Goal: Complete application form

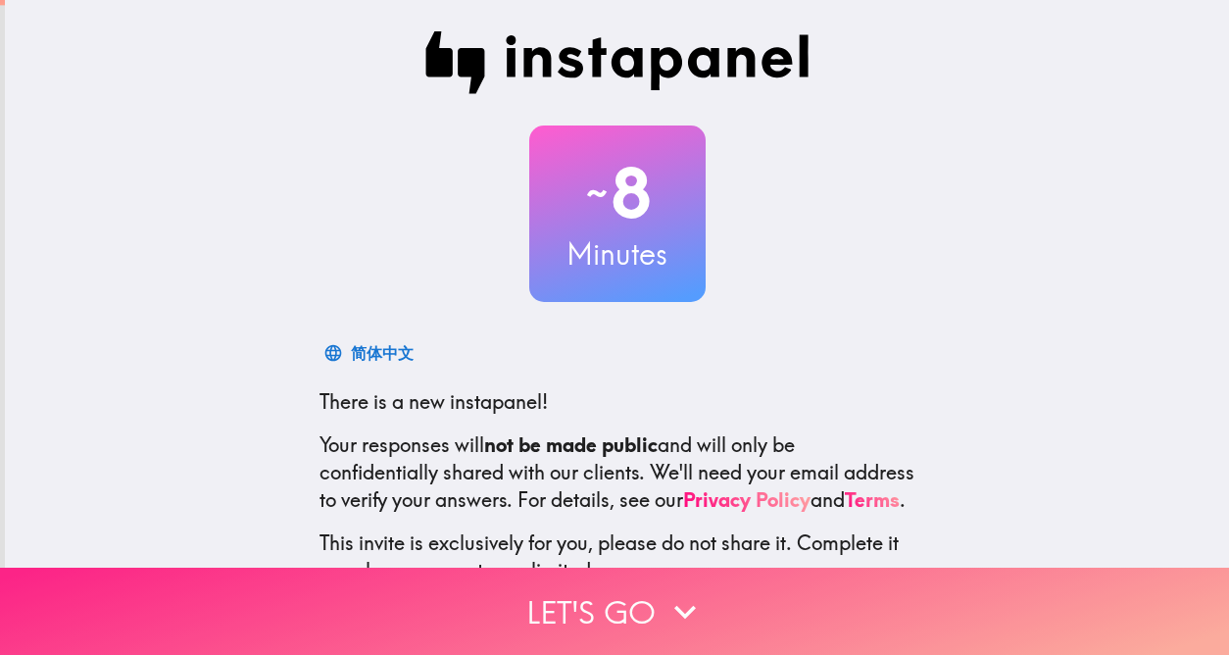
click at [665, 590] on icon "button" at bounding box center [685, 611] width 43 height 43
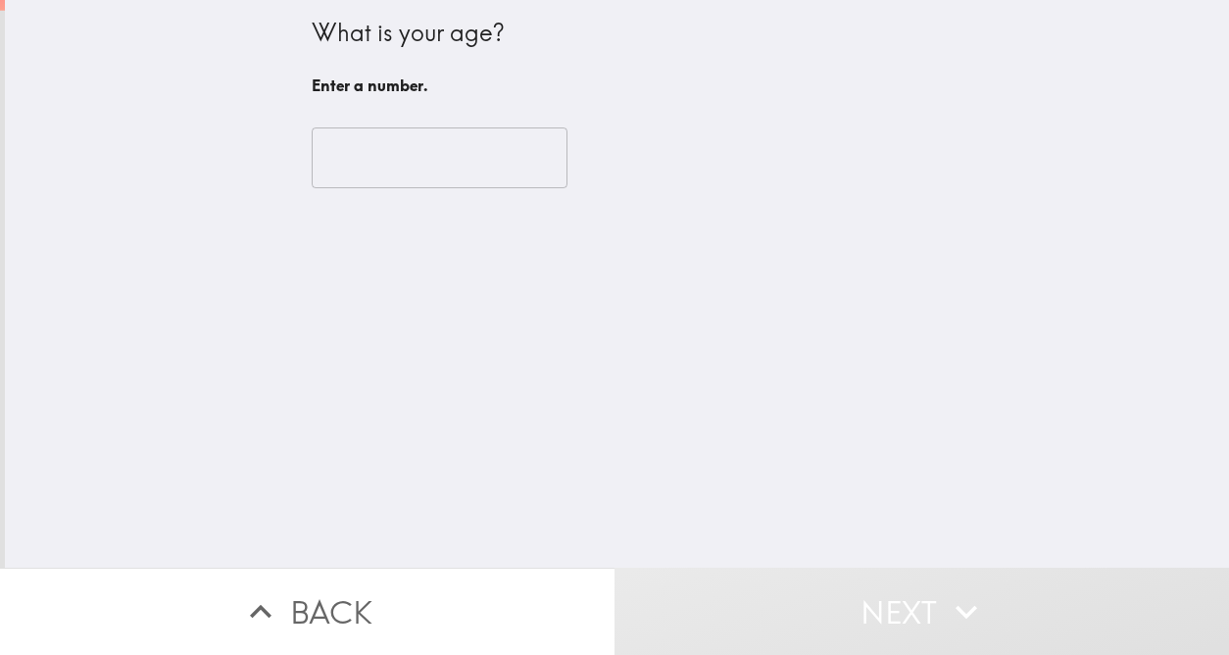
click at [391, 167] on input "number" at bounding box center [440, 157] width 256 height 61
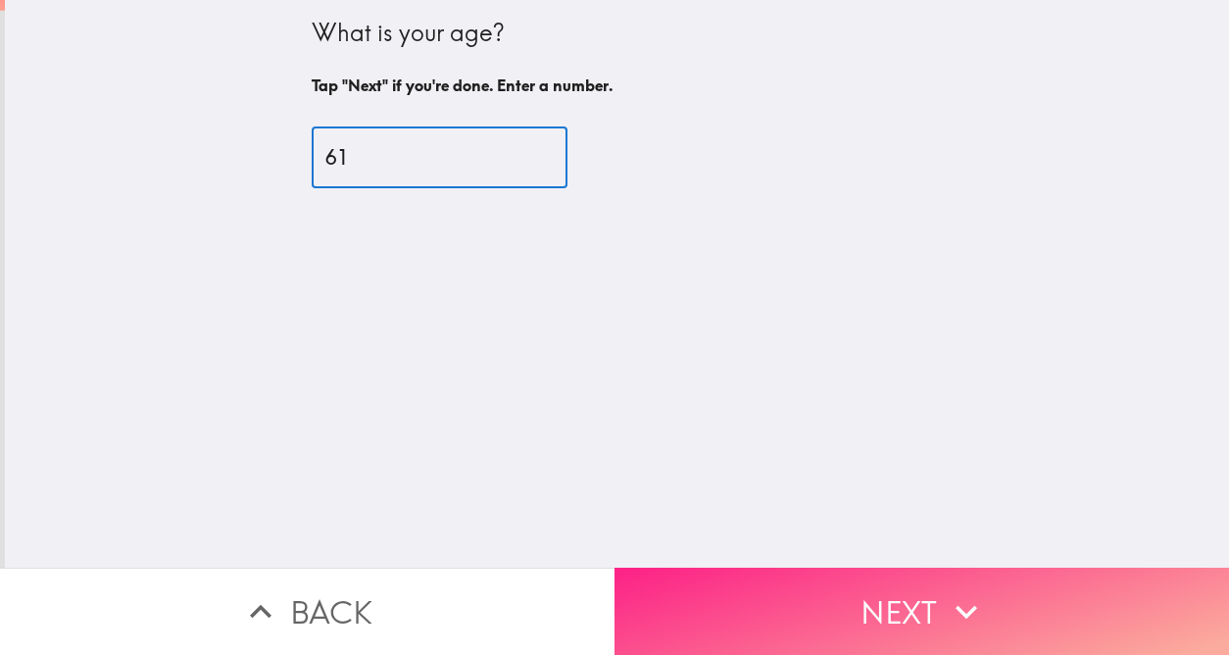
type input "61"
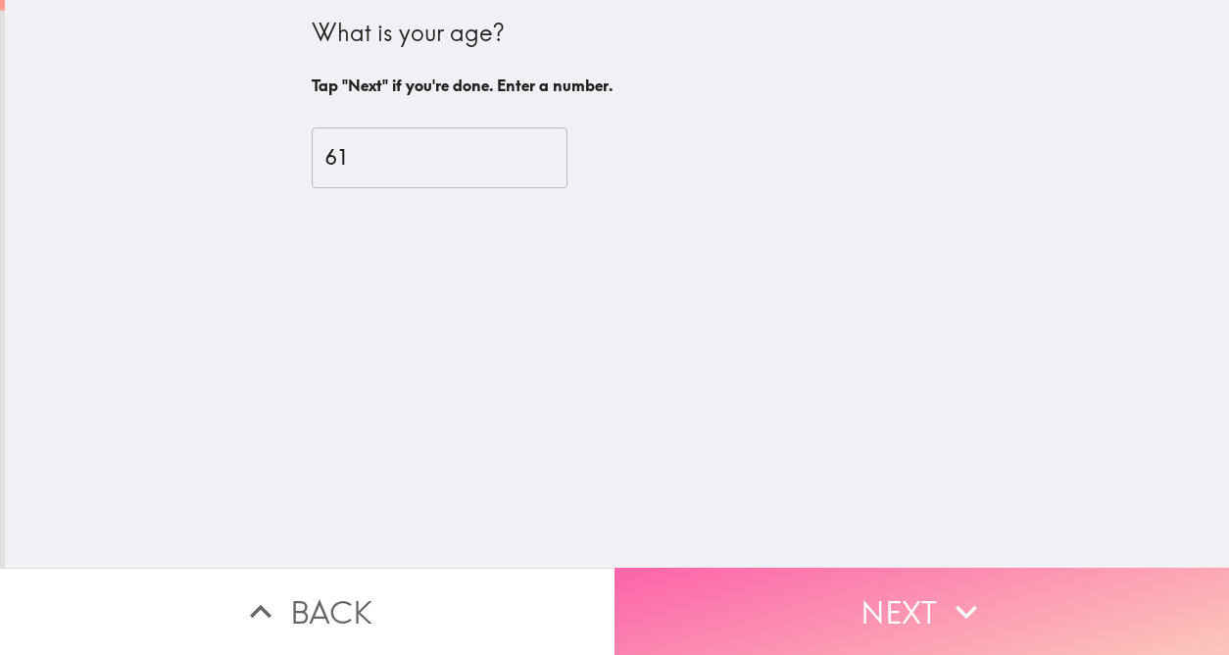
click at [934, 610] on button "Next" at bounding box center [922, 611] width 615 height 87
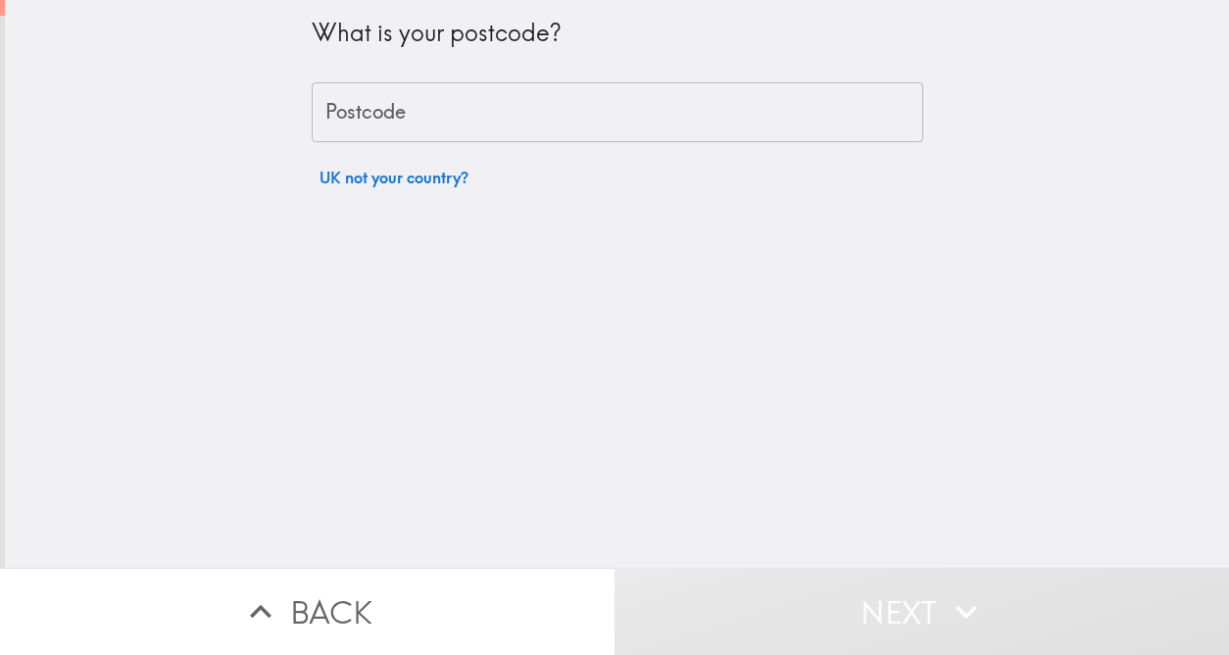
click at [368, 122] on input "Postcode" at bounding box center [618, 112] width 612 height 61
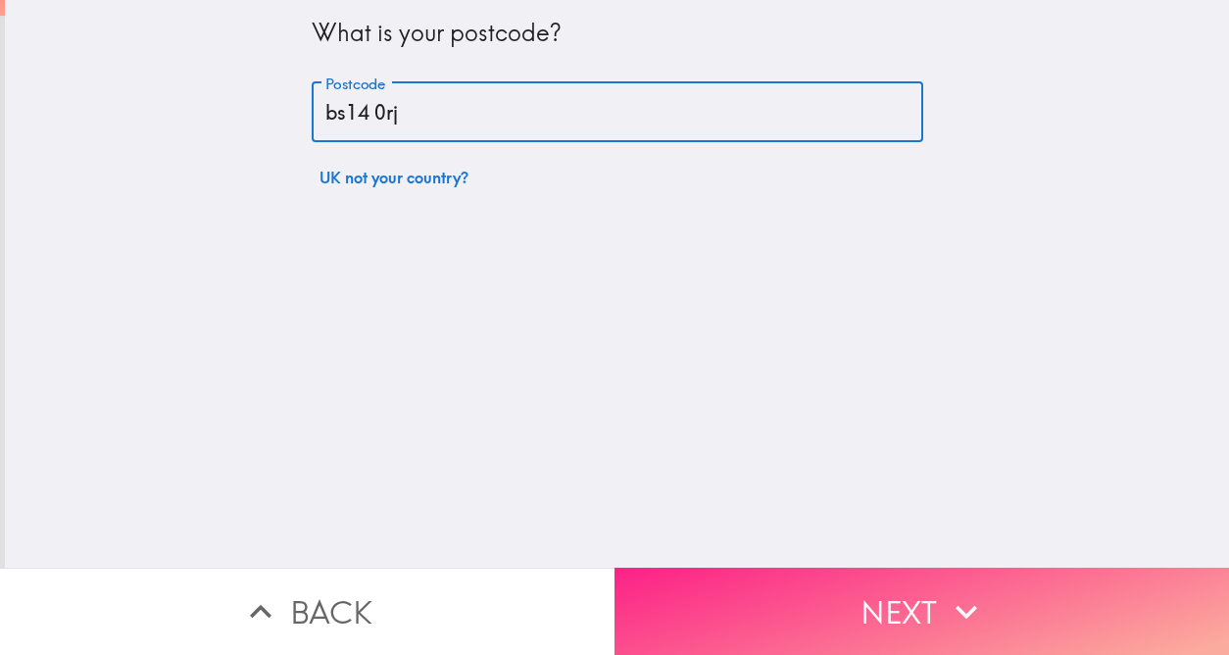
type input "bs14 0rj"
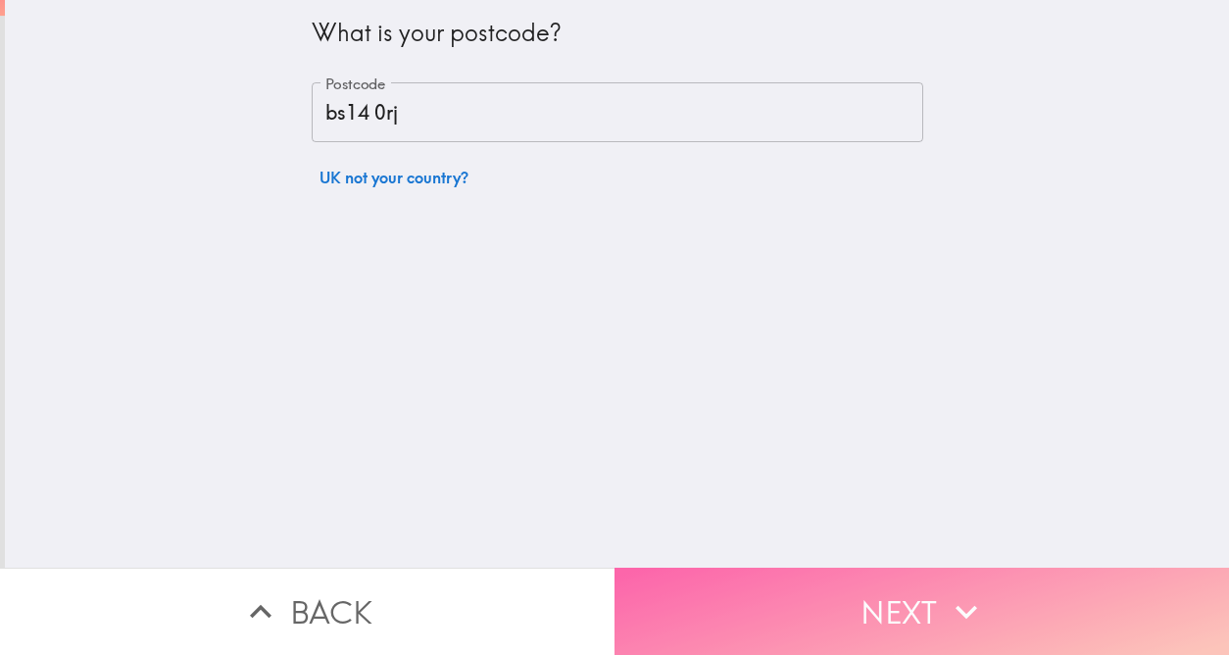
click at [900, 589] on button "Next" at bounding box center [922, 611] width 615 height 87
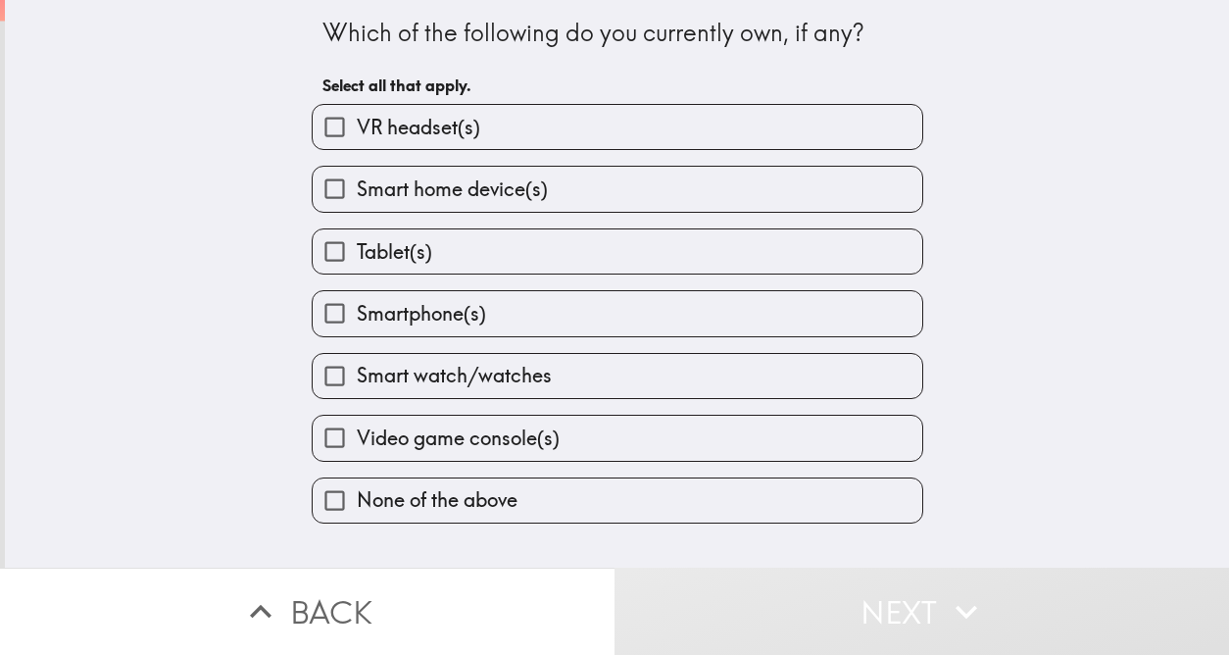
click at [434, 252] on label "Tablet(s)" at bounding box center [618, 251] width 610 height 44
click at [357, 252] on input "Tablet(s)" at bounding box center [335, 251] width 44 height 44
checkbox input "true"
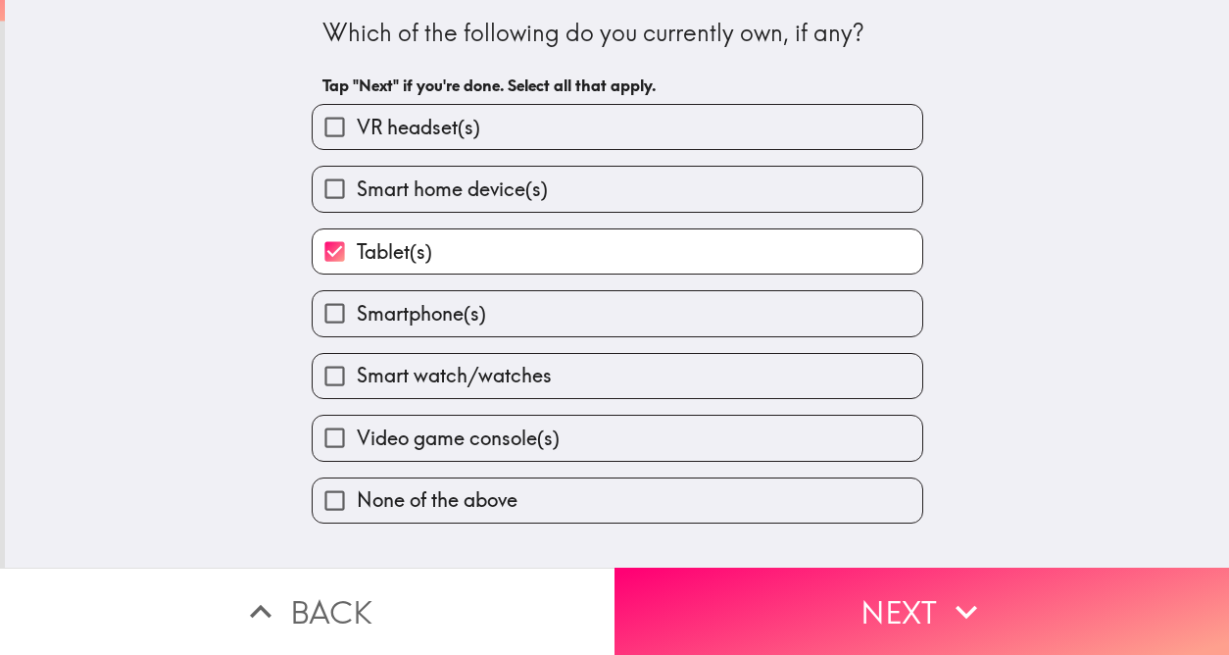
click at [452, 316] on span "Smartphone(s)" at bounding box center [421, 313] width 129 height 27
click at [357, 316] on input "Smartphone(s)" at bounding box center [335, 313] width 44 height 44
checkbox input "true"
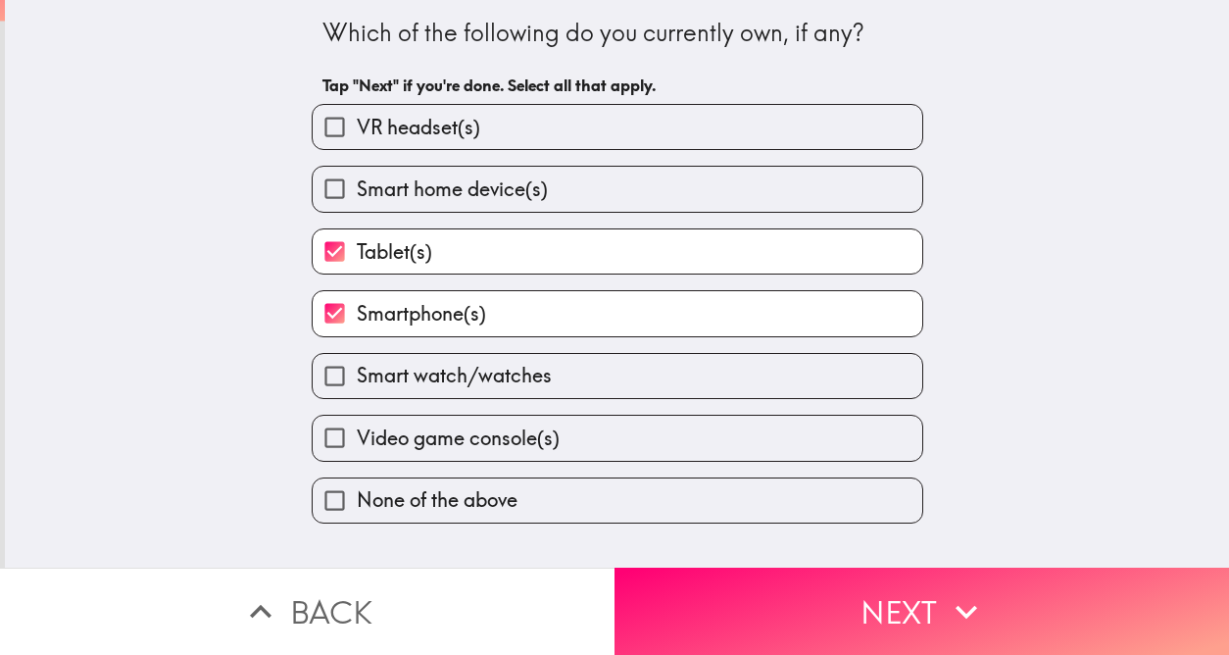
click at [470, 449] on span "Video game console(s)" at bounding box center [458, 437] width 203 height 27
click at [357, 449] on input "Video game console(s)" at bounding box center [335, 438] width 44 height 44
checkbox input "true"
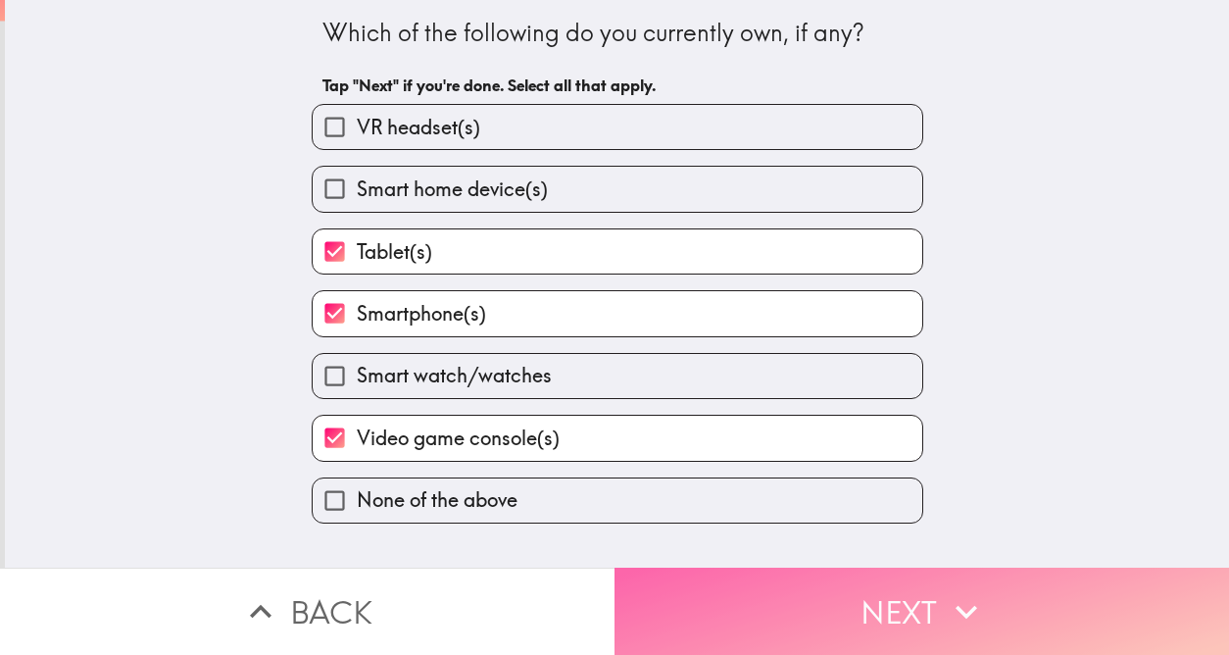
click at [958, 590] on icon "button" at bounding box center [966, 611] width 43 height 43
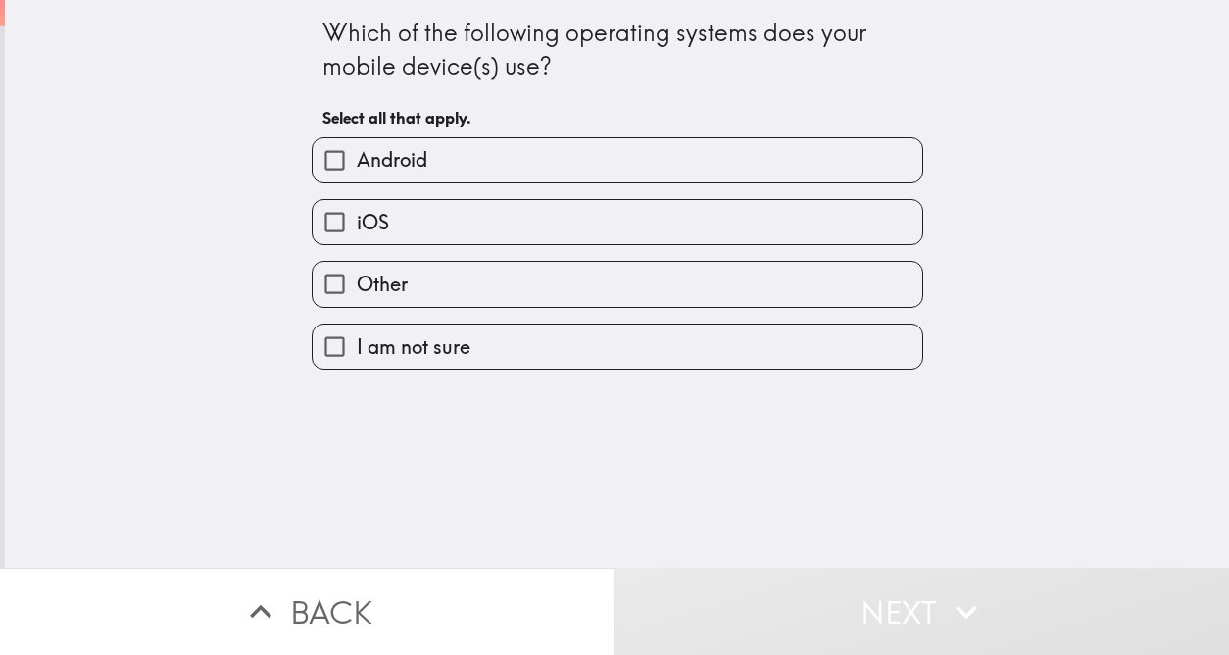
click at [607, 175] on label "Android" at bounding box center [618, 160] width 610 height 44
click at [357, 175] on input "Android" at bounding box center [335, 160] width 44 height 44
checkbox input "true"
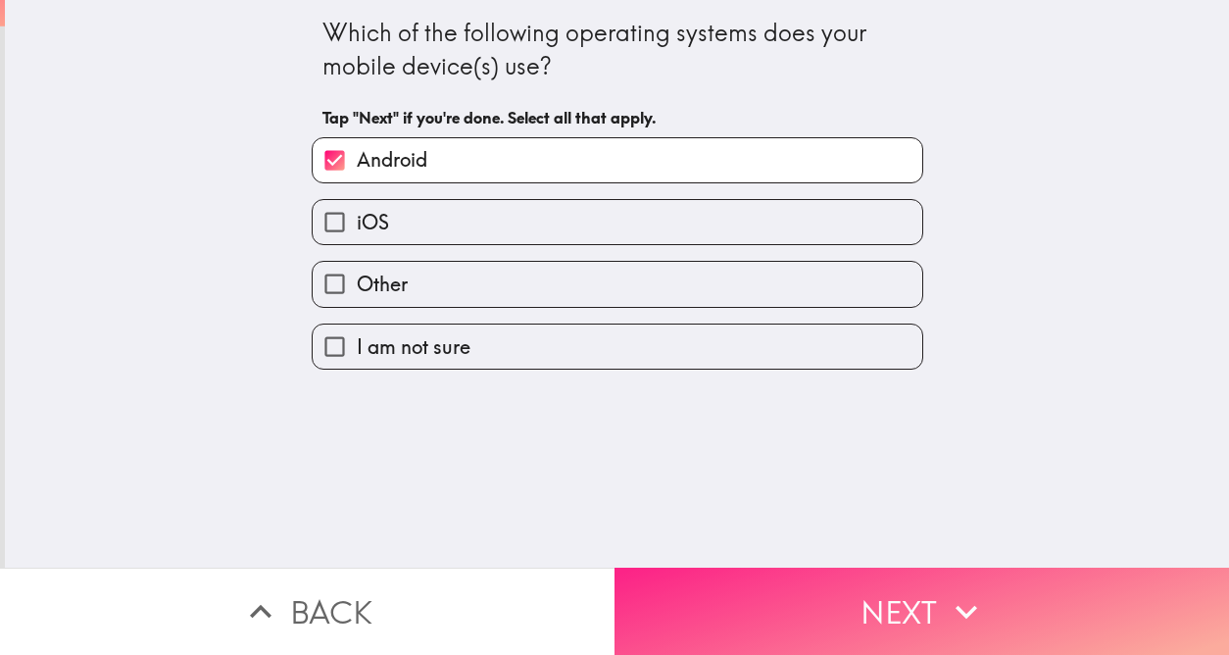
click at [903, 584] on button "Next" at bounding box center [922, 611] width 615 height 87
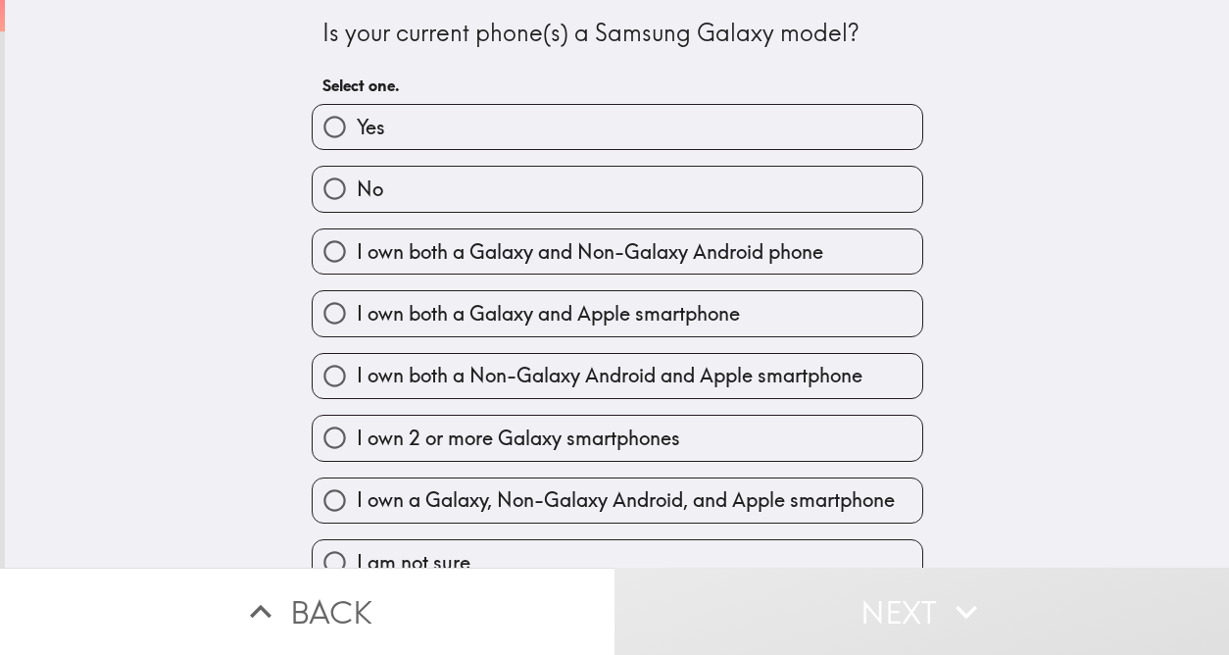
click at [519, 177] on label "No" at bounding box center [618, 189] width 610 height 44
click at [357, 177] on input "No" at bounding box center [335, 189] width 44 height 44
radio input "true"
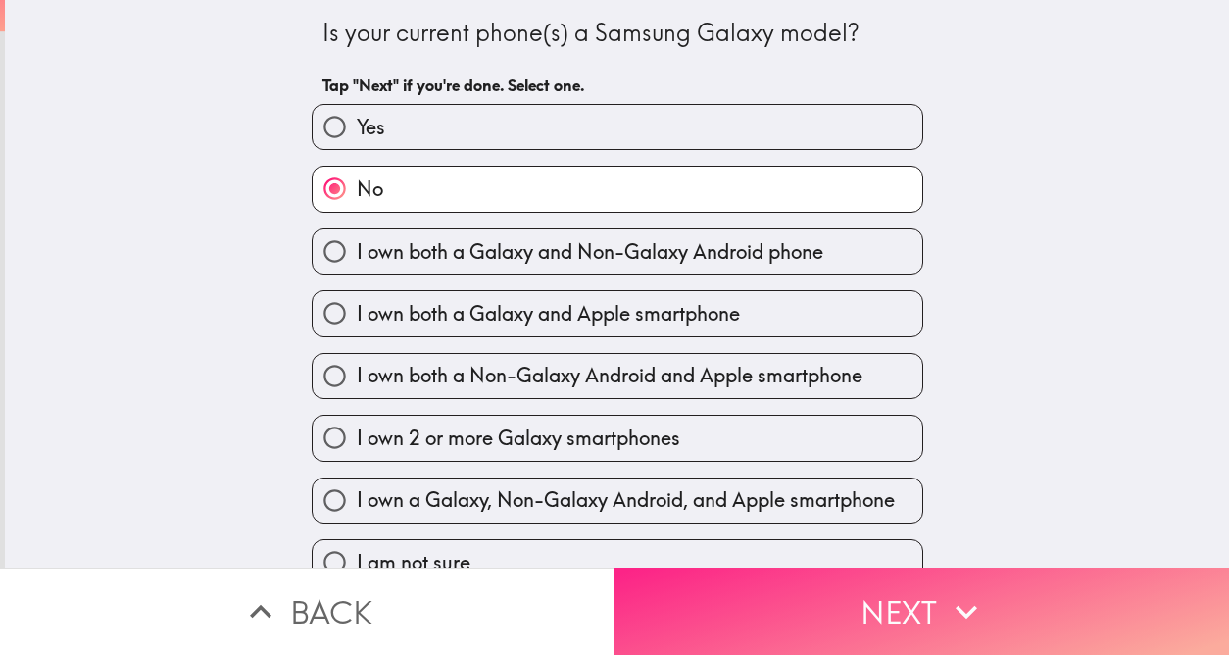
click at [935, 579] on button "Next" at bounding box center [922, 611] width 615 height 87
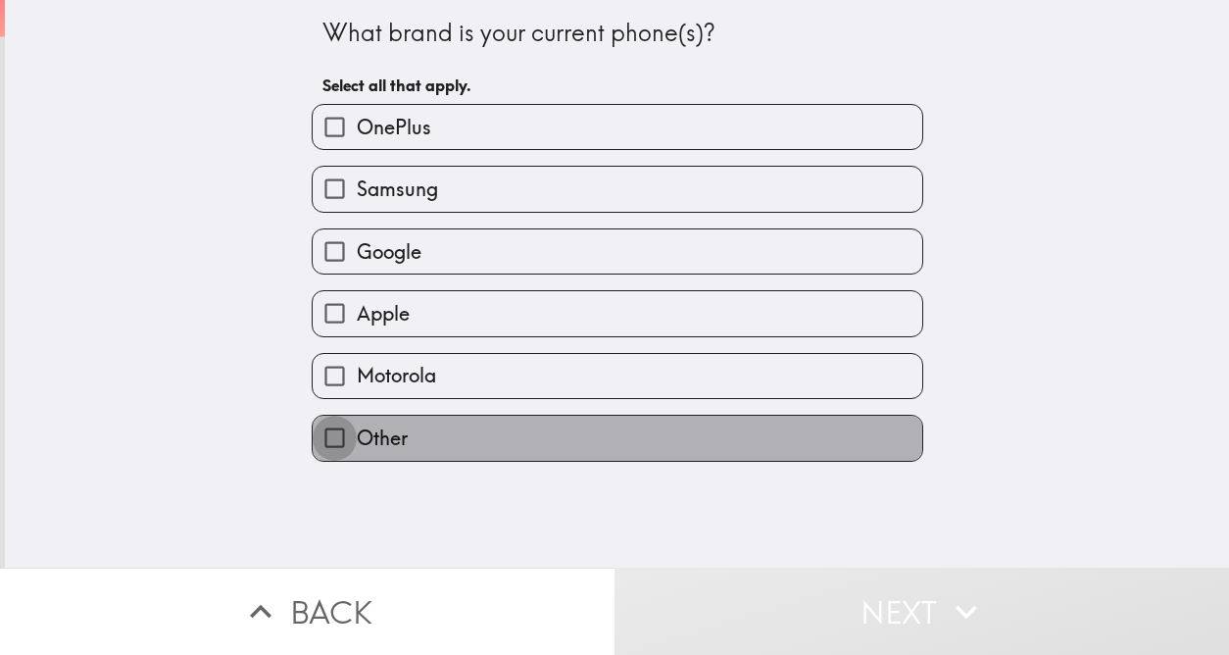
click at [326, 439] on input "Other" at bounding box center [335, 438] width 44 height 44
checkbox input "true"
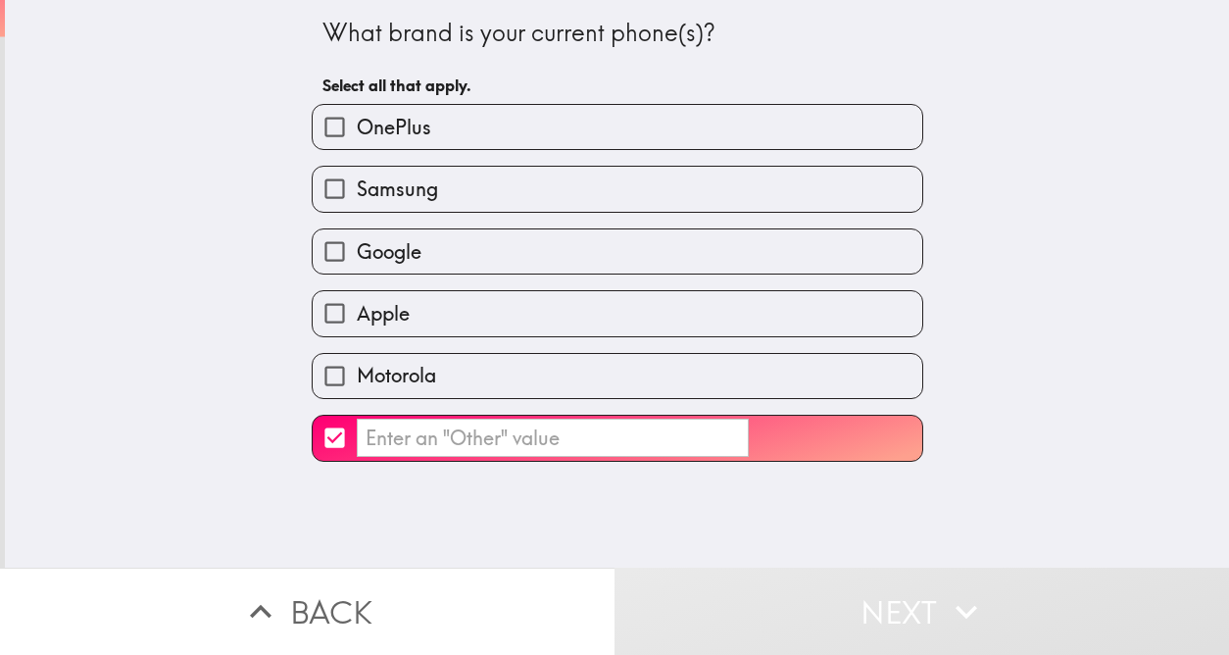
click at [386, 427] on input "​" at bounding box center [553, 438] width 392 height 38
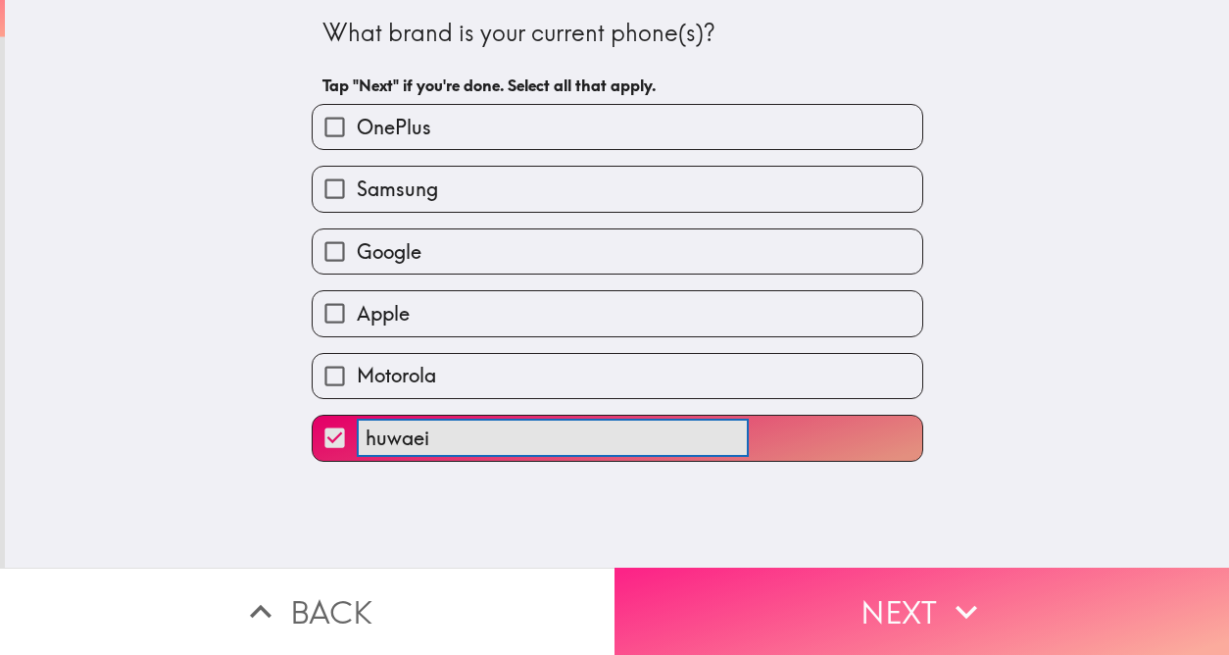
type input "huwaei"
click at [935, 603] on button "Next" at bounding box center [922, 611] width 615 height 87
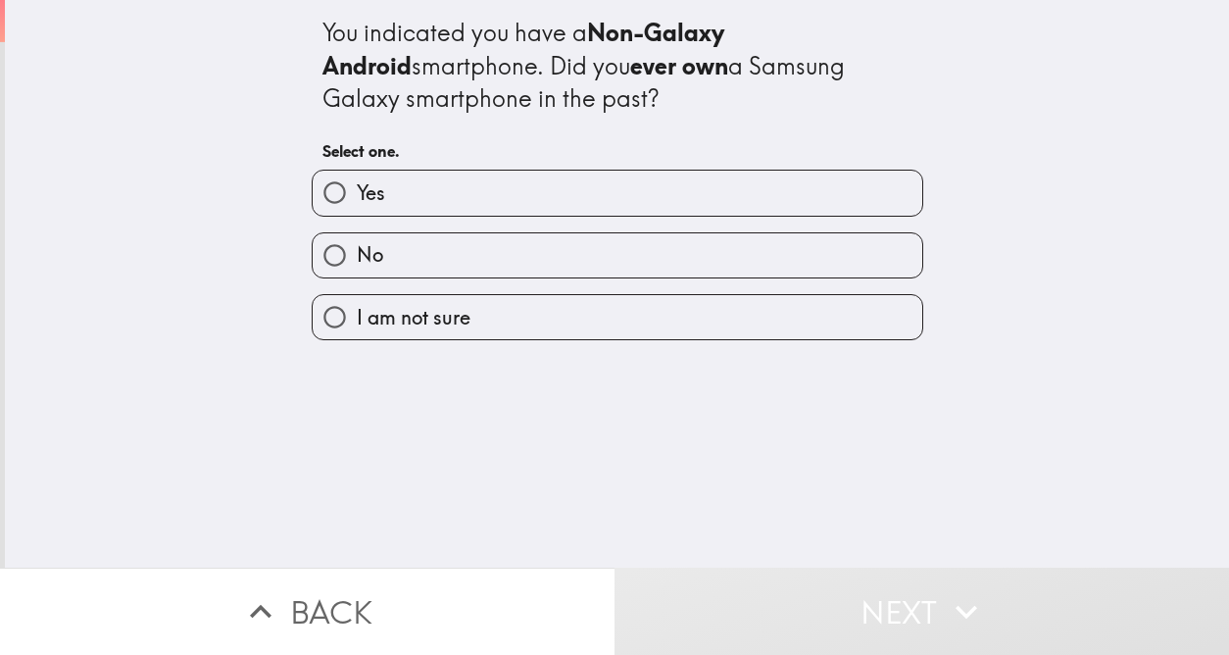
click at [562, 185] on label "Yes" at bounding box center [618, 193] width 610 height 44
click at [357, 185] on input "Yes" at bounding box center [335, 193] width 44 height 44
radio input "true"
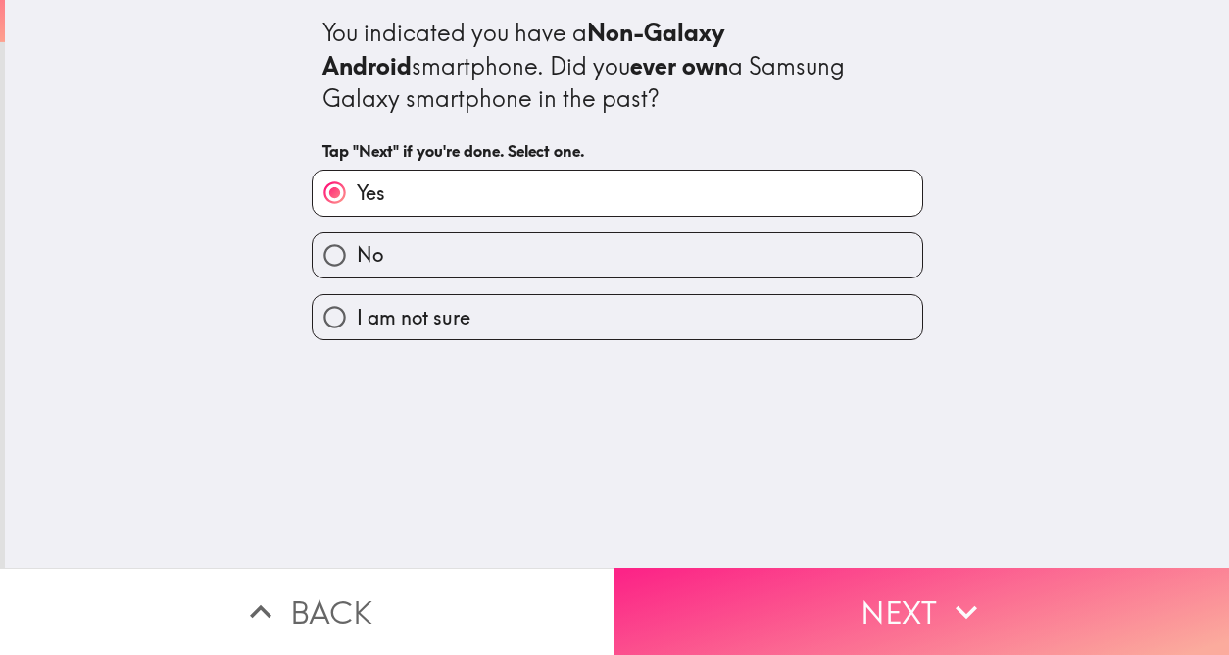
click at [945, 612] on icon "button" at bounding box center [966, 611] width 43 height 43
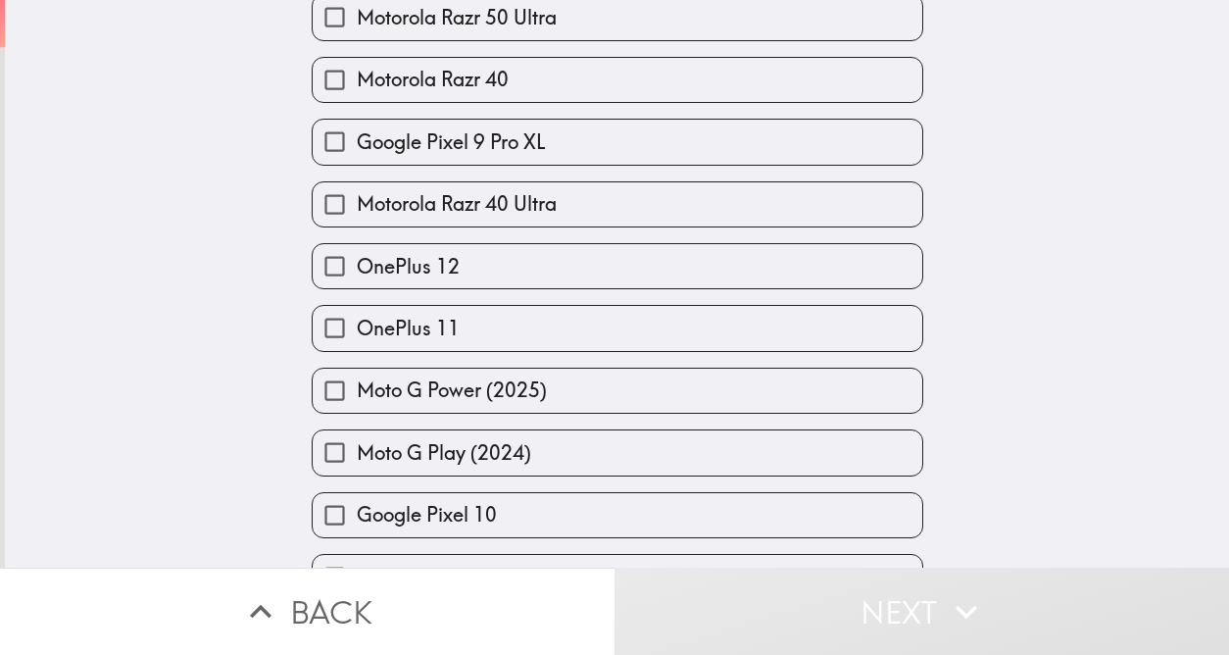
scroll to position [2182, 0]
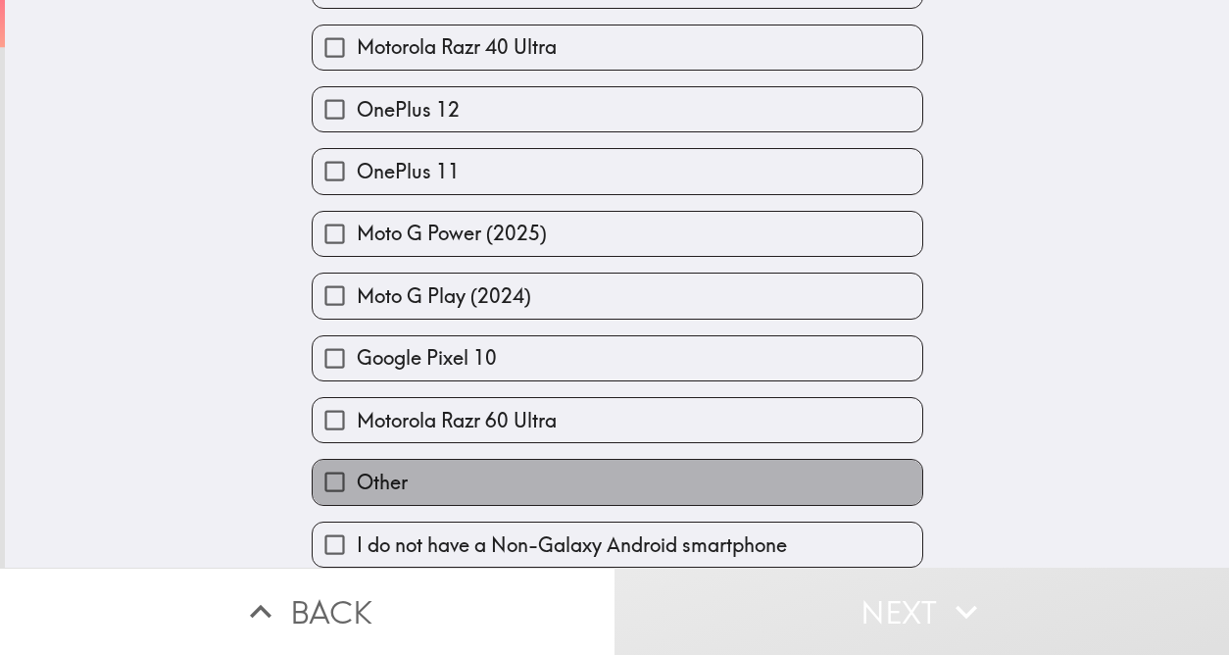
click at [550, 464] on label "Other" at bounding box center [618, 482] width 610 height 44
click at [357, 464] on input "Other" at bounding box center [335, 482] width 44 height 44
checkbox input "true"
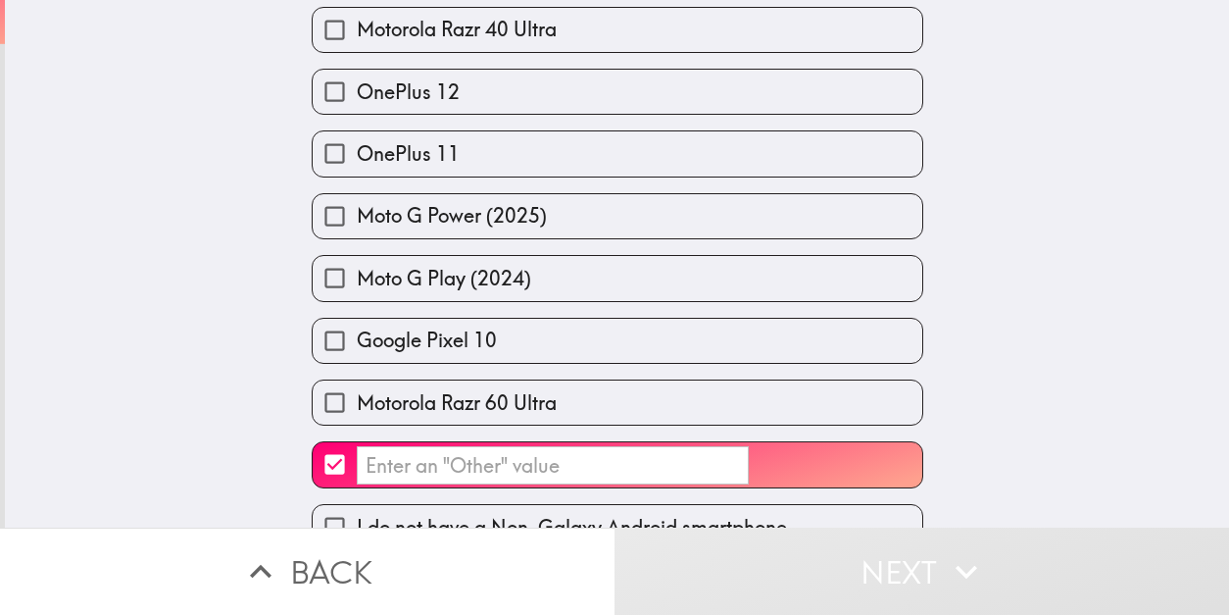
click at [434, 462] on input "​" at bounding box center [553, 465] width 392 height 38
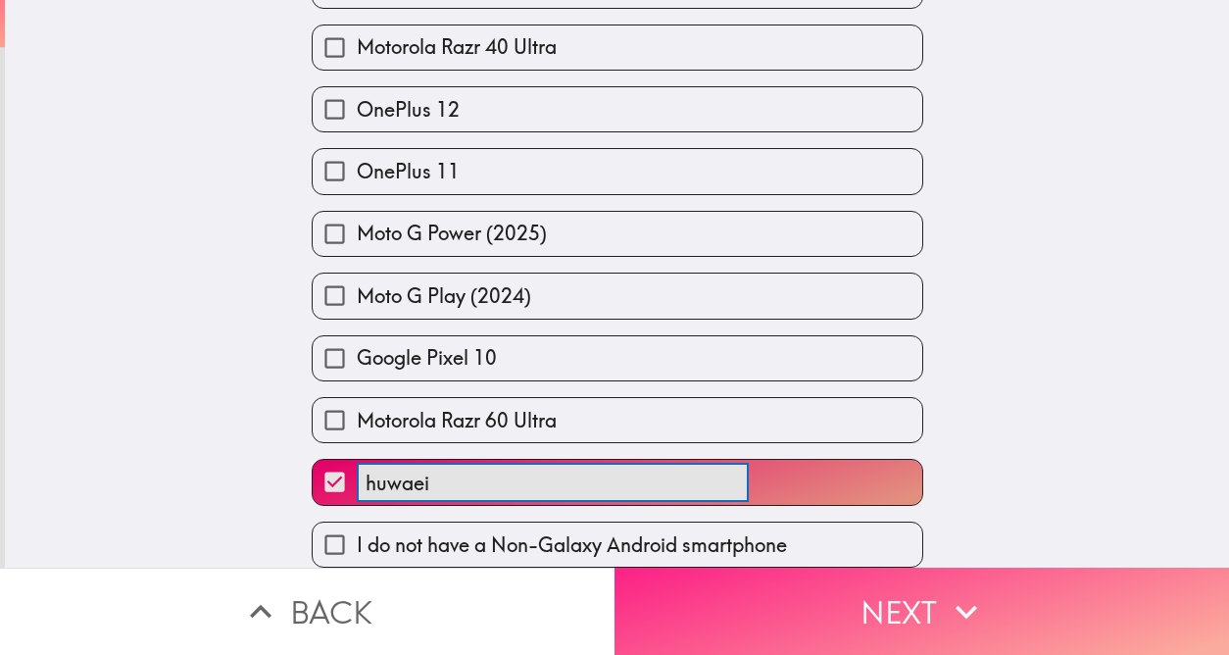
type input "huwaei"
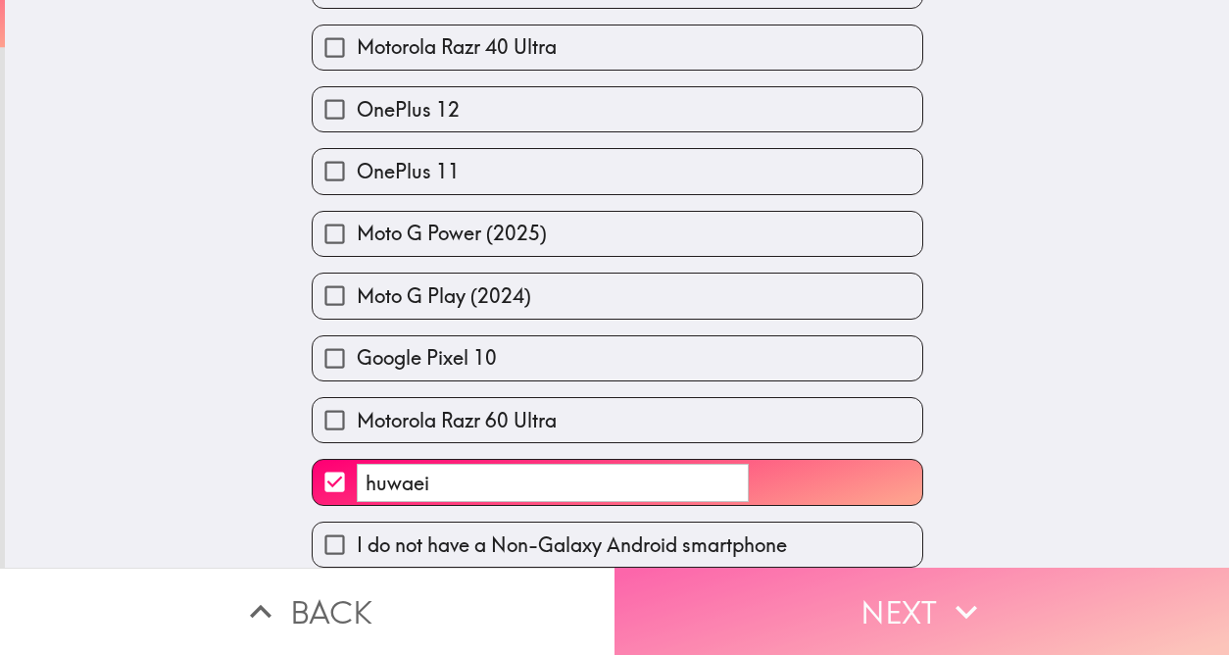
click at [921, 591] on button "Next" at bounding box center [922, 611] width 615 height 87
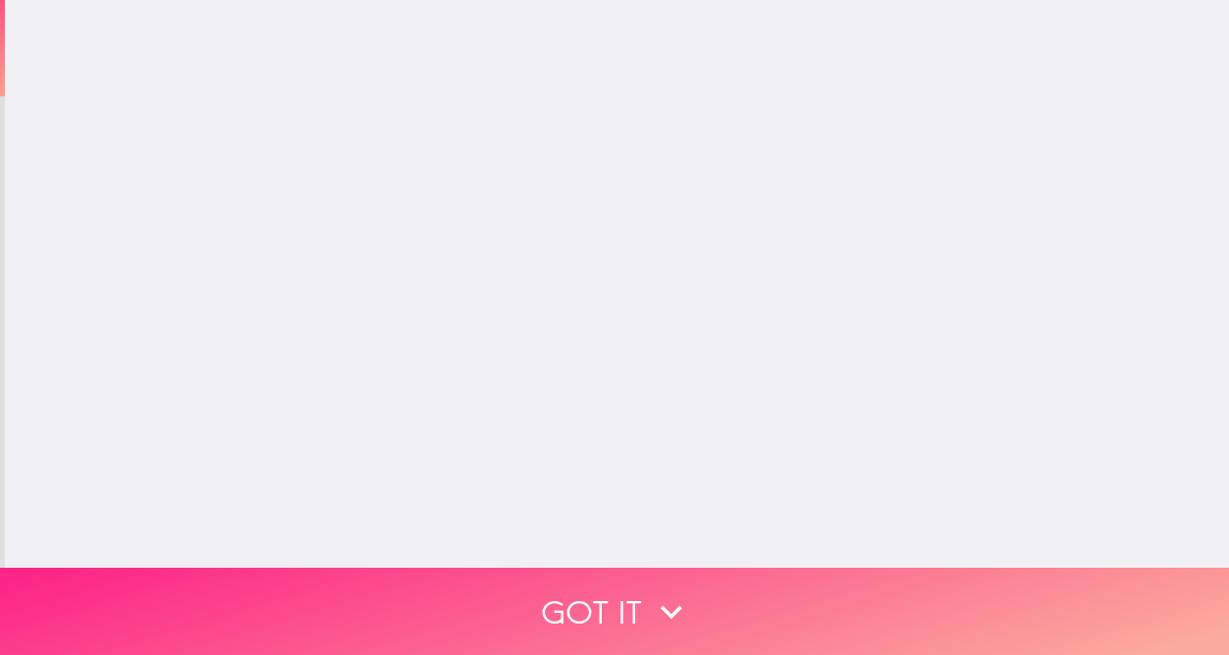
scroll to position [0, 0]
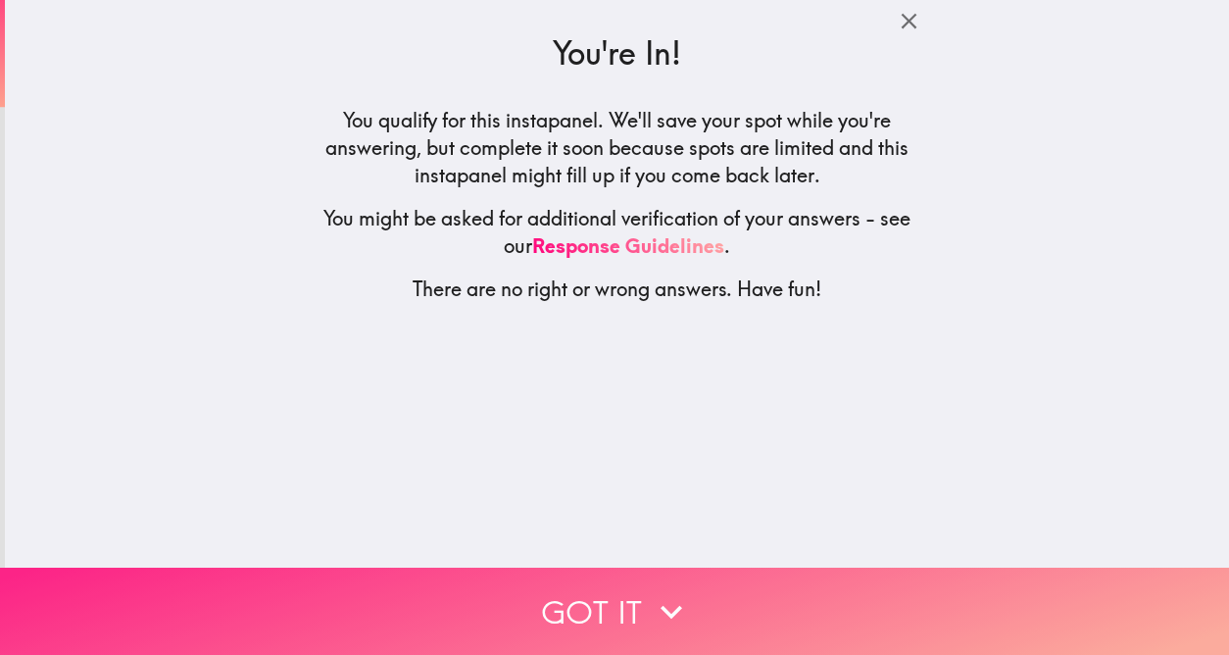
click at [636, 592] on button "Got it" at bounding box center [614, 611] width 1229 height 87
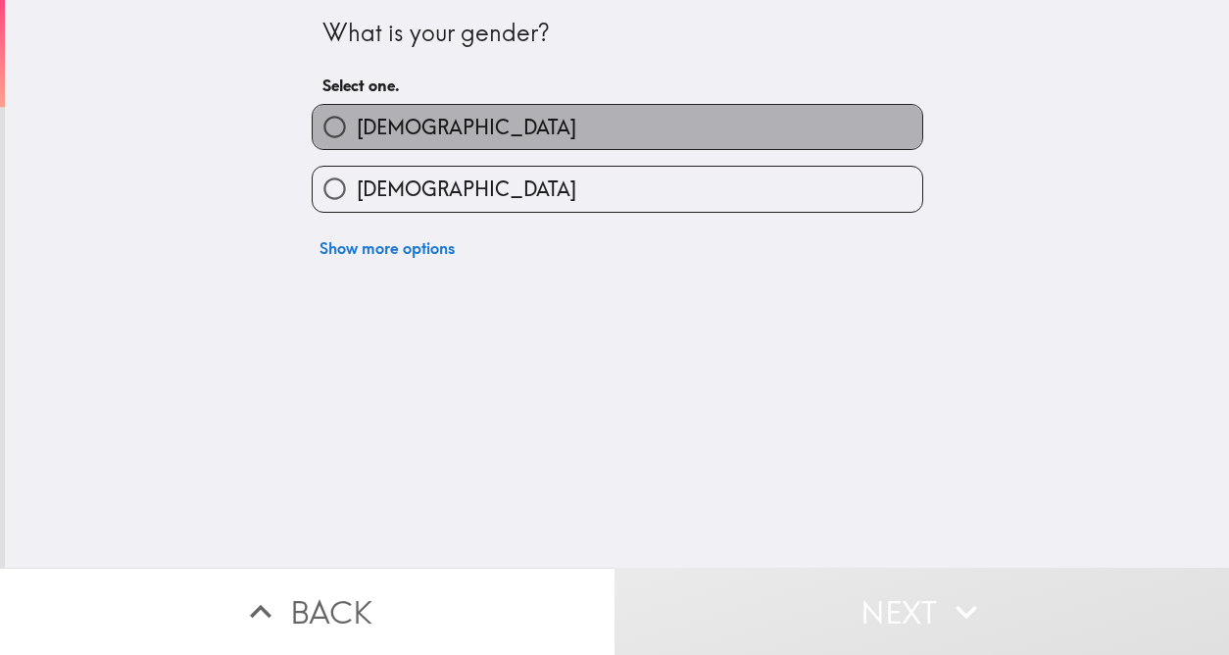
click at [432, 115] on label "[DEMOGRAPHIC_DATA]" at bounding box center [618, 127] width 610 height 44
click at [357, 115] on input "[DEMOGRAPHIC_DATA]" at bounding box center [335, 127] width 44 height 44
radio input "true"
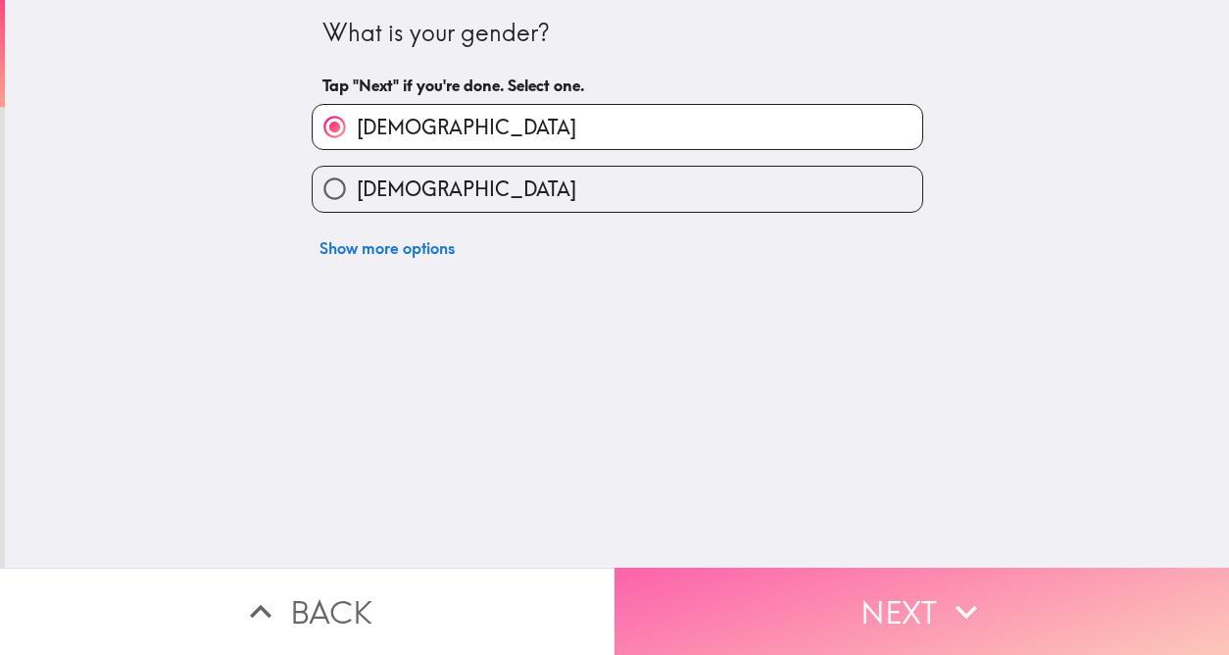
click at [932, 596] on button "Next" at bounding box center [922, 611] width 615 height 87
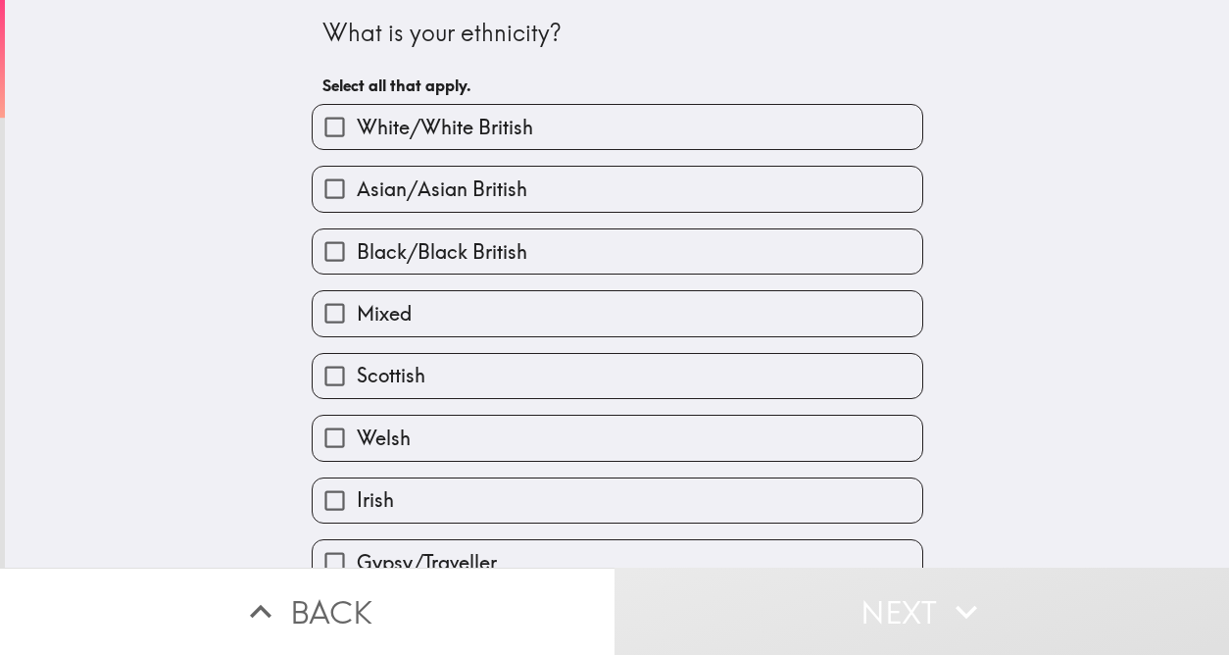
click at [490, 139] on span "White/White British" at bounding box center [445, 127] width 176 height 27
click at [357, 139] on input "White/White British" at bounding box center [335, 127] width 44 height 44
checkbox input "true"
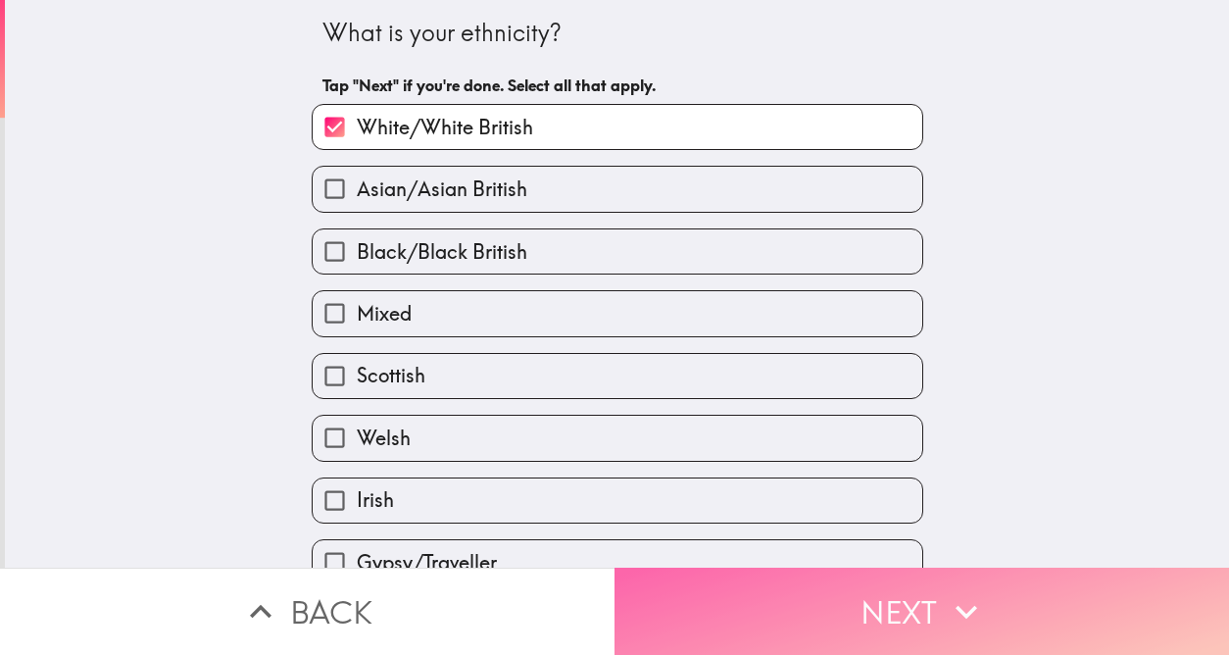
click at [976, 594] on icon "button" at bounding box center [966, 611] width 43 height 43
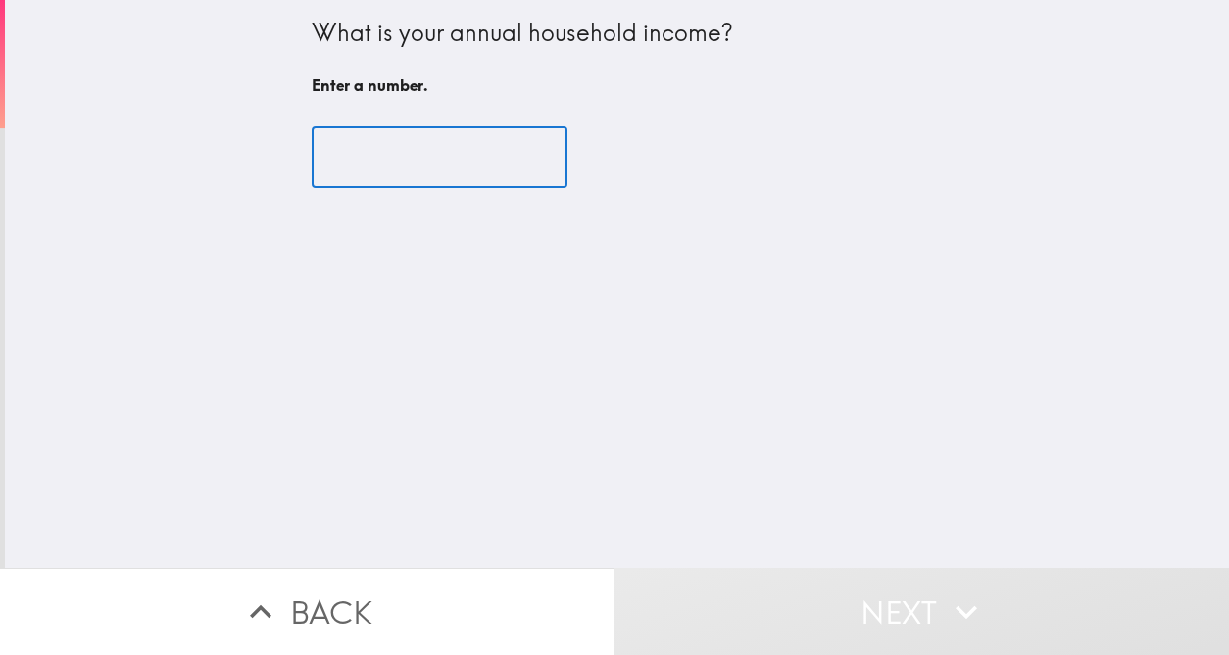
click at [362, 164] on input "number" at bounding box center [440, 157] width 256 height 61
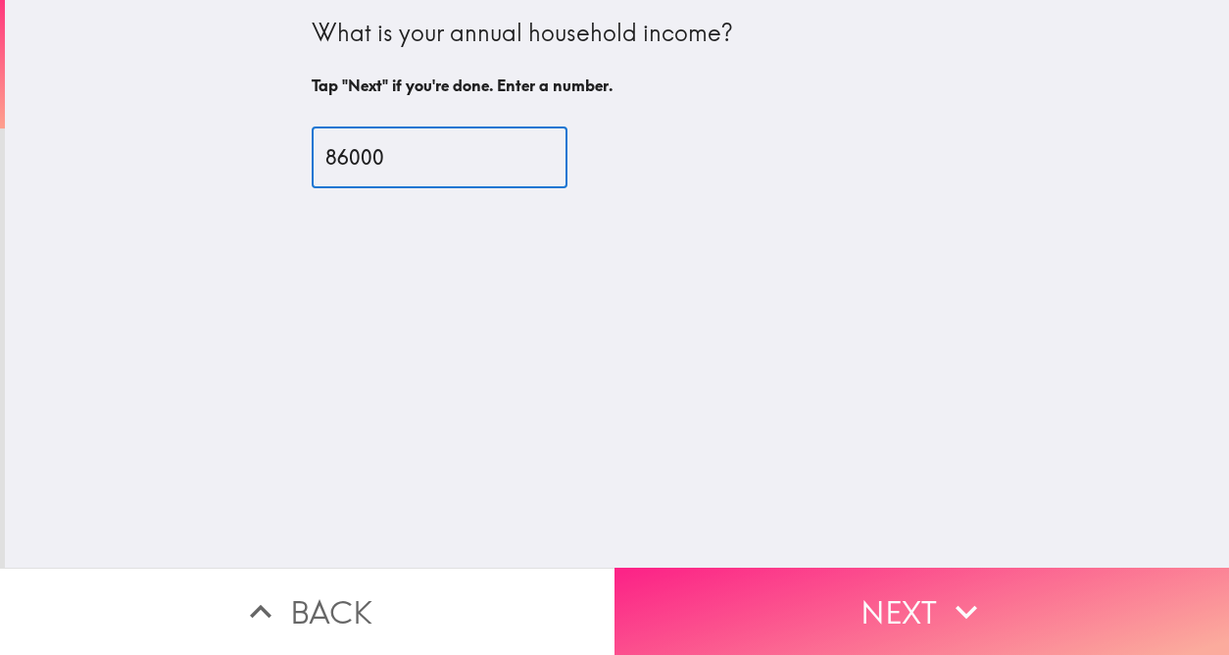
type input "86000"
click at [915, 592] on button "Next" at bounding box center [922, 611] width 615 height 87
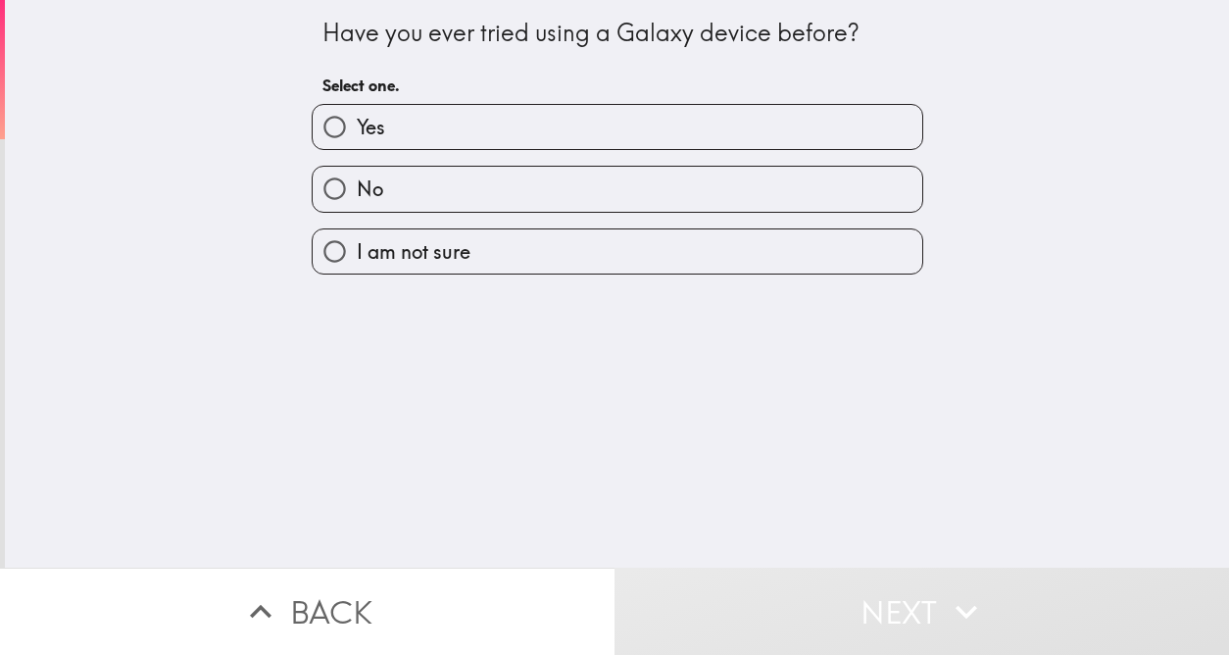
click at [502, 124] on label "Yes" at bounding box center [618, 127] width 610 height 44
click at [357, 124] on input "Yes" at bounding box center [335, 127] width 44 height 44
radio input "true"
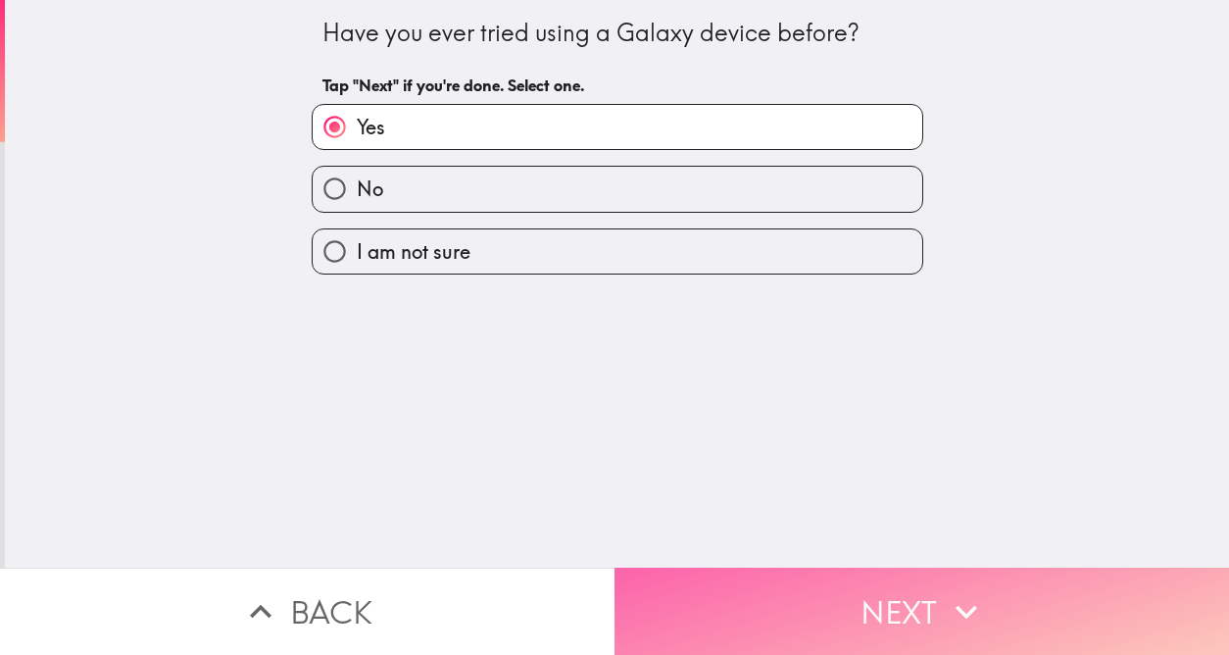
click at [898, 595] on button "Next" at bounding box center [922, 611] width 615 height 87
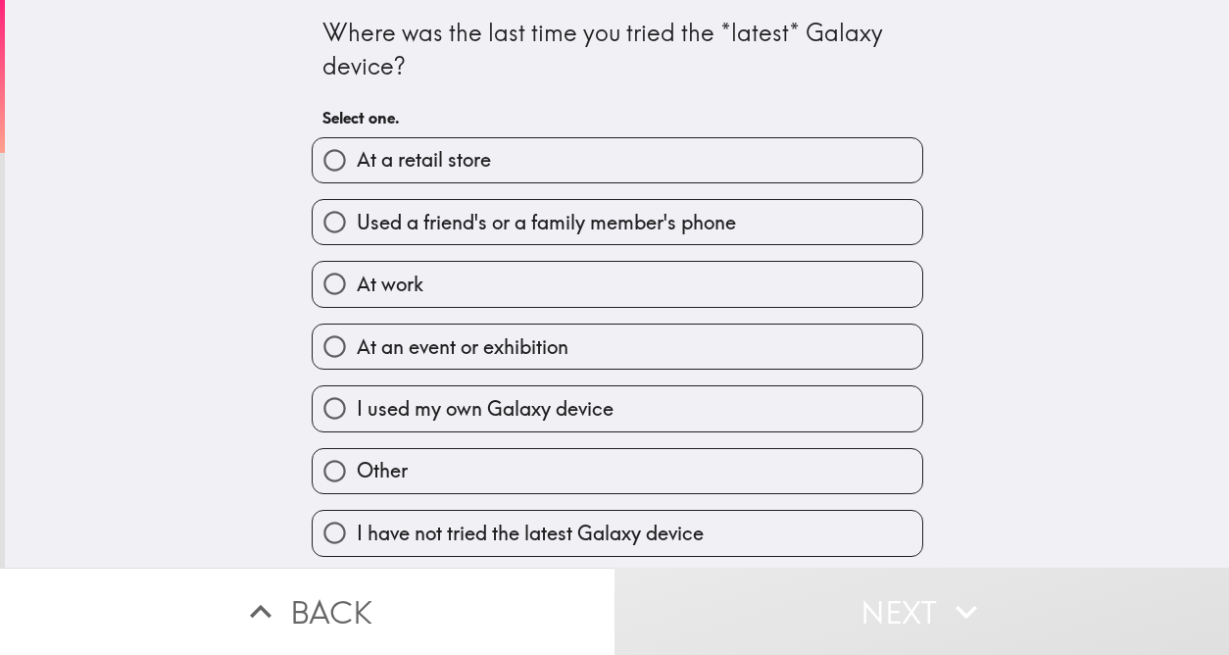
click at [748, 413] on label "I used my own Galaxy device" at bounding box center [618, 408] width 610 height 44
click at [357, 413] on input "I used my own Galaxy device" at bounding box center [335, 408] width 44 height 44
radio input "true"
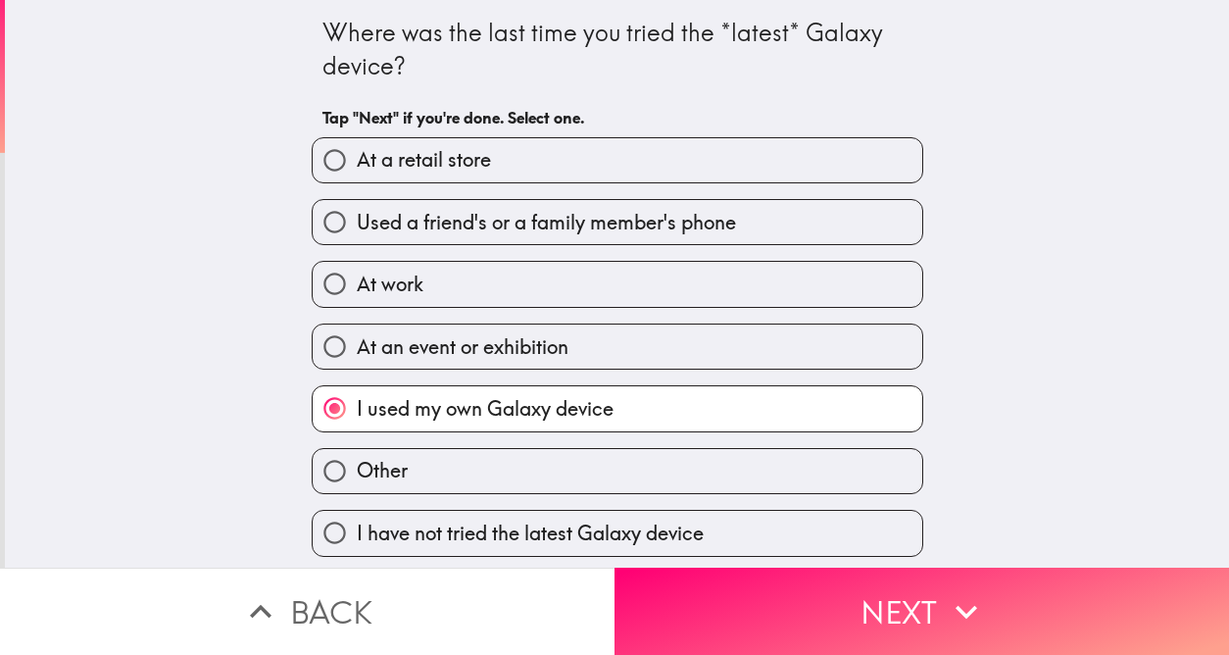
click at [701, 221] on span "Used a friend's or a family member's phone" at bounding box center [546, 222] width 379 height 27
click at [357, 221] on input "Used a friend's or a family member's phone" at bounding box center [335, 222] width 44 height 44
radio input "true"
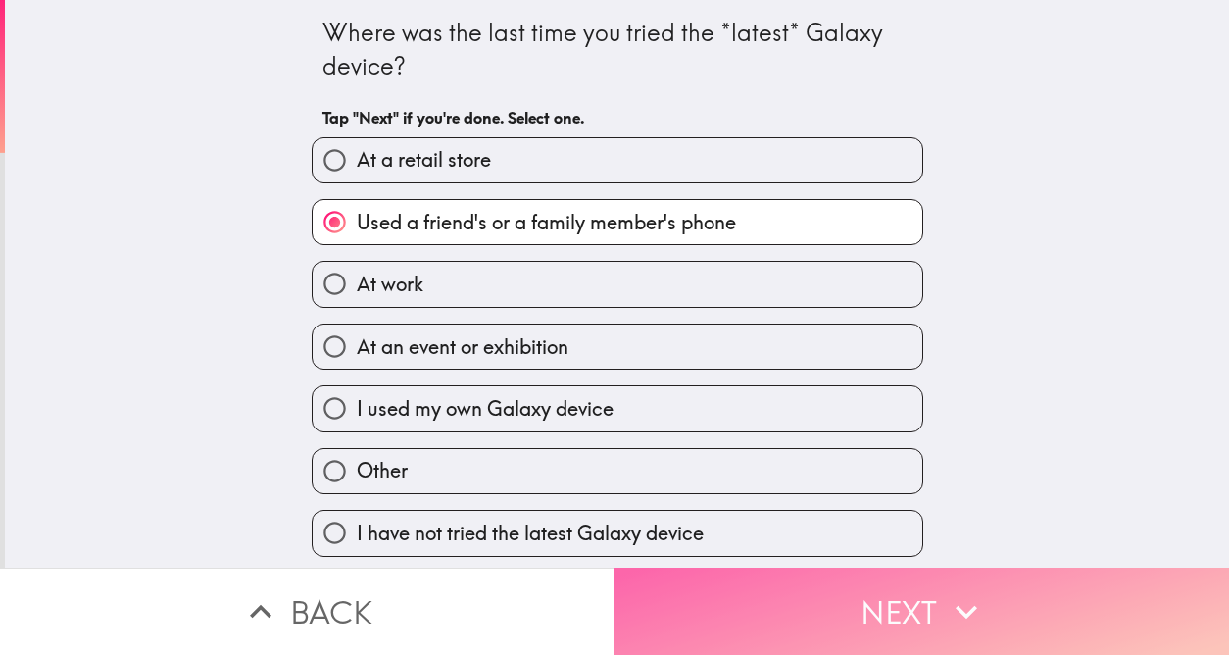
click at [945, 592] on icon "button" at bounding box center [966, 611] width 43 height 43
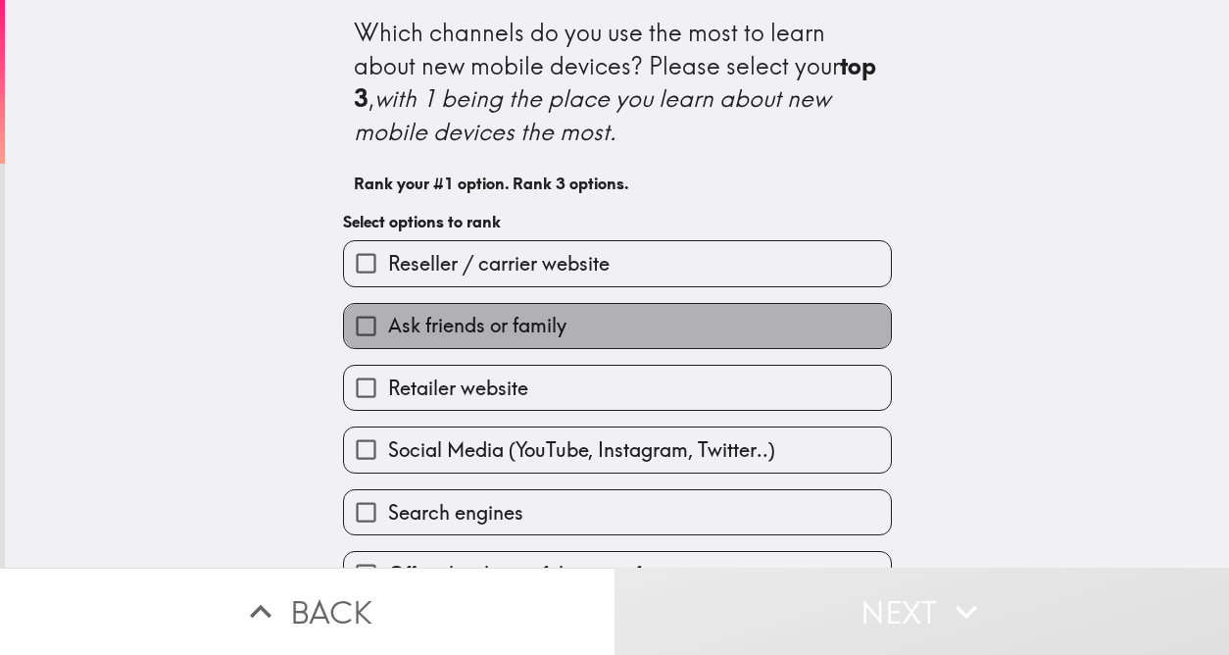
click at [655, 329] on label "Ask friends or family" at bounding box center [617, 326] width 547 height 44
click at [388, 329] on input "Ask friends or family" at bounding box center [366, 326] width 44 height 44
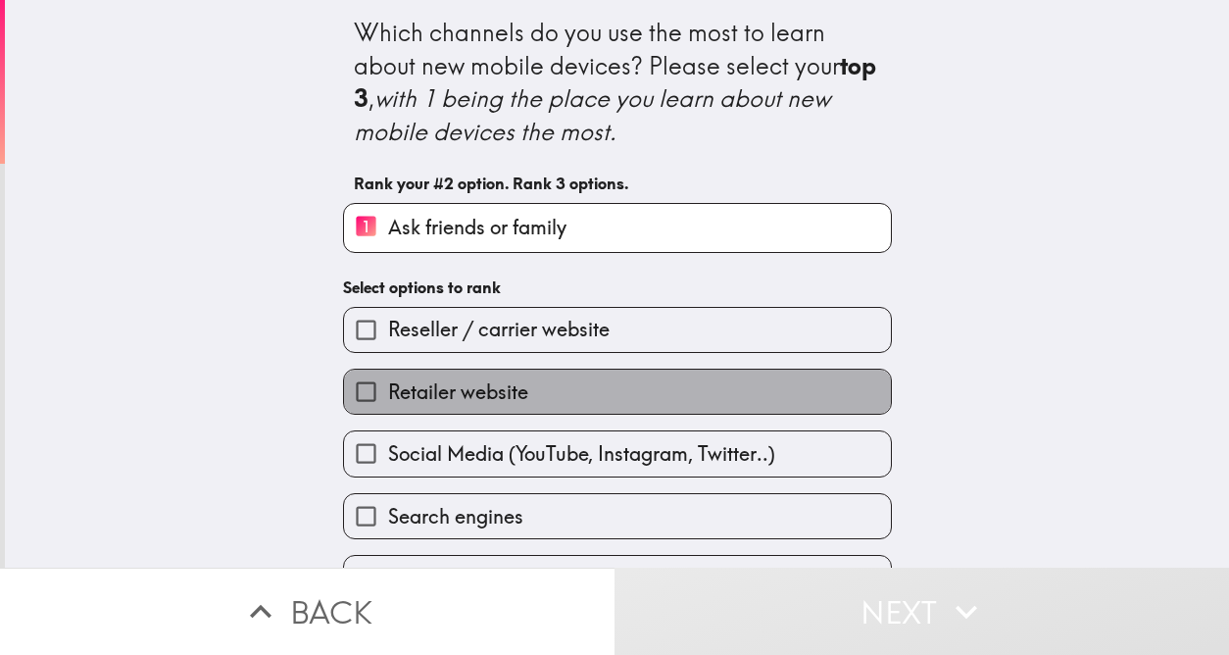
click at [535, 389] on label "Retailer website" at bounding box center [617, 392] width 547 height 44
click at [388, 389] on input "Retailer website" at bounding box center [366, 392] width 44 height 44
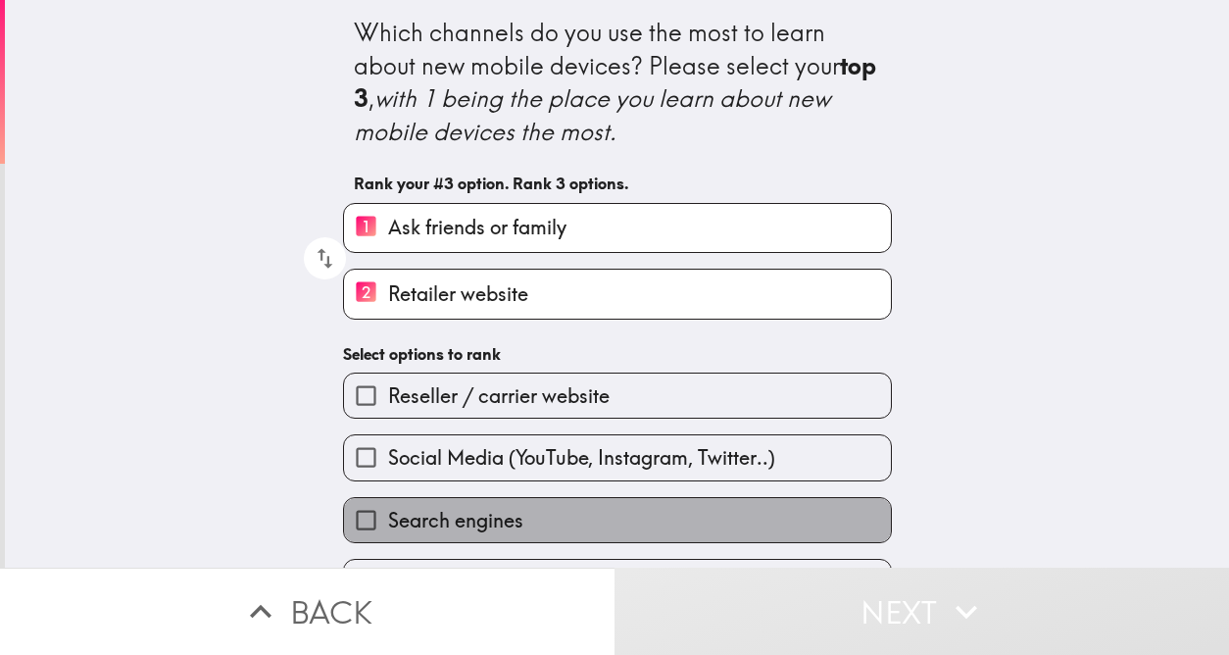
click at [561, 517] on label "Search engines" at bounding box center [617, 520] width 547 height 44
click at [388, 517] on input "Search engines" at bounding box center [366, 520] width 44 height 44
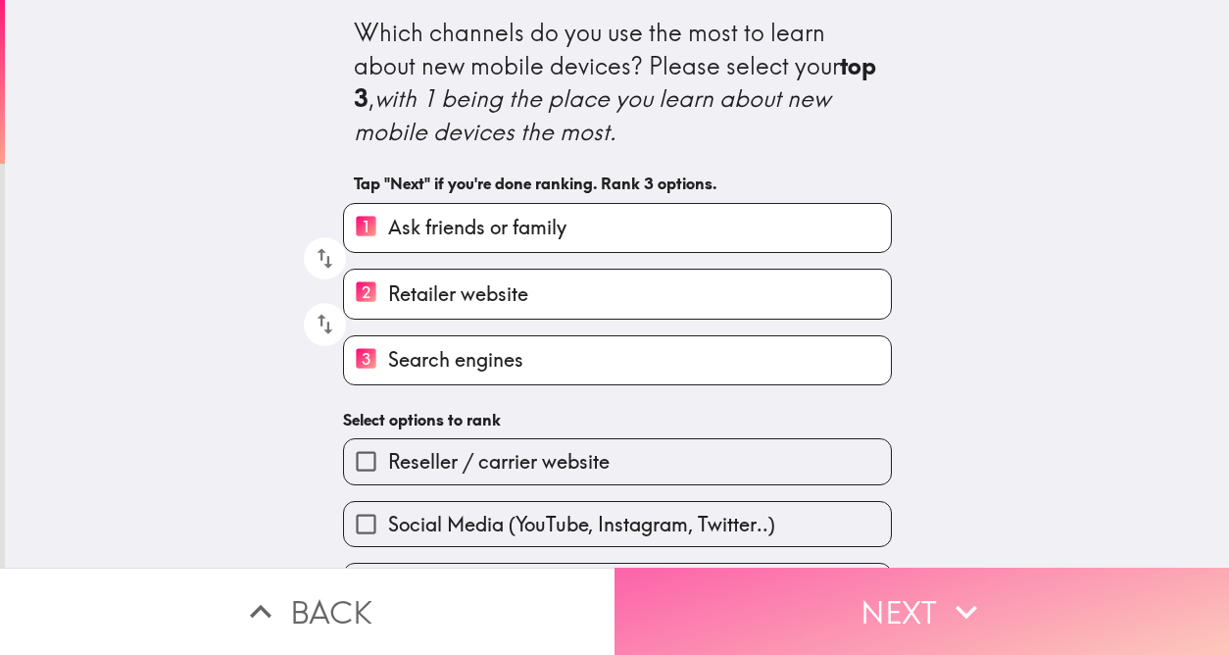
click at [898, 596] on button "Next" at bounding box center [922, 611] width 615 height 87
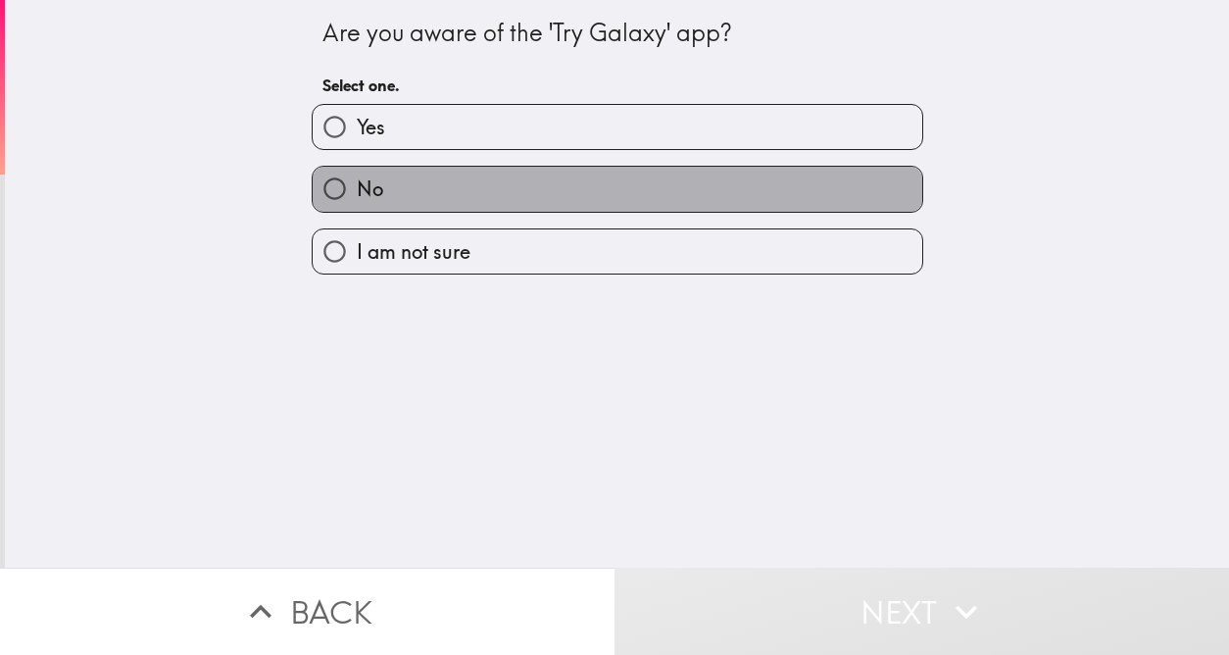
click at [444, 179] on label "No" at bounding box center [618, 189] width 610 height 44
click at [357, 179] on input "No" at bounding box center [335, 189] width 44 height 44
radio input "true"
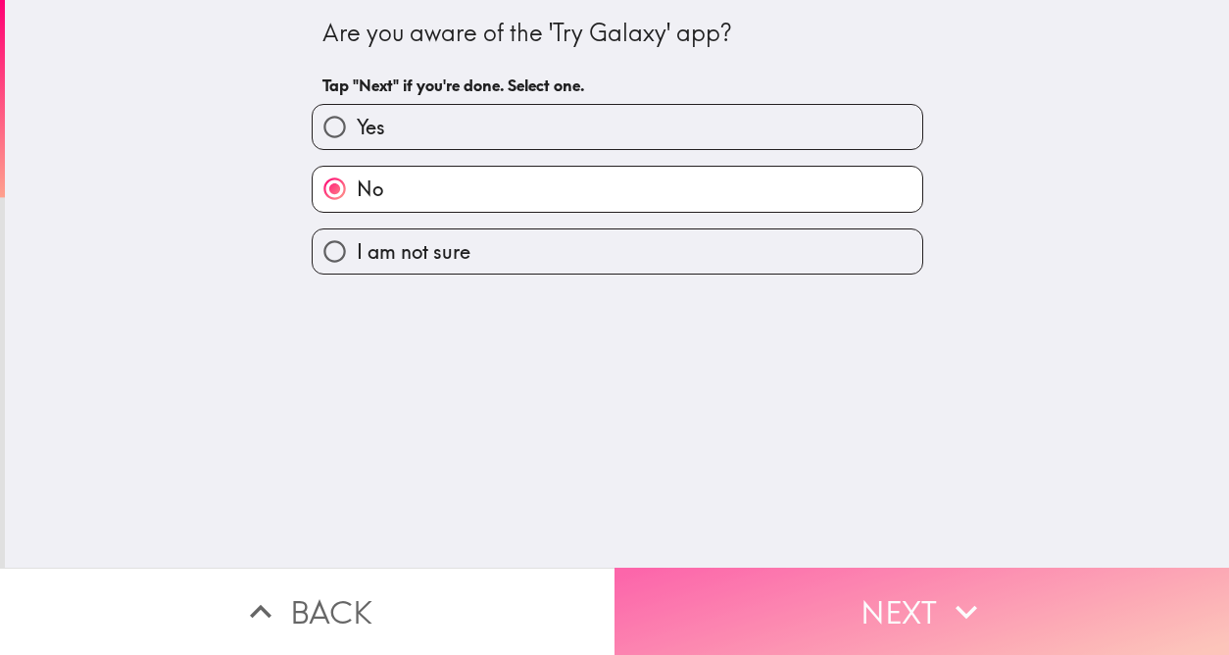
click at [910, 593] on button "Next" at bounding box center [922, 611] width 615 height 87
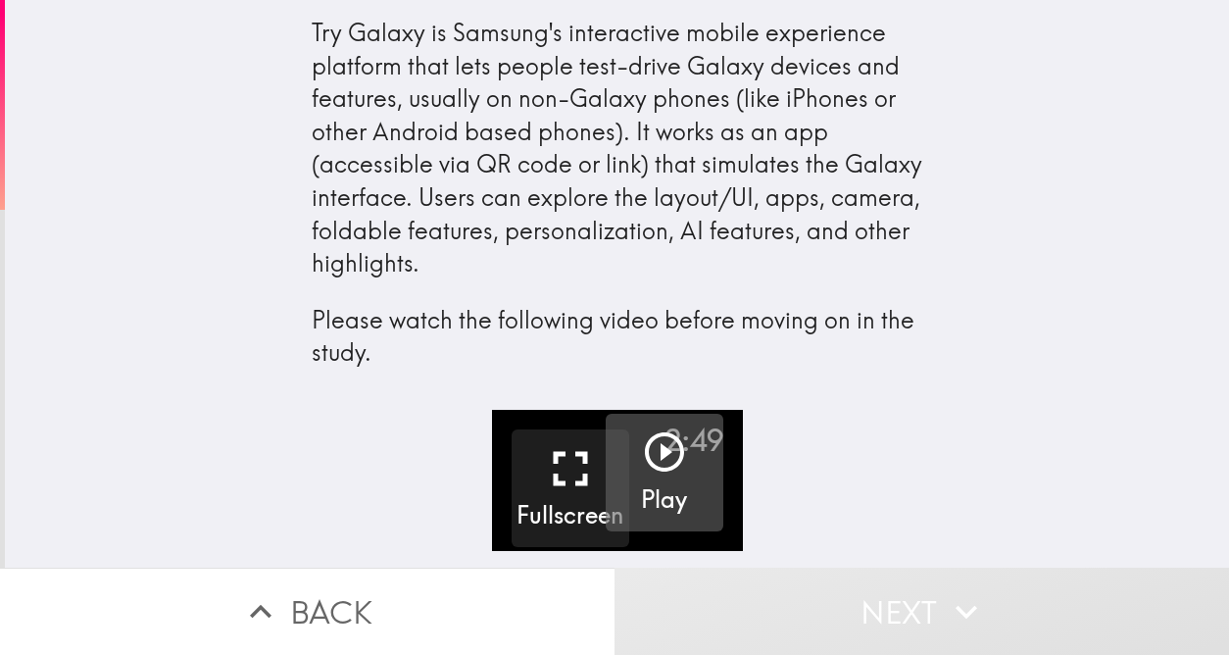
click at [645, 452] on icon "button" at bounding box center [664, 451] width 39 height 39
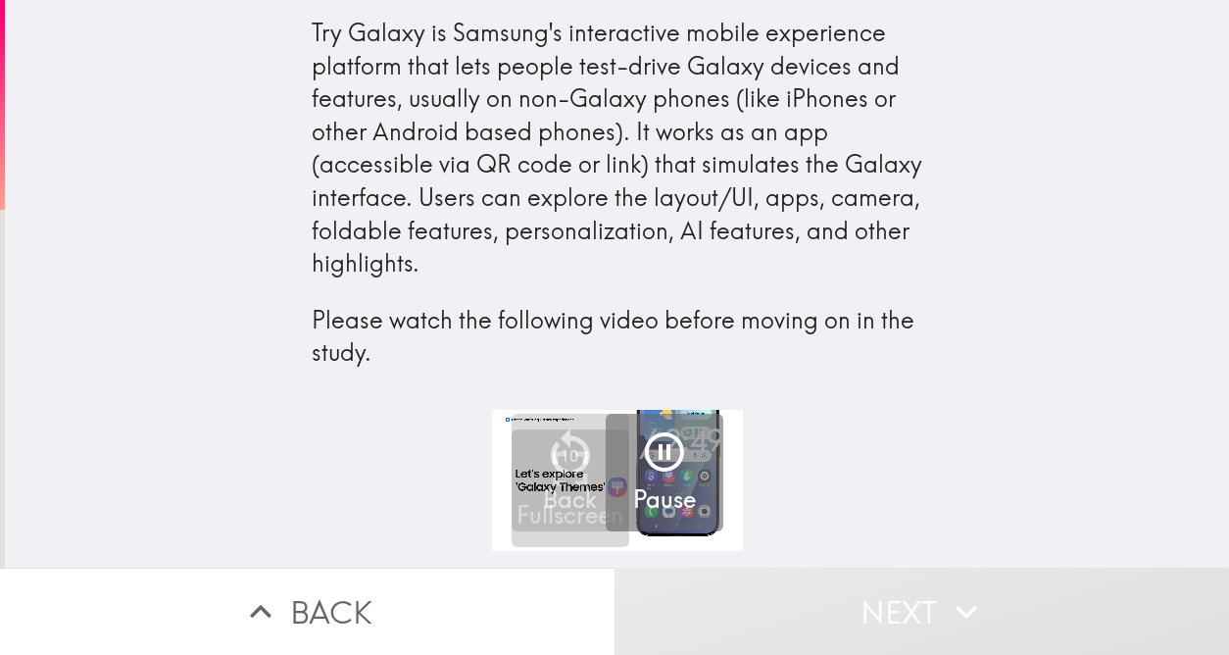
click at [1084, 499] on div "0:02 / 2:49 Fullscreen 10 Back Pause" at bounding box center [617, 489] width 1224 height 158
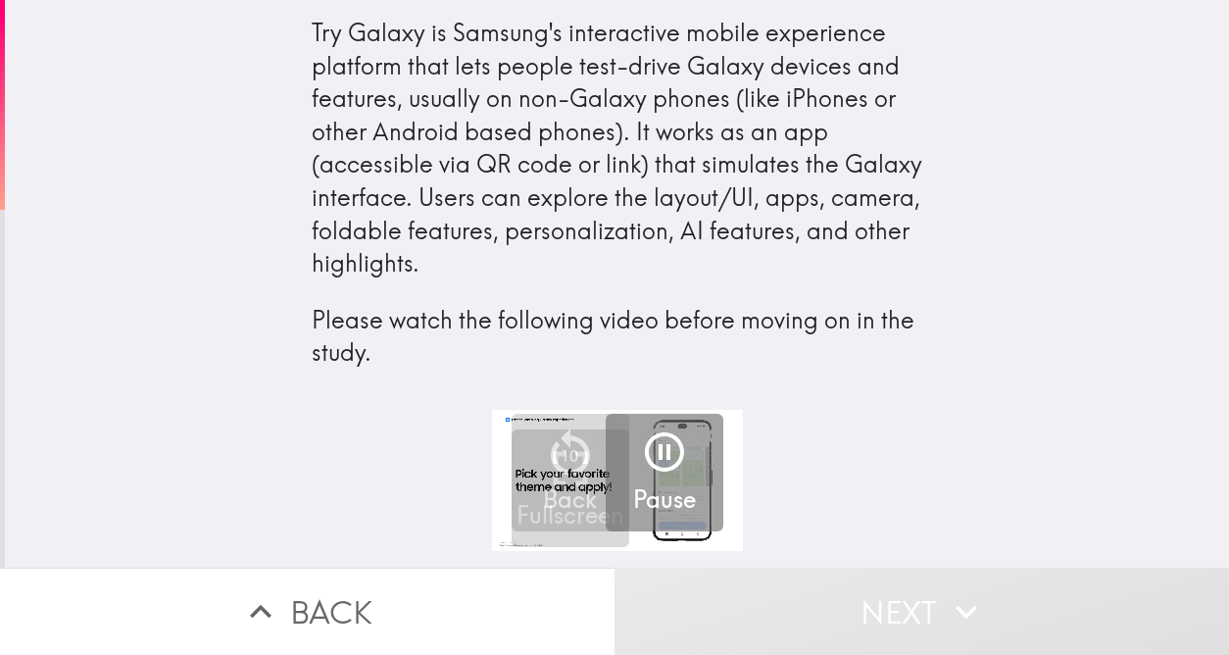
click at [945, 590] on icon "button" at bounding box center [966, 611] width 43 height 43
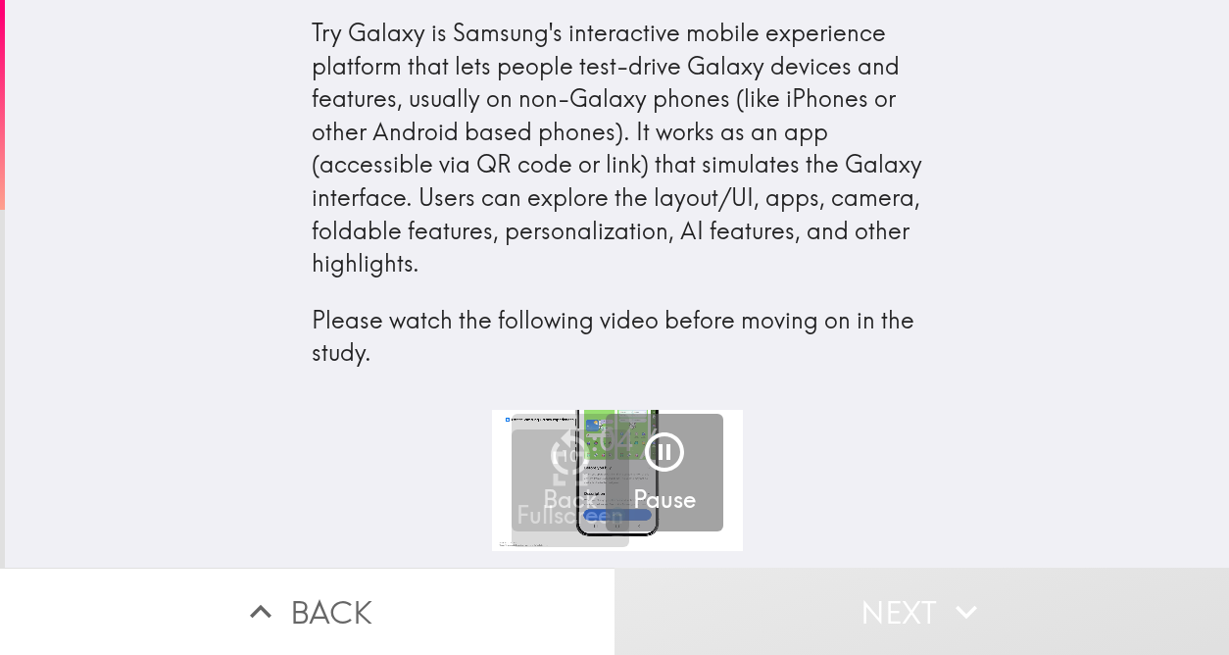
click at [945, 590] on icon "button" at bounding box center [966, 611] width 43 height 43
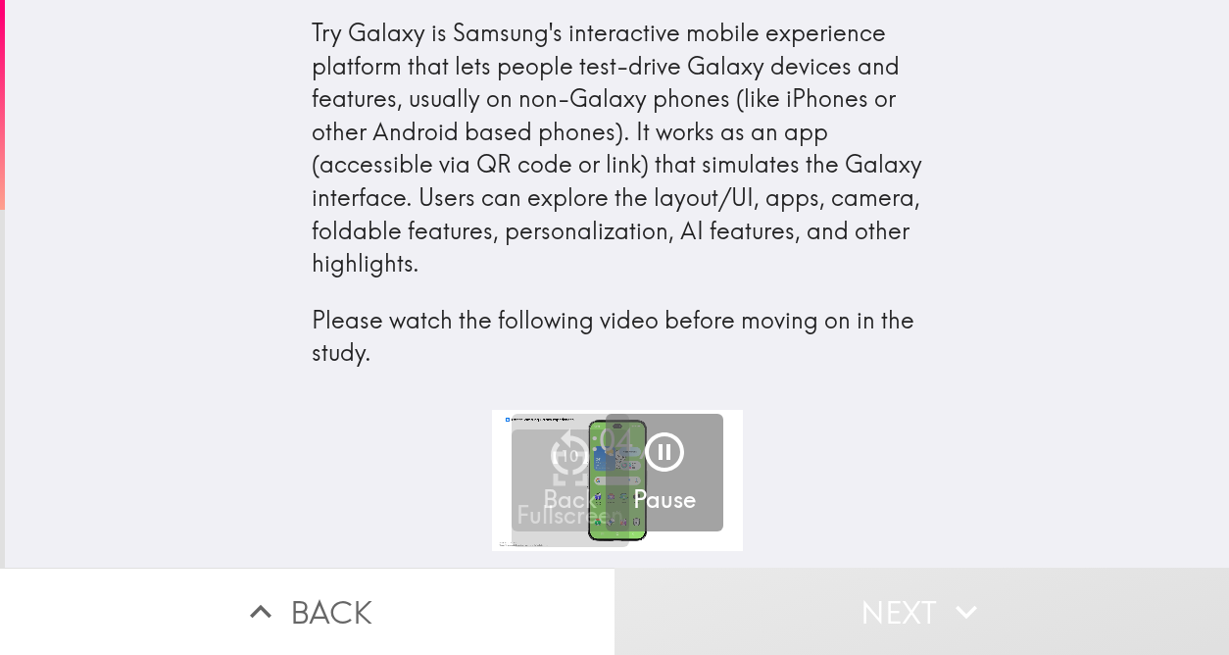
click at [945, 590] on icon "button" at bounding box center [966, 611] width 43 height 43
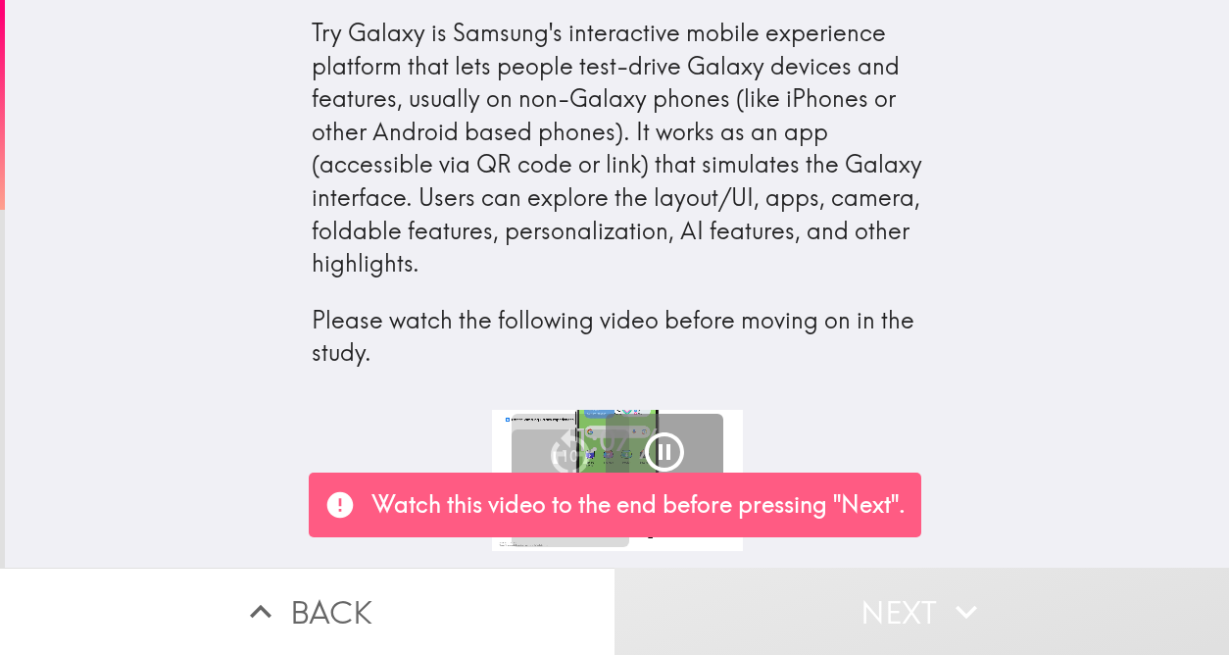
click at [883, 386] on h4 "Try Galaxy is Samsung's interactive mobile experience platform that lets people…" at bounding box center [618, 205] width 612 height 378
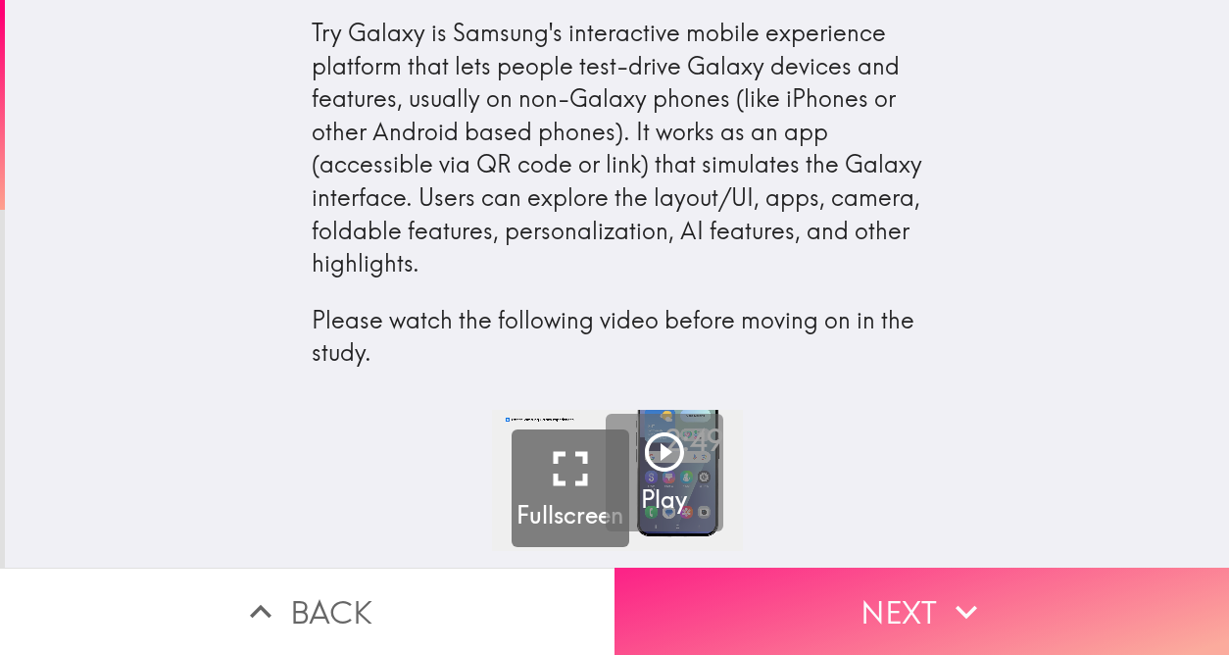
click at [924, 595] on button "Next" at bounding box center [922, 611] width 615 height 87
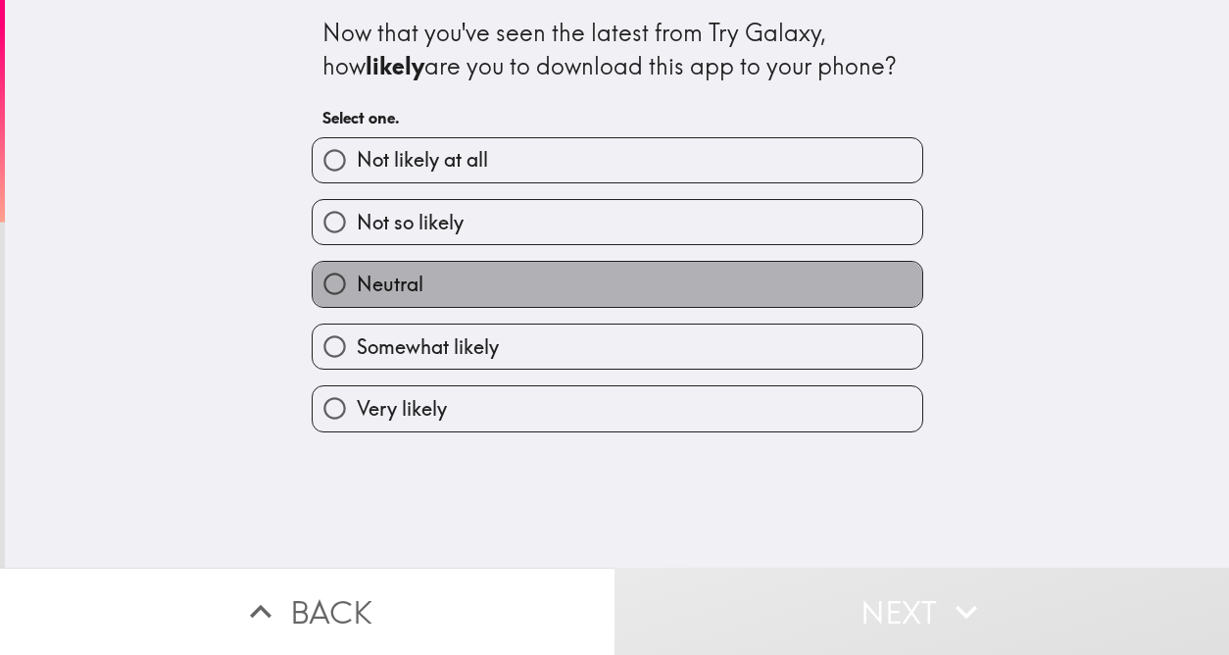
click at [662, 298] on label "Neutral" at bounding box center [618, 284] width 610 height 44
click at [357, 298] on input "Neutral" at bounding box center [335, 284] width 44 height 44
radio input "true"
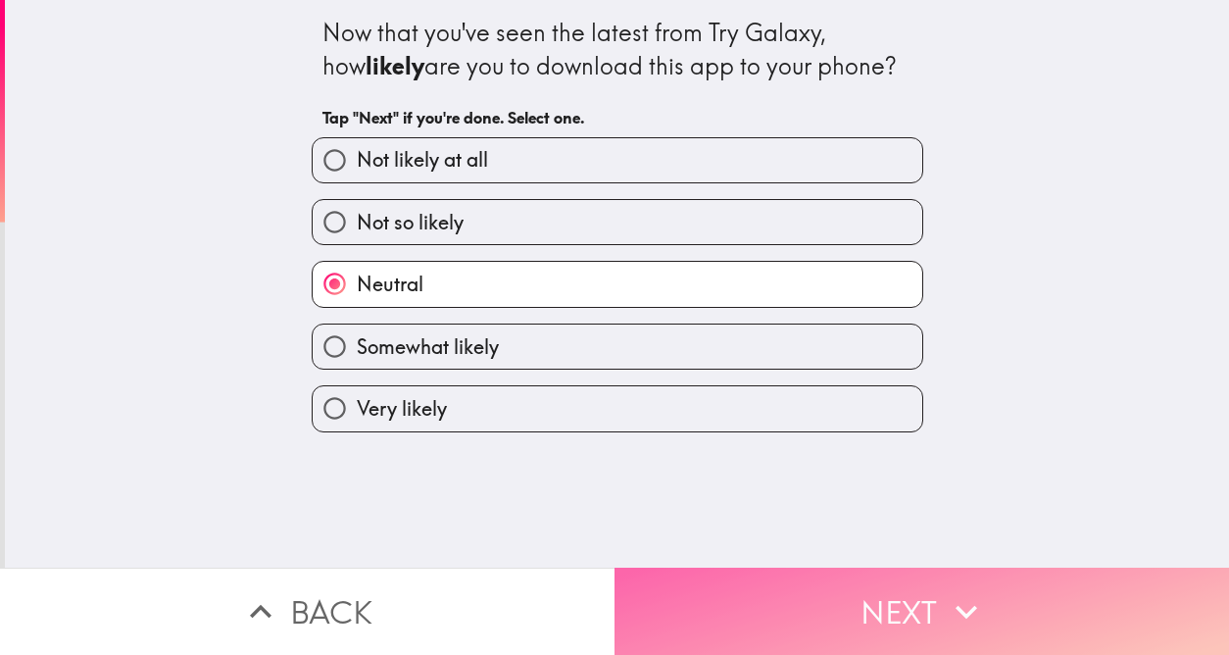
click at [953, 591] on icon "button" at bounding box center [966, 611] width 43 height 43
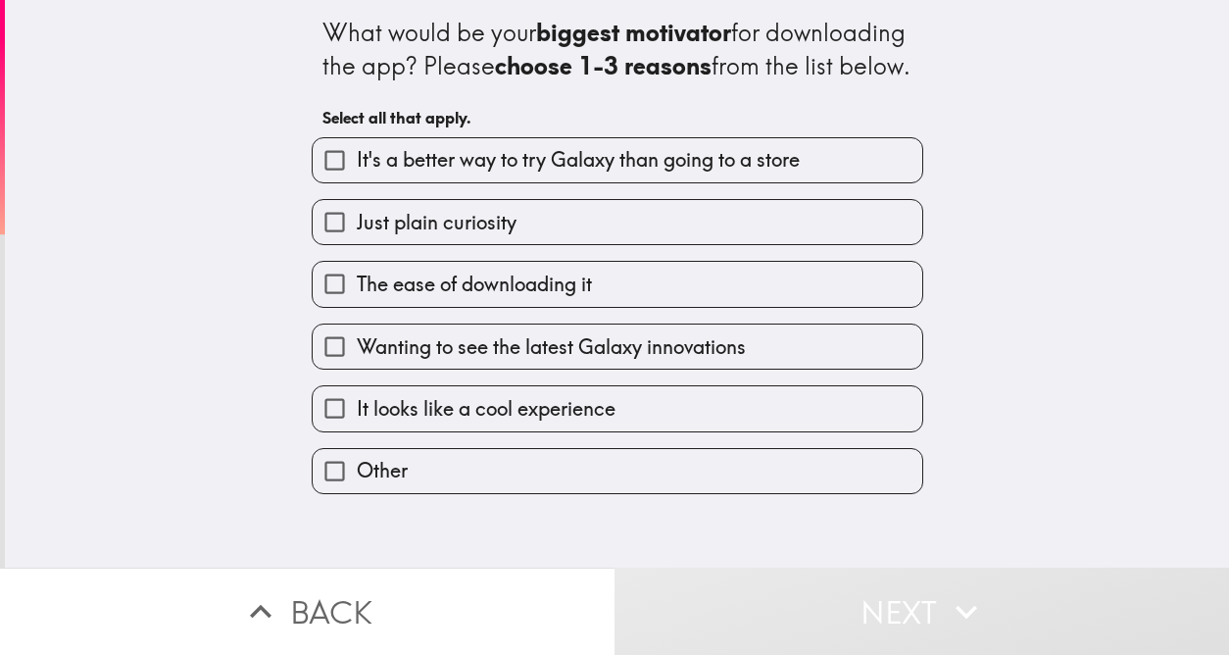
click at [641, 244] on label "Just plain curiosity" at bounding box center [618, 222] width 610 height 44
click at [357, 244] on input "Just plain curiosity" at bounding box center [335, 222] width 44 height 44
checkbox input "true"
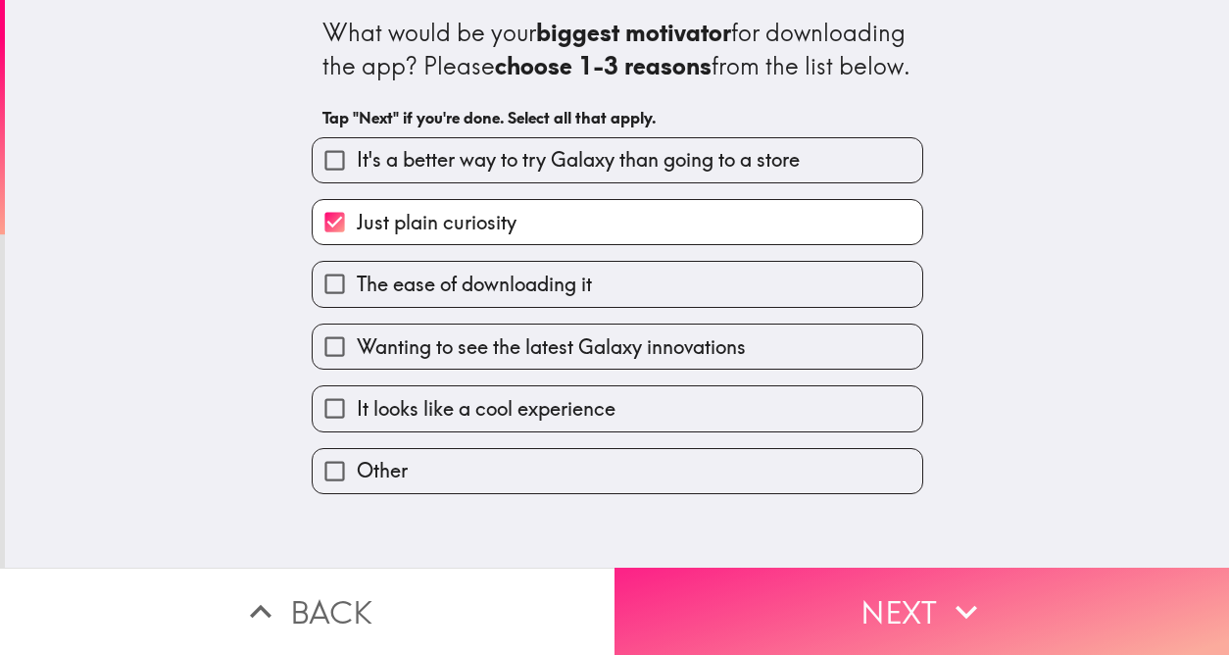
click at [915, 584] on button "Next" at bounding box center [922, 611] width 615 height 87
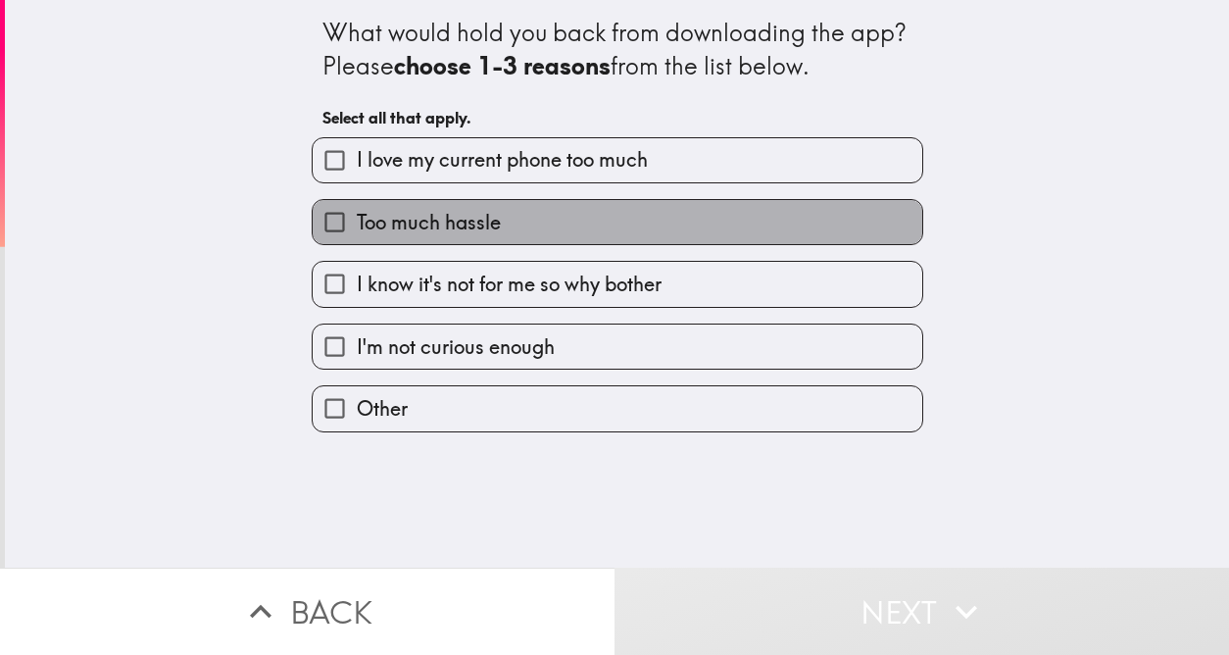
click at [638, 221] on label "Too much hassle" at bounding box center [618, 222] width 610 height 44
click at [357, 221] on input "Too much hassle" at bounding box center [335, 222] width 44 height 44
checkbox input "true"
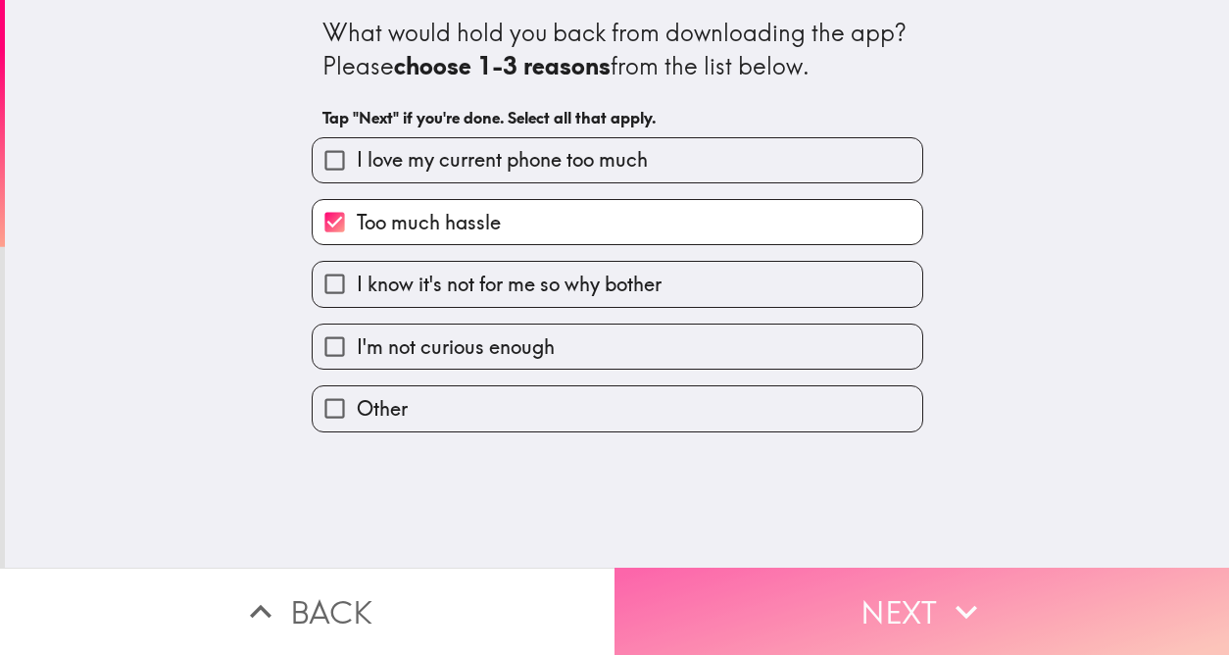
click at [929, 576] on button "Next" at bounding box center [922, 611] width 615 height 87
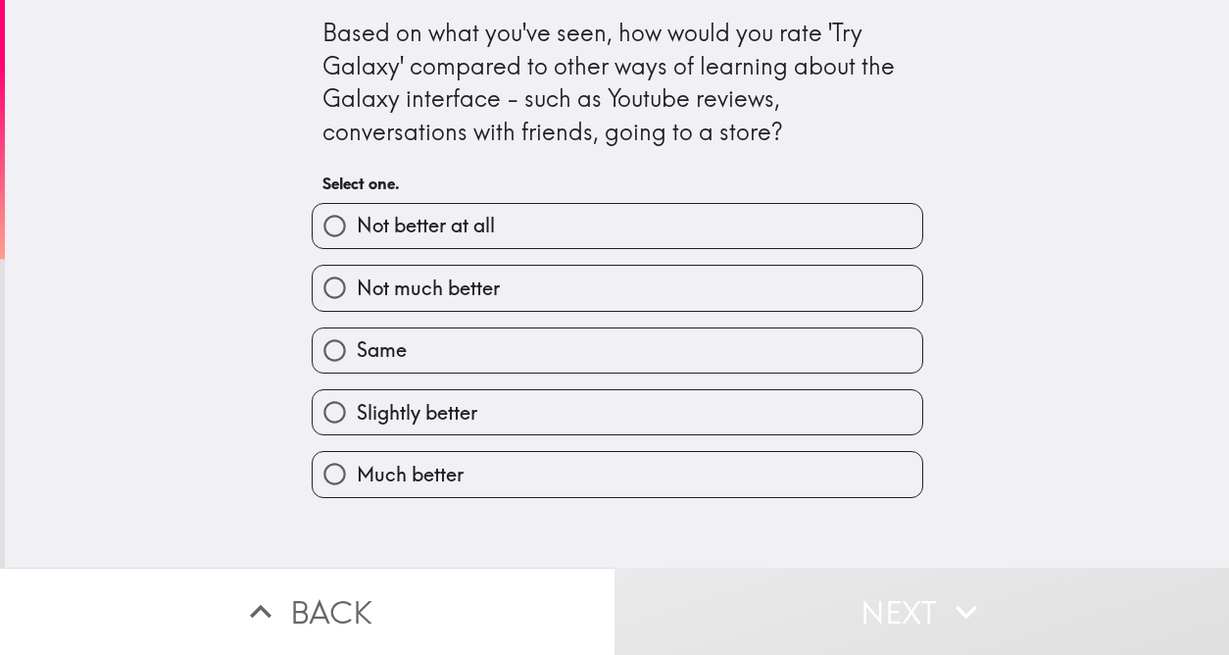
click at [766, 361] on label "Same" at bounding box center [618, 350] width 610 height 44
click at [357, 361] on input "Same" at bounding box center [335, 350] width 44 height 44
radio input "true"
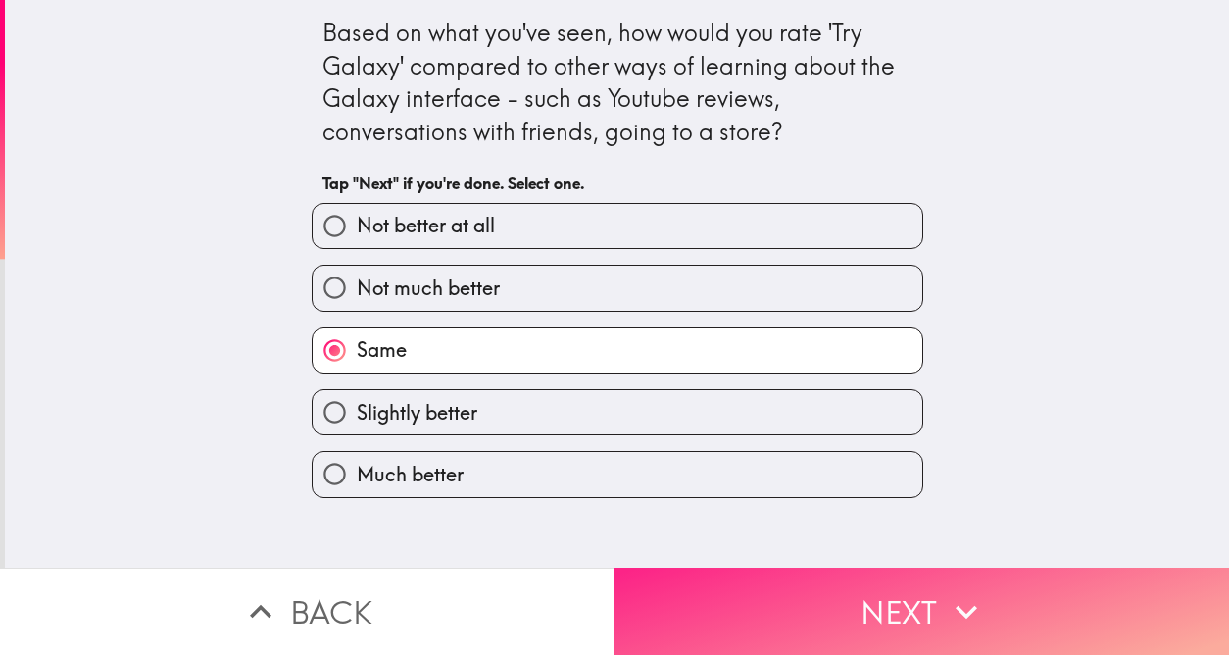
click at [923, 575] on button "Next" at bounding box center [922, 611] width 615 height 87
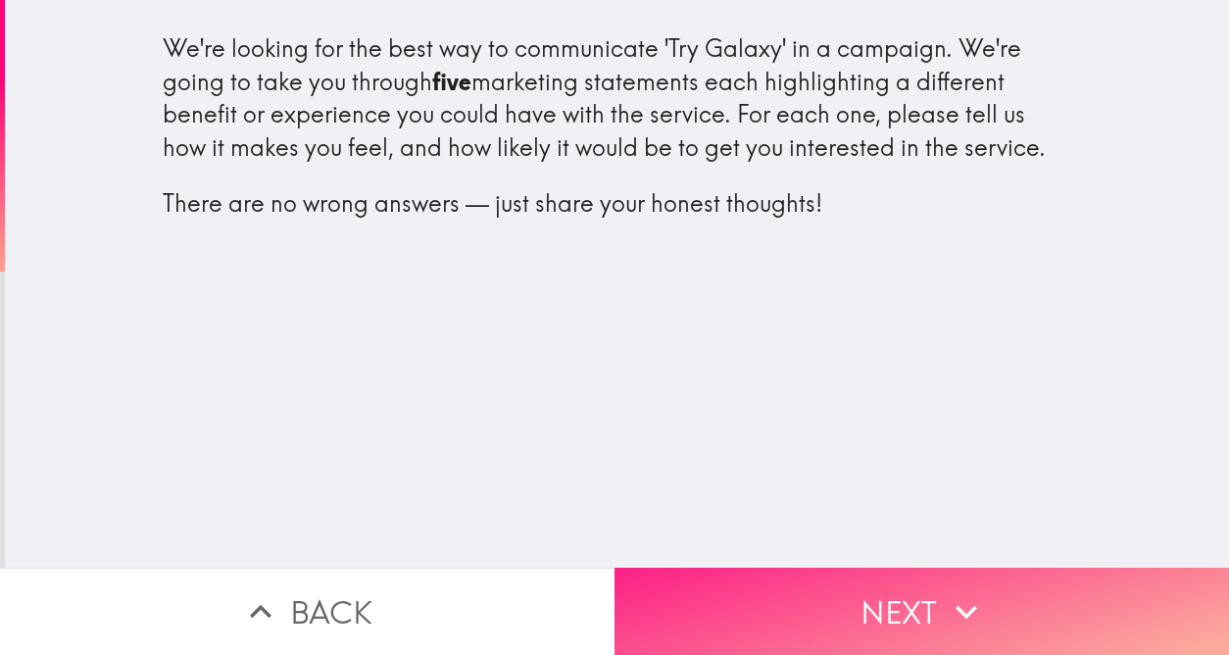
click at [895, 591] on button "Next" at bounding box center [922, 611] width 615 height 87
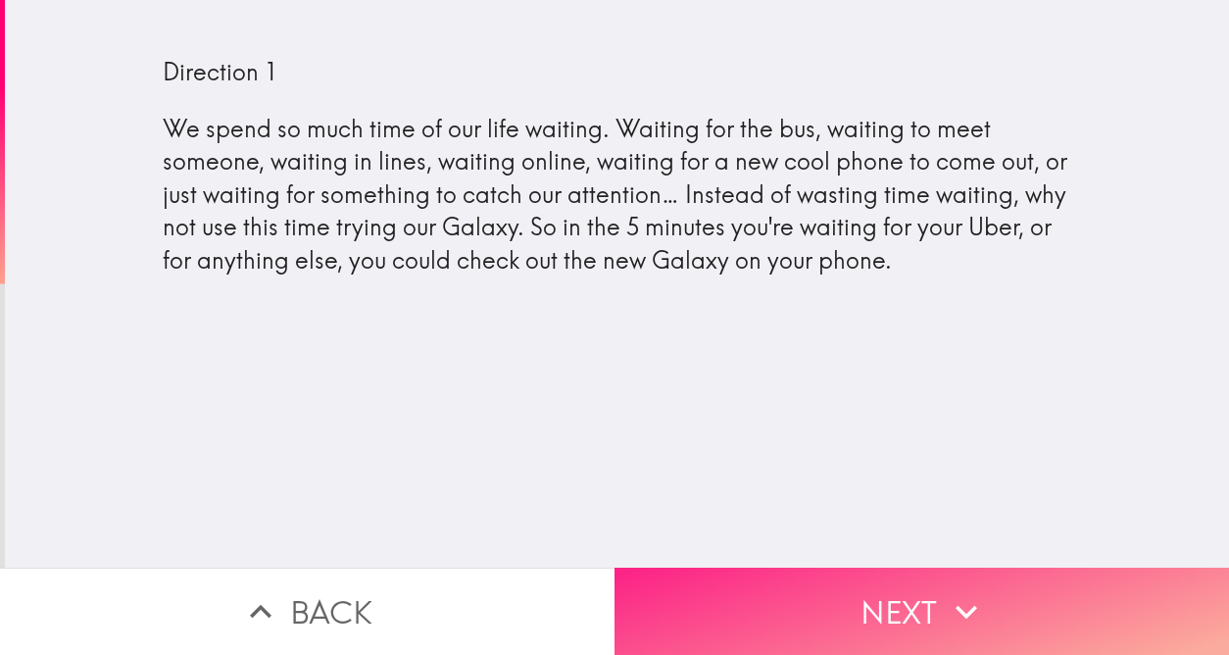
click at [959, 602] on icon "button" at bounding box center [966, 611] width 43 height 43
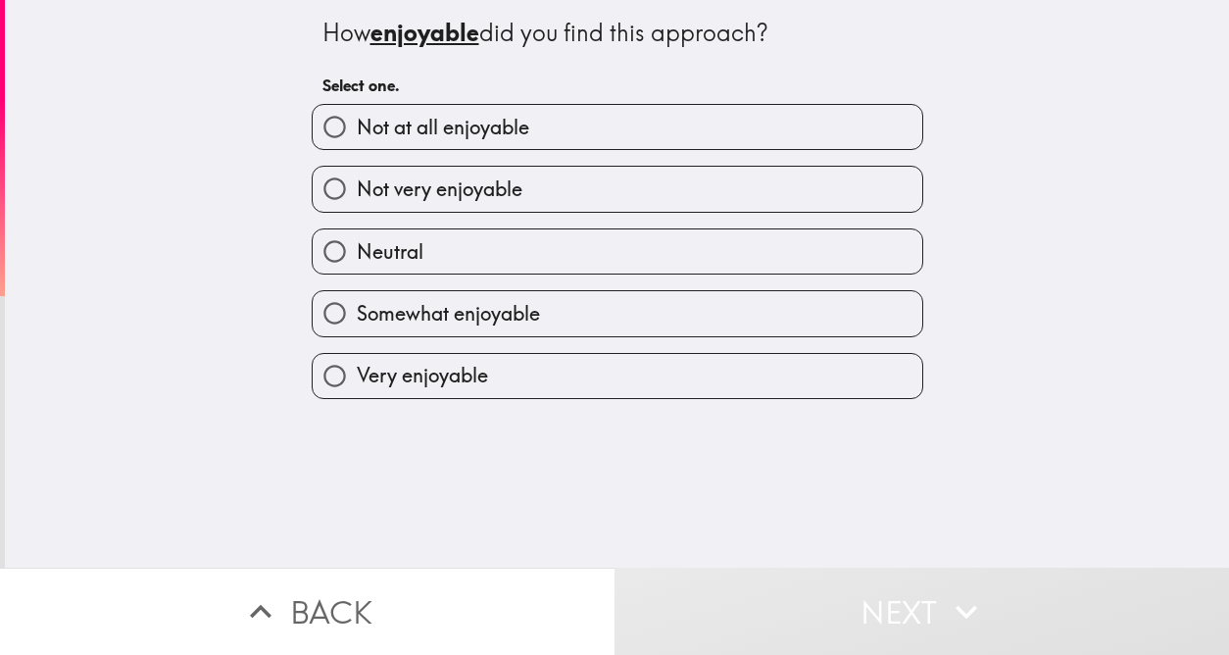
click at [528, 226] on div "Neutral" at bounding box center [609, 244] width 627 height 62
click at [357, 262] on span "Neutral" at bounding box center [390, 251] width 67 height 27
click at [353, 262] on input "Neutral" at bounding box center [335, 251] width 44 height 44
radio input "true"
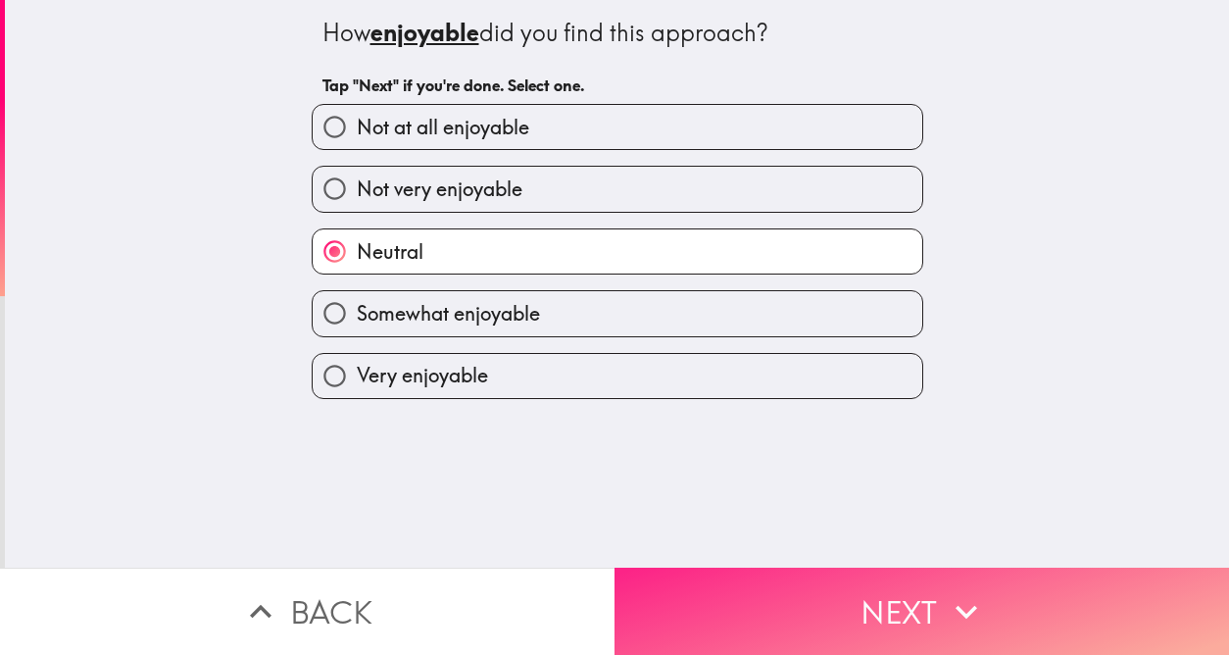
click at [925, 581] on button "Next" at bounding box center [922, 611] width 615 height 87
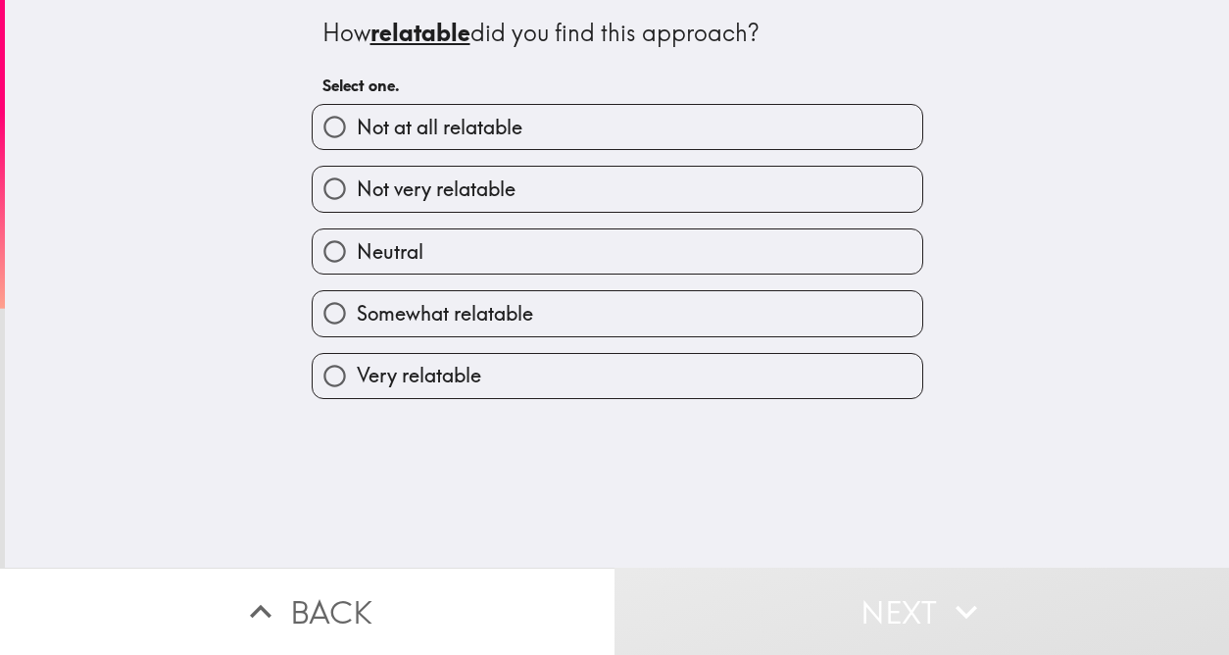
click at [553, 245] on label "Neutral" at bounding box center [618, 251] width 610 height 44
click at [357, 245] on input "Neutral" at bounding box center [335, 251] width 44 height 44
radio input "true"
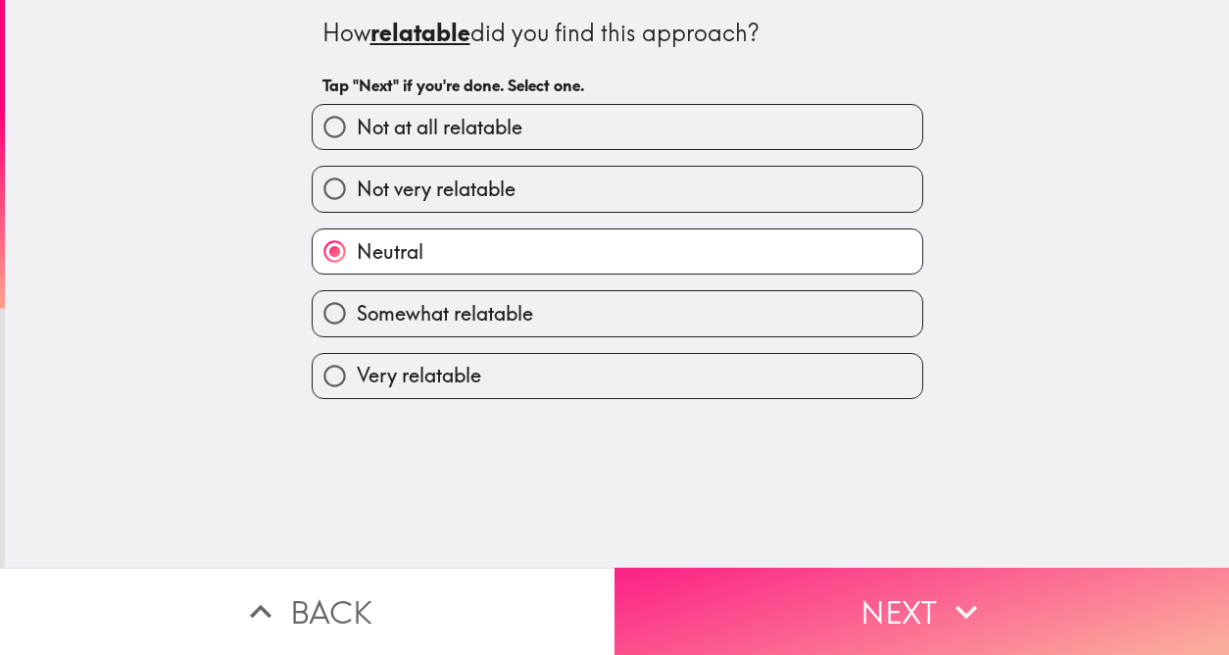
click at [905, 589] on button "Next" at bounding box center [922, 611] width 615 height 87
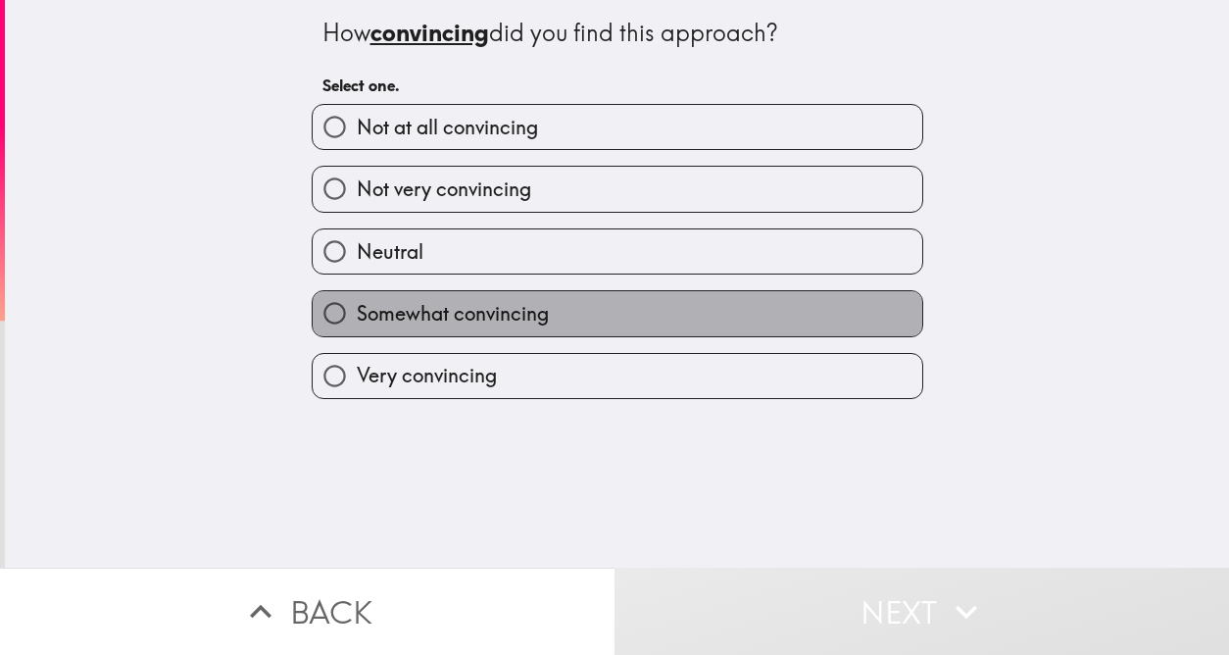
click at [567, 325] on label "Somewhat convincing" at bounding box center [618, 313] width 610 height 44
click at [357, 325] on input "Somewhat convincing" at bounding box center [335, 313] width 44 height 44
radio input "true"
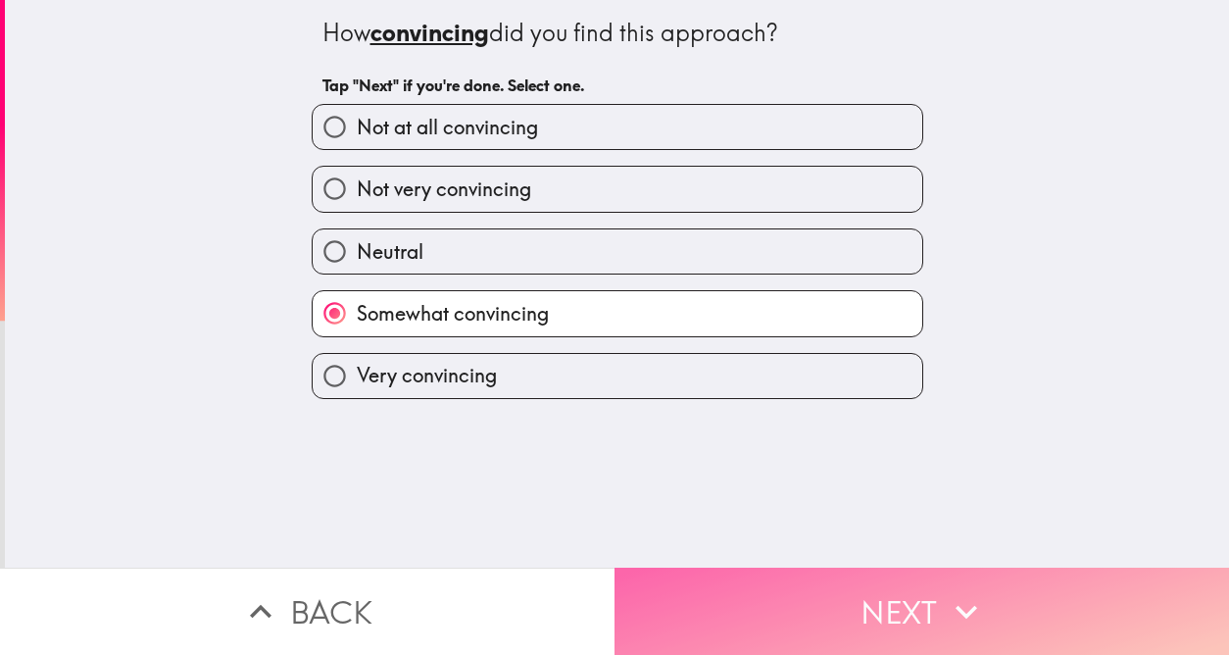
click at [925, 600] on button "Next" at bounding box center [922, 611] width 615 height 87
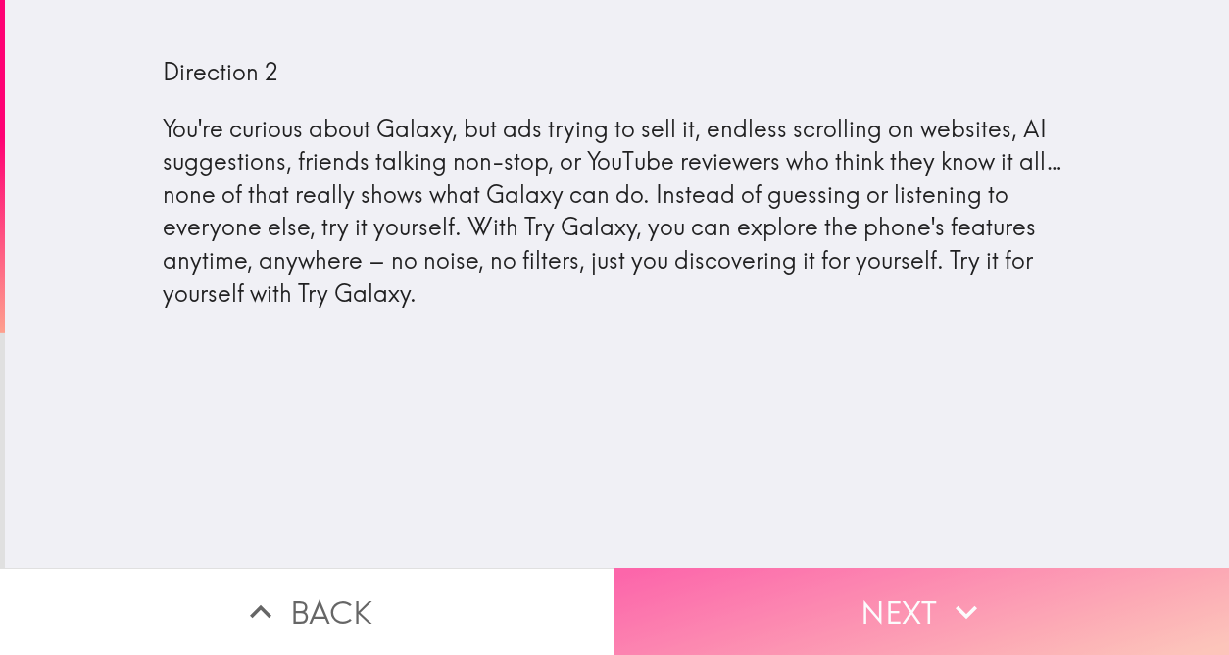
click at [908, 584] on button "Next" at bounding box center [922, 611] width 615 height 87
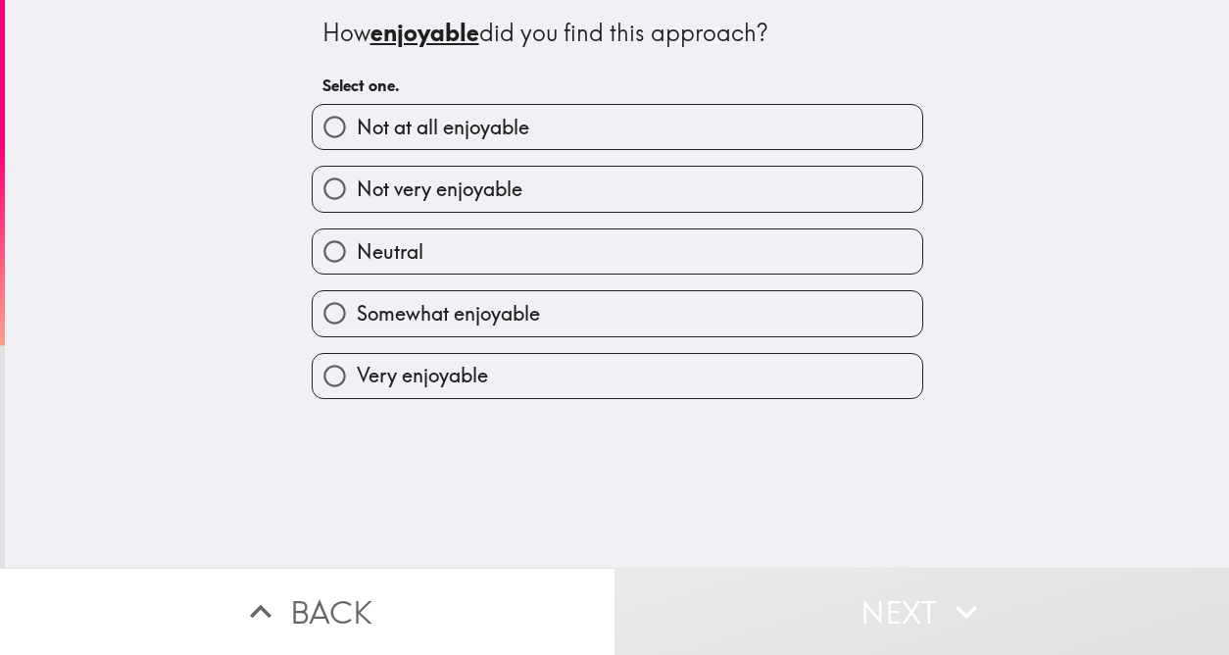
click at [640, 226] on div "Neutral" at bounding box center [609, 244] width 627 height 62
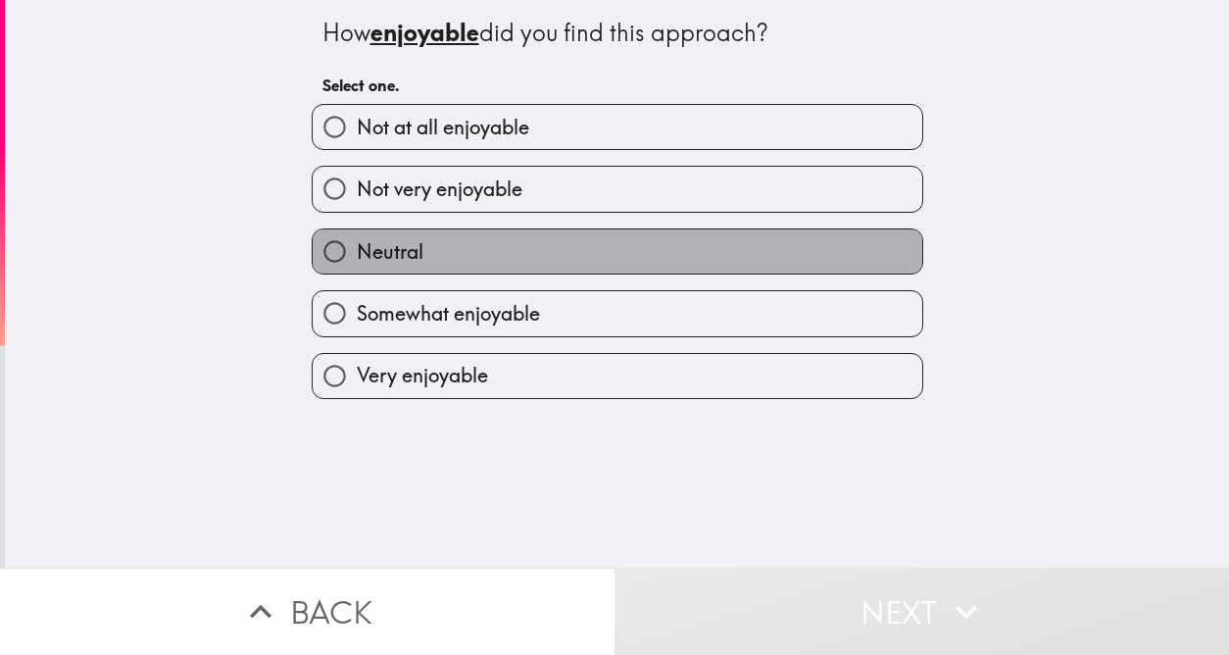
click at [644, 255] on label "Neutral" at bounding box center [618, 251] width 610 height 44
click at [357, 255] on input "Neutral" at bounding box center [335, 251] width 44 height 44
radio input "true"
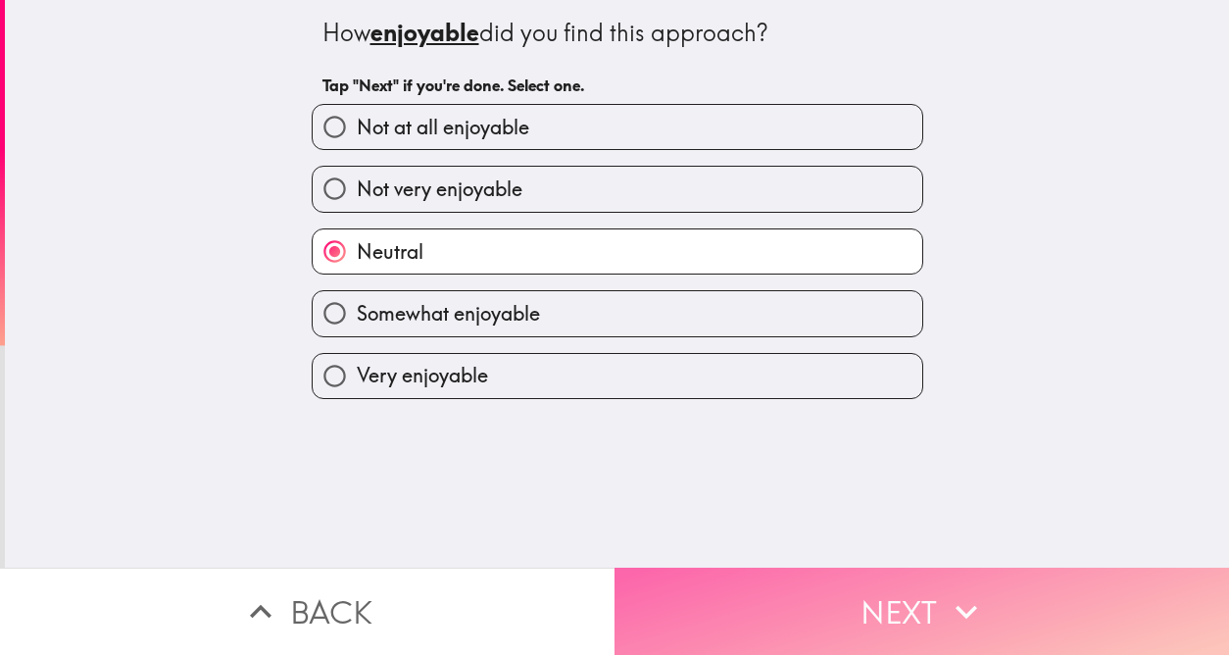
click at [890, 596] on button "Next" at bounding box center [922, 611] width 615 height 87
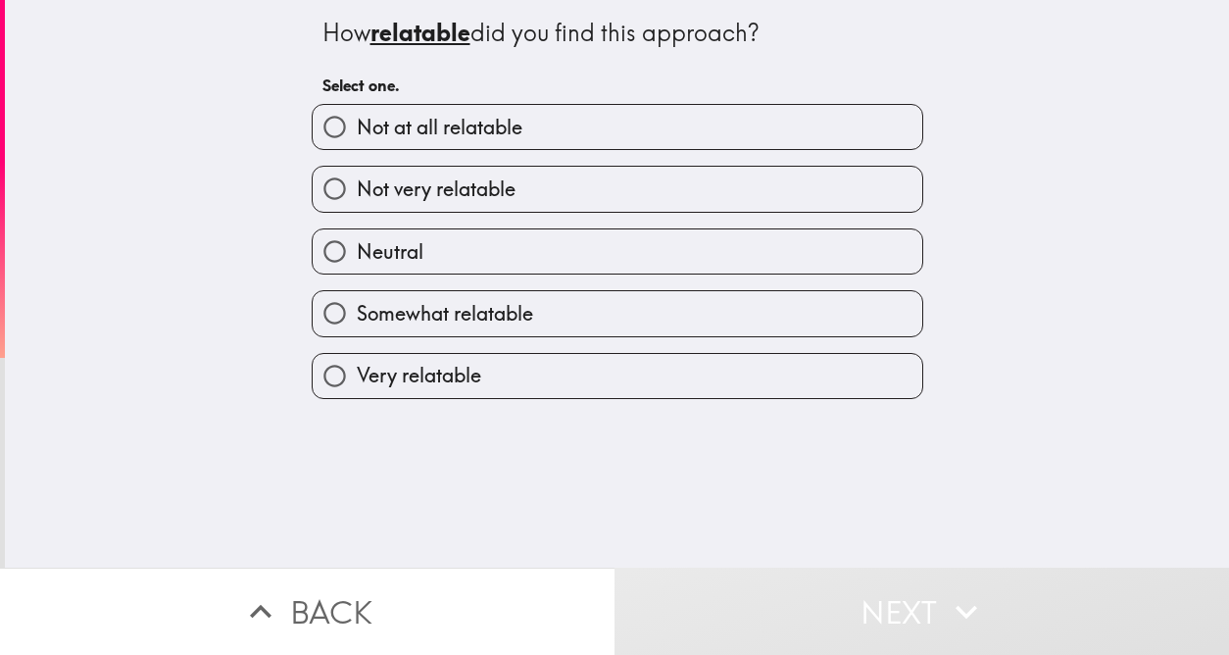
click at [783, 298] on label "Somewhat relatable" at bounding box center [618, 313] width 610 height 44
click at [357, 298] on input "Somewhat relatable" at bounding box center [335, 313] width 44 height 44
radio input "true"
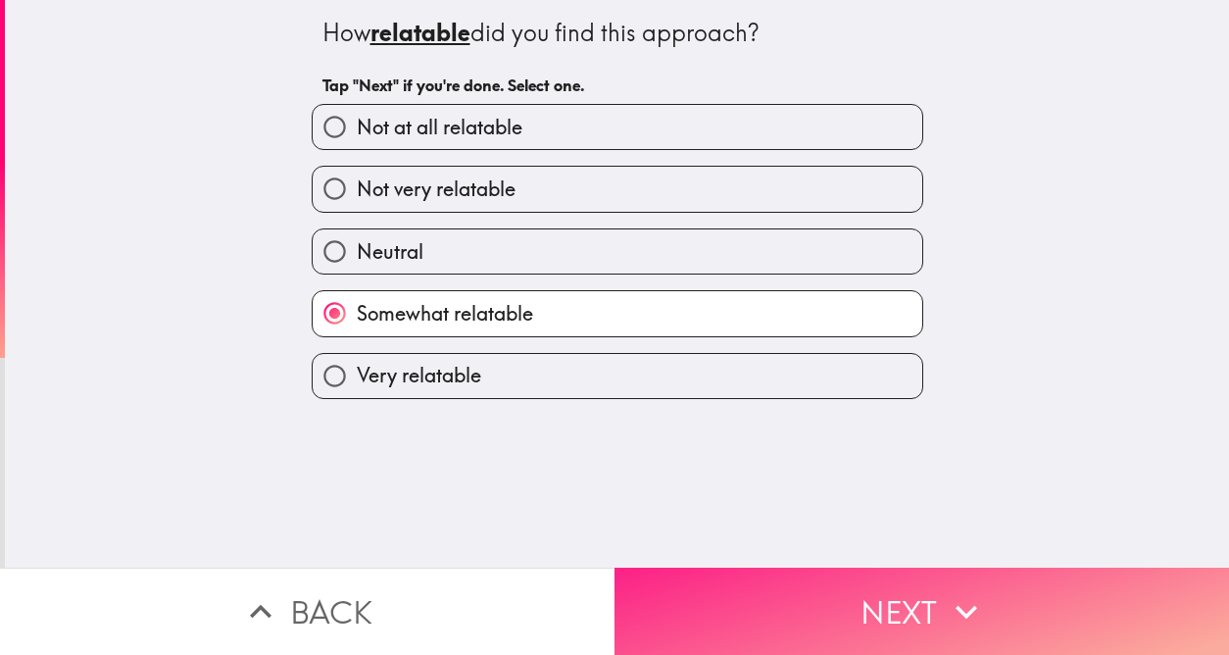
click at [934, 608] on button "Next" at bounding box center [922, 611] width 615 height 87
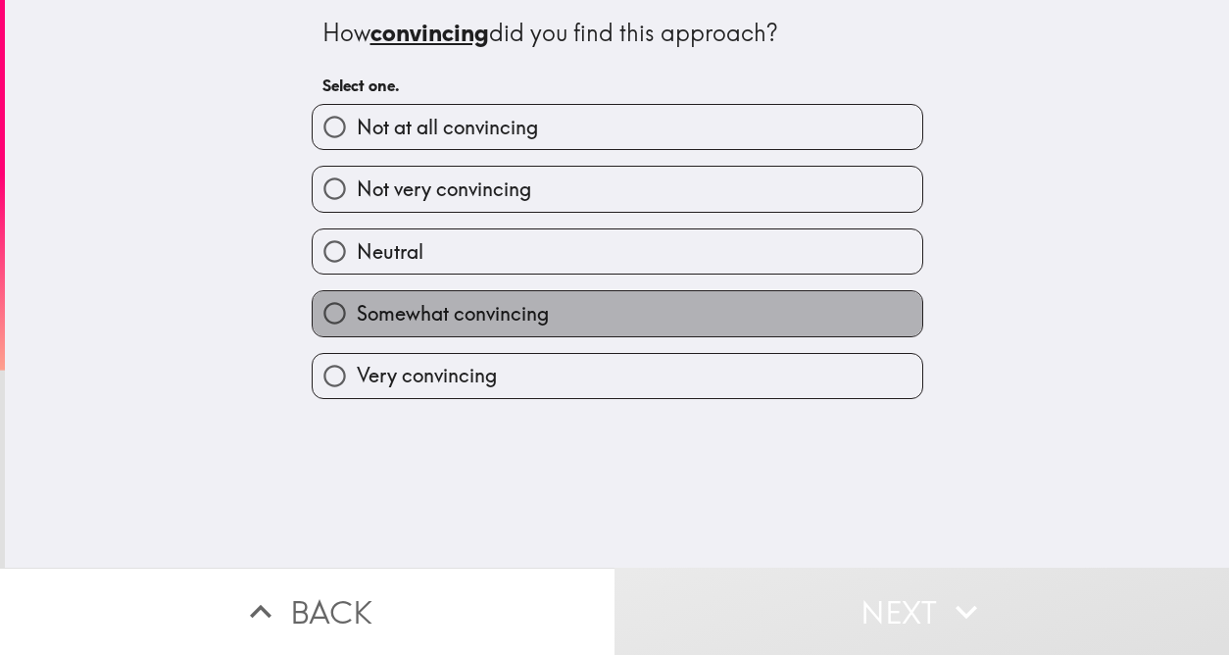
click at [698, 301] on label "Somewhat convincing" at bounding box center [618, 313] width 610 height 44
click at [357, 301] on input "Somewhat convincing" at bounding box center [335, 313] width 44 height 44
radio input "true"
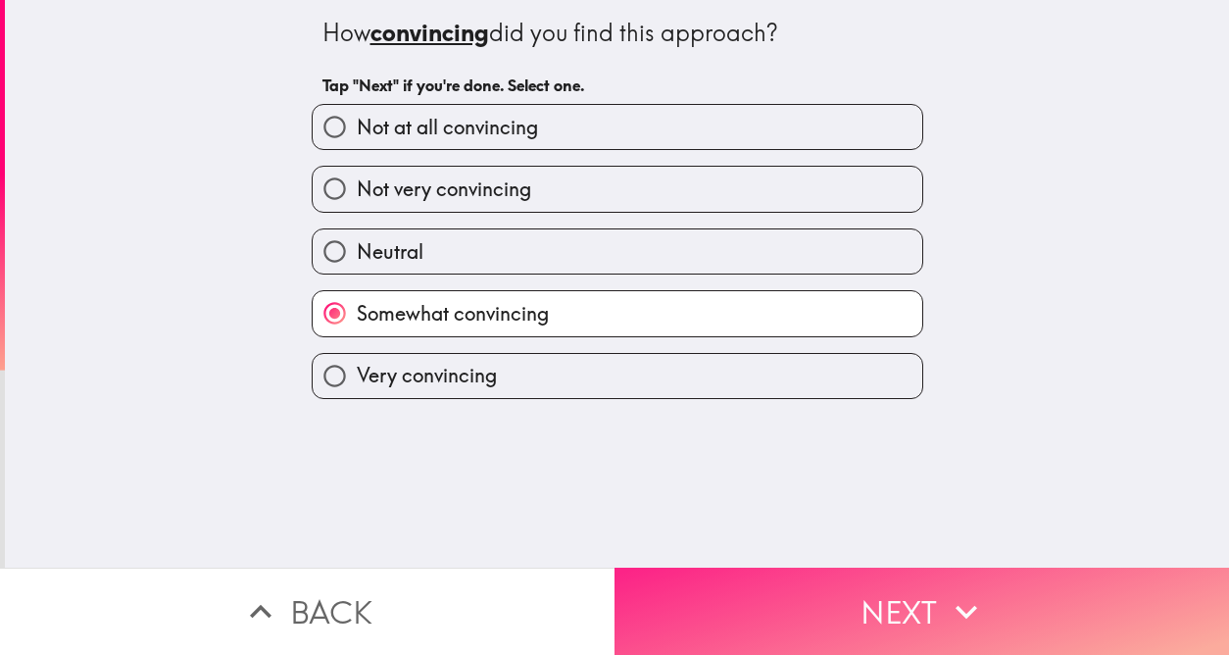
click at [892, 585] on button "Next" at bounding box center [922, 611] width 615 height 87
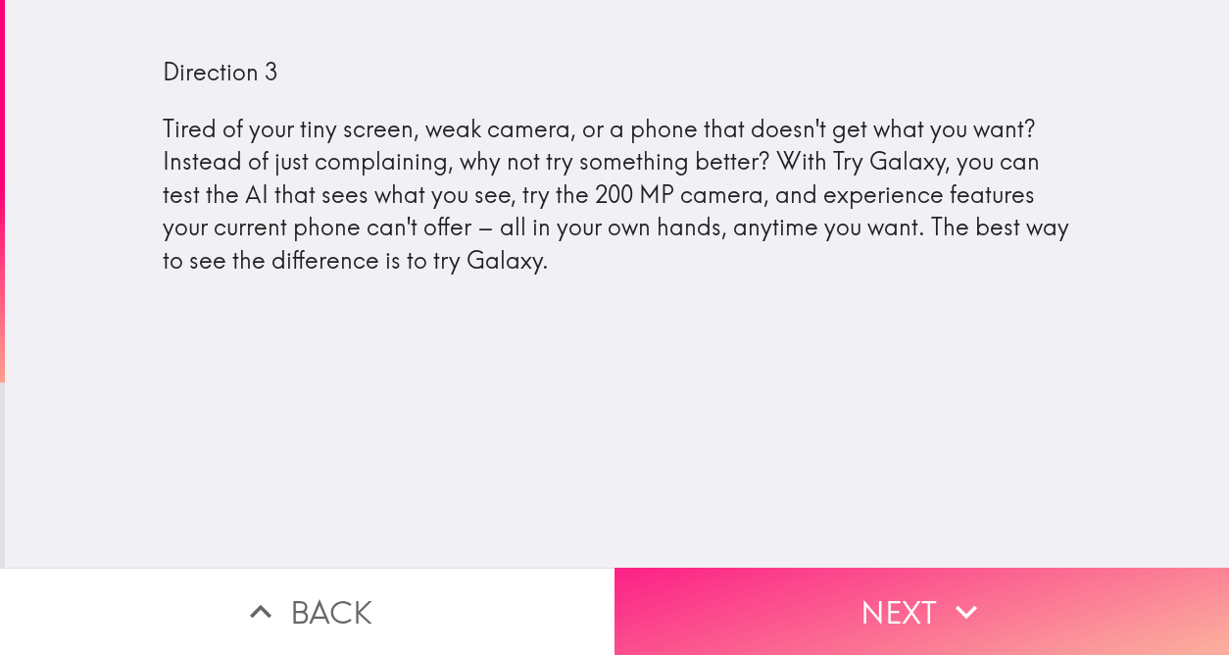
click at [937, 568] on button "Next" at bounding box center [922, 611] width 615 height 87
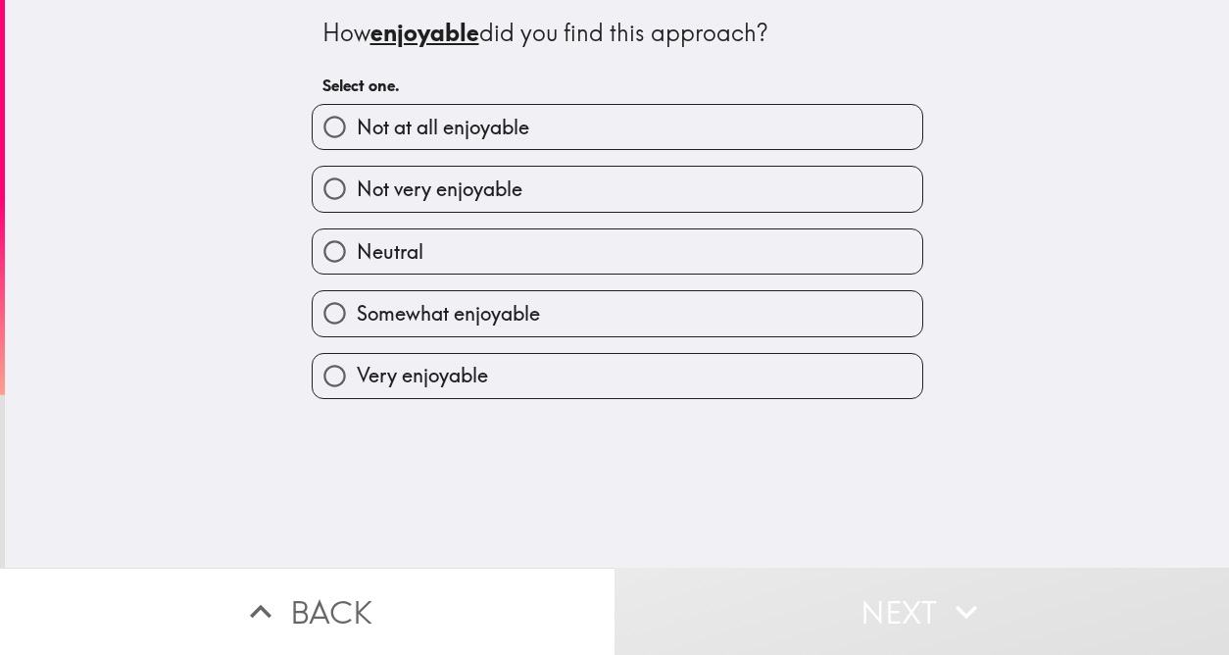
click at [679, 306] on label "Somewhat enjoyable" at bounding box center [618, 313] width 610 height 44
click at [357, 306] on input "Somewhat enjoyable" at bounding box center [335, 313] width 44 height 44
radio input "true"
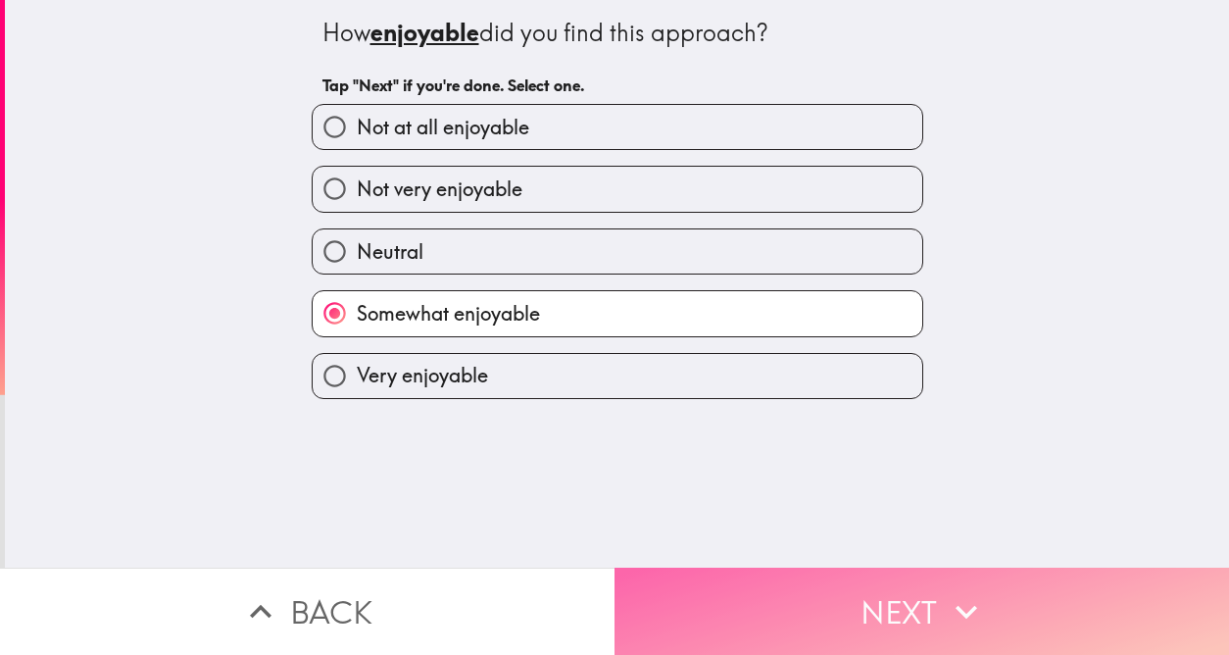
click at [914, 590] on button "Next" at bounding box center [922, 611] width 615 height 87
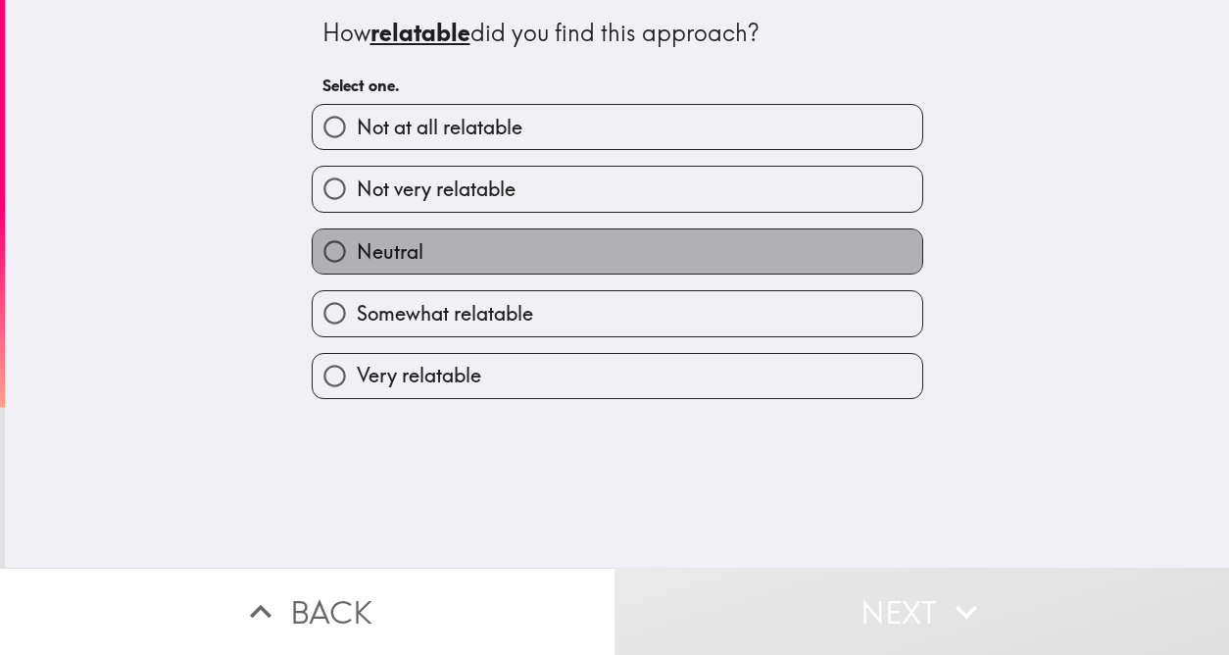
click at [610, 263] on label "Neutral" at bounding box center [618, 251] width 610 height 44
click at [357, 263] on input "Neutral" at bounding box center [335, 251] width 44 height 44
radio input "true"
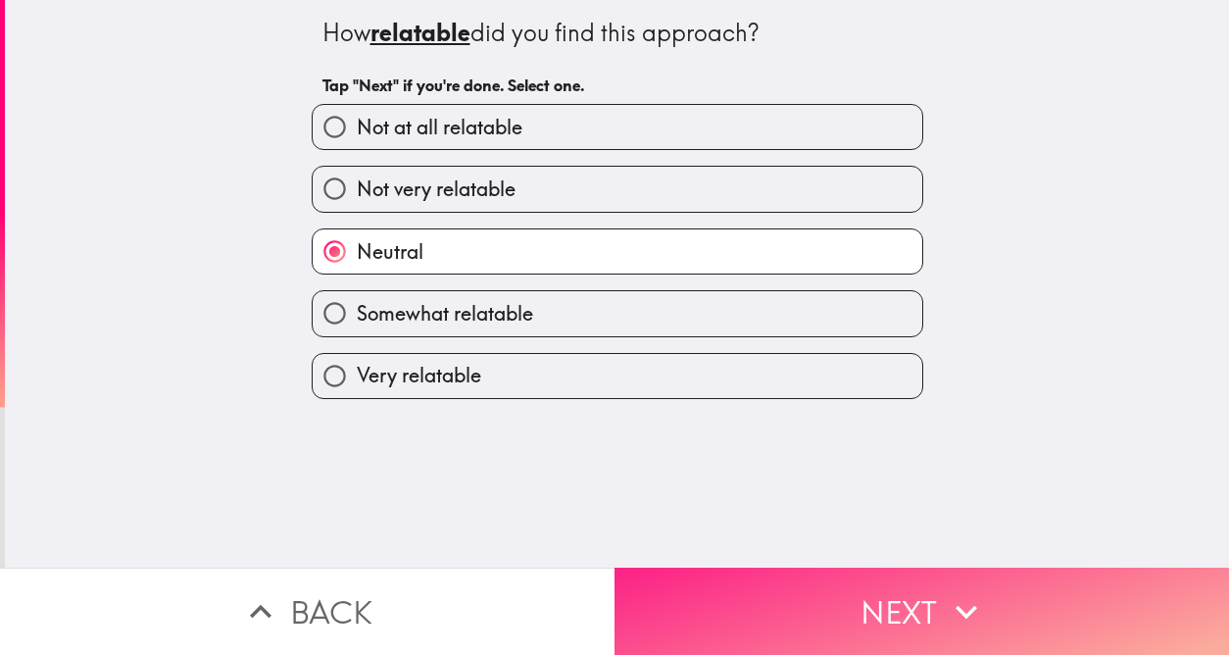
click at [930, 621] on button "Next" at bounding box center [922, 611] width 615 height 87
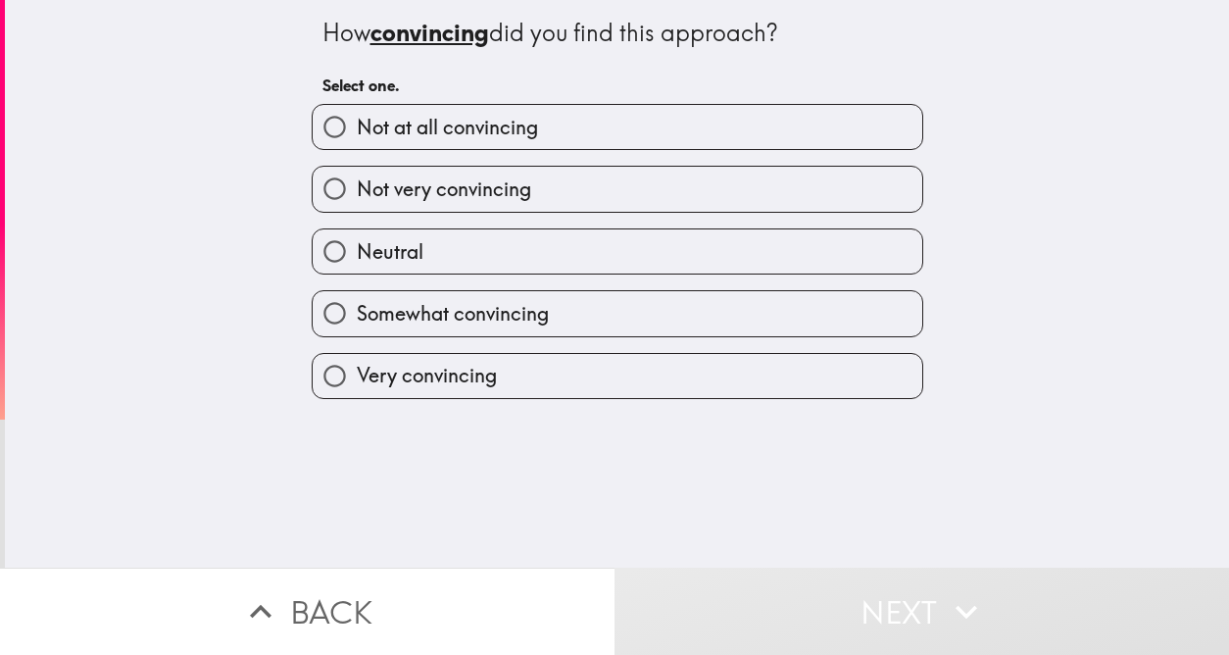
click at [638, 305] on label "Somewhat convincing" at bounding box center [618, 313] width 610 height 44
click at [357, 305] on input "Somewhat convincing" at bounding box center [335, 313] width 44 height 44
radio input "true"
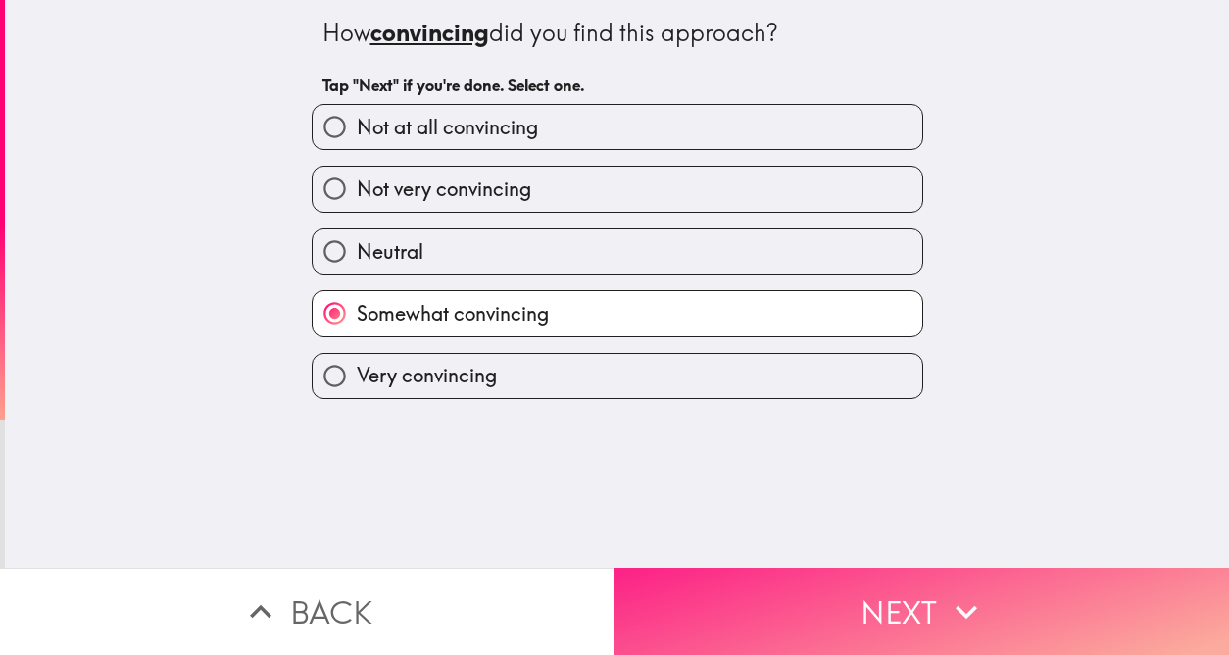
click at [919, 601] on button "Next" at bounding box center [922, 611] width 615 height 87
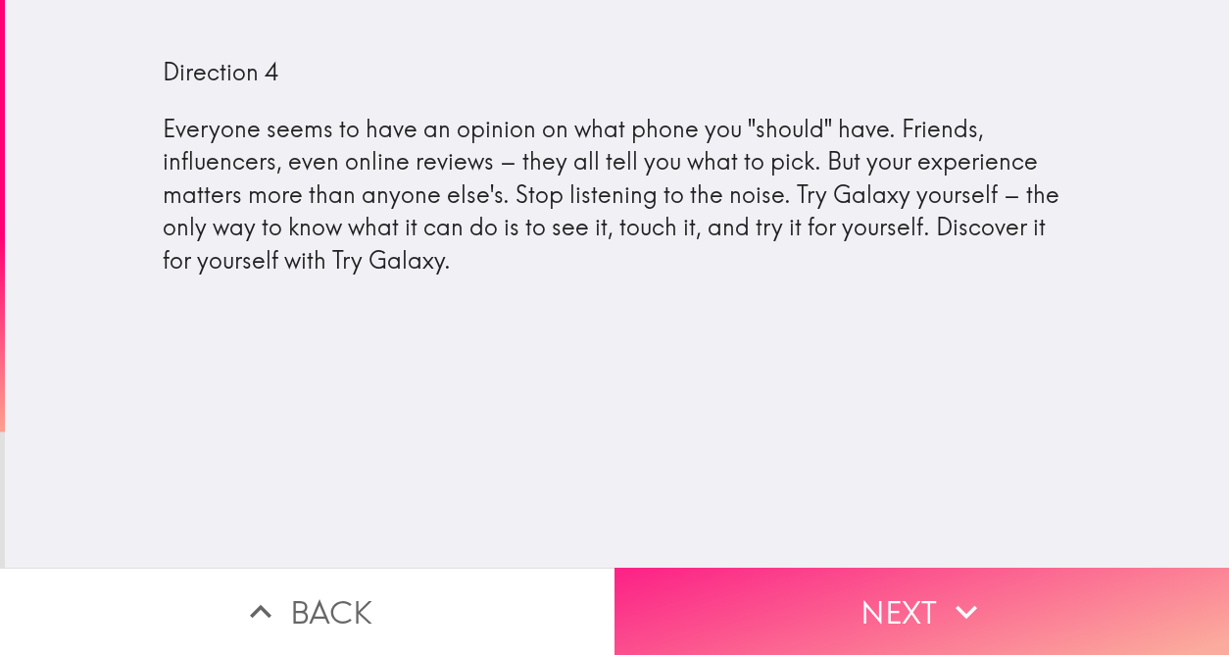
click at [934, 601] on button "Next" at bounding box center [922, 611] width 615 height 87
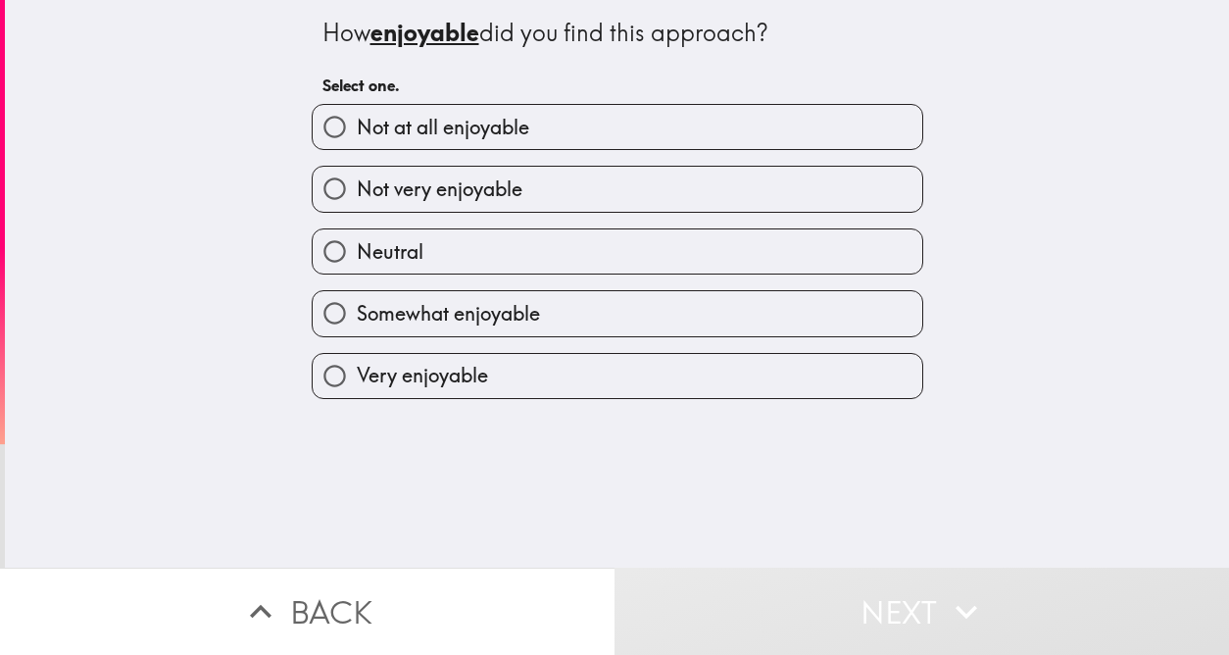
click at [569, 256] on label "Neutral" at bounding box center [618, 251] width 610 height 44
click at [357, 256] on input "Neutral" at bounding box center [335, 251] width 44 height 44
radio input "true"
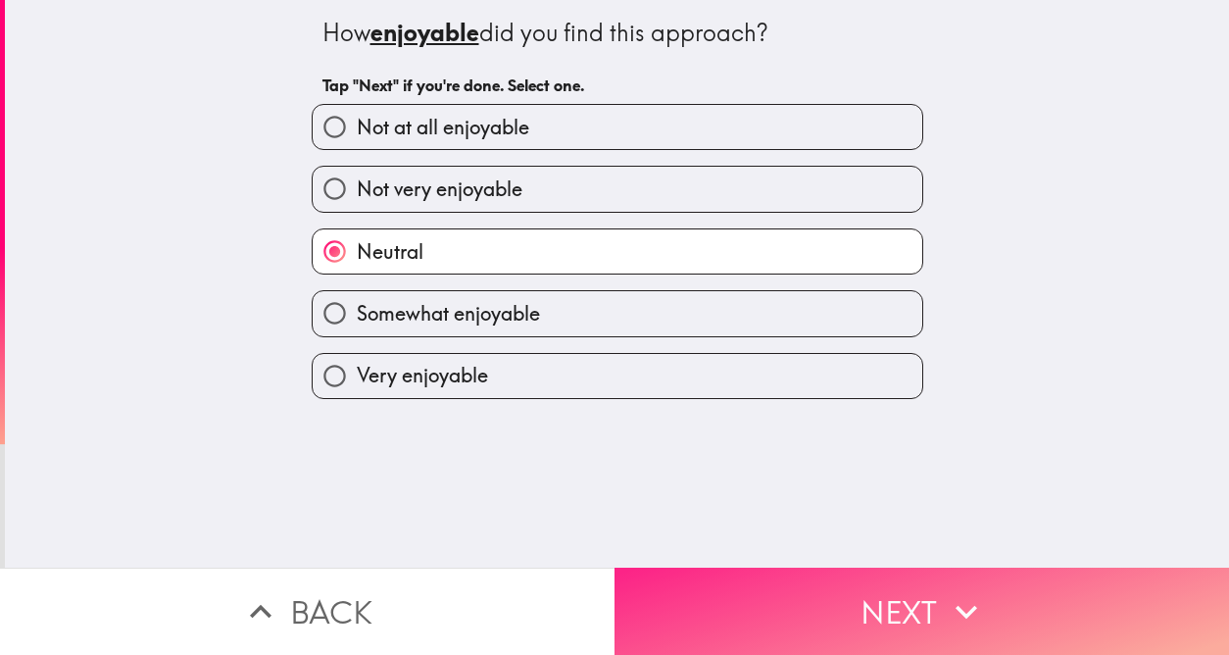
click at [916, 597] on button "Next" at bounding box center [922, 611] width 615 height 87
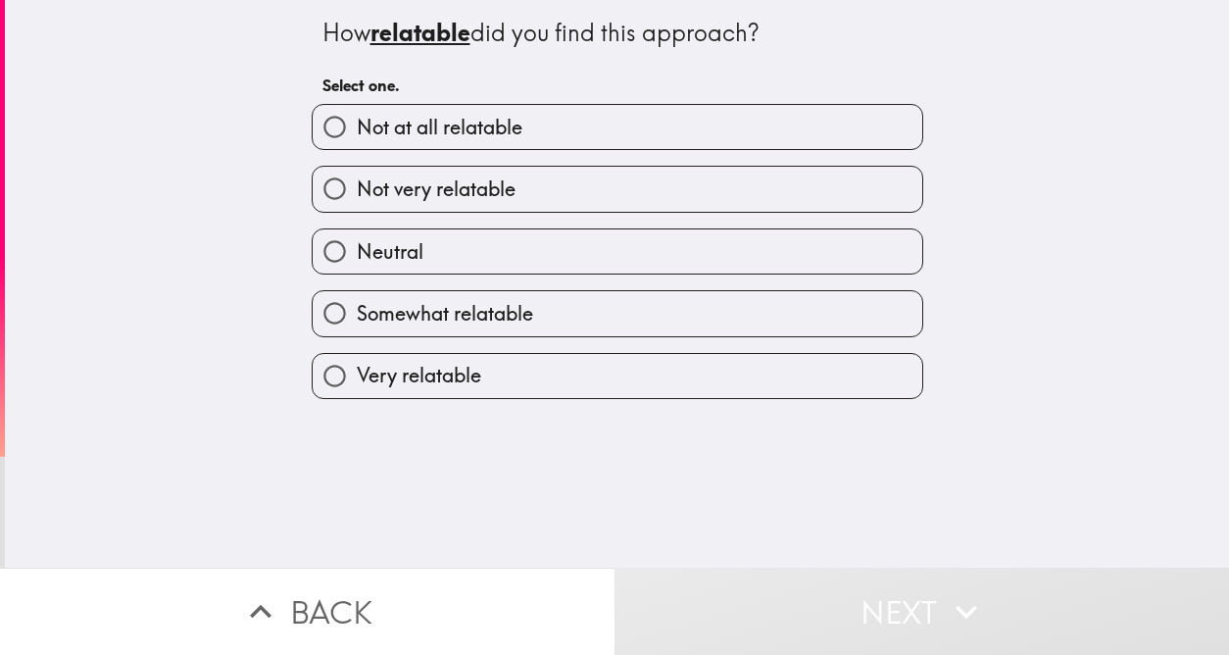
click at [557, 295] on label "Somewhat relatable" at bounding box center [618, 313] width 610 height 44
click at [357, 295] on input "Somewhat relatable" at bounding box center [335, 313] width 44 height 44
radio input "true"
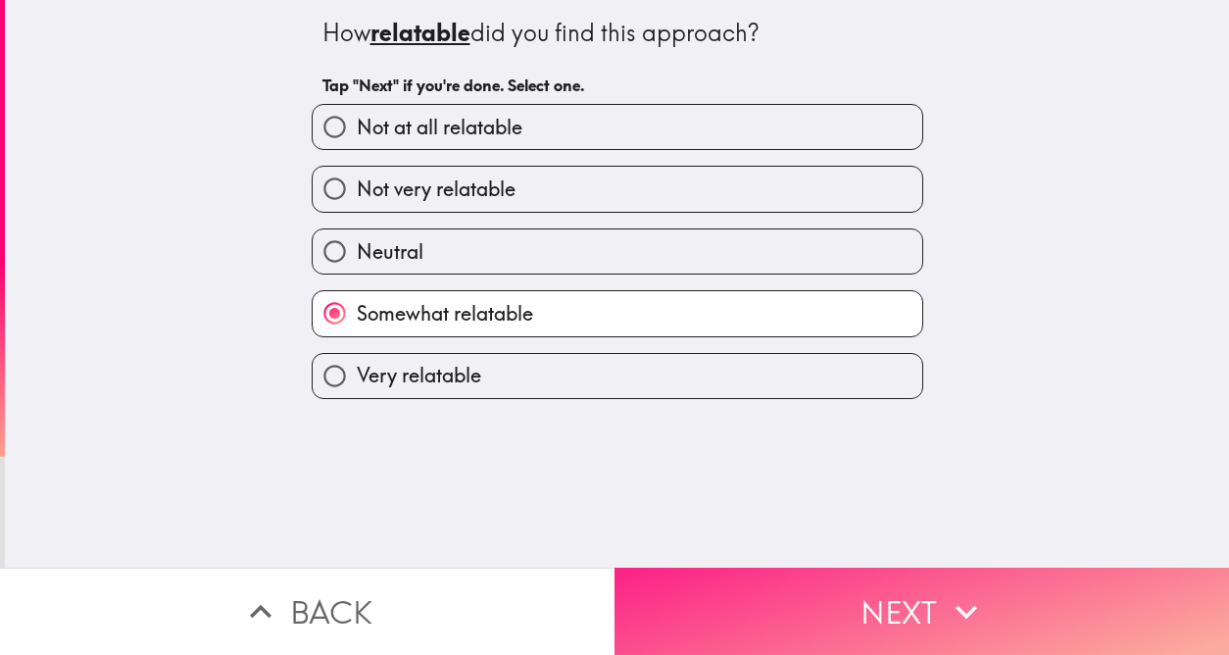
click at [851, 585] on button "Next" at bounding box center [922, 611] width 615 height 87
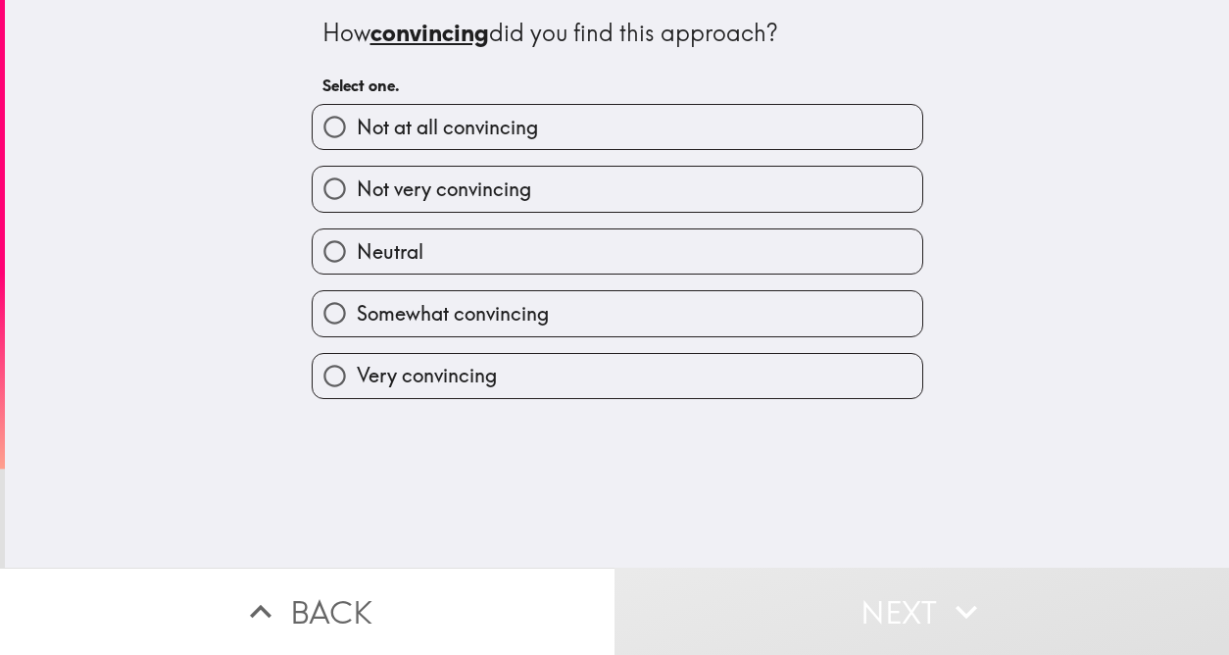
click at [527, 267] on label "Neutral" at bounding box center [618, 251] width 610 height 44
click at [357, 267] on input "Neutral" at bounding box center [335, 251] width 44 height 44
radio input "true"
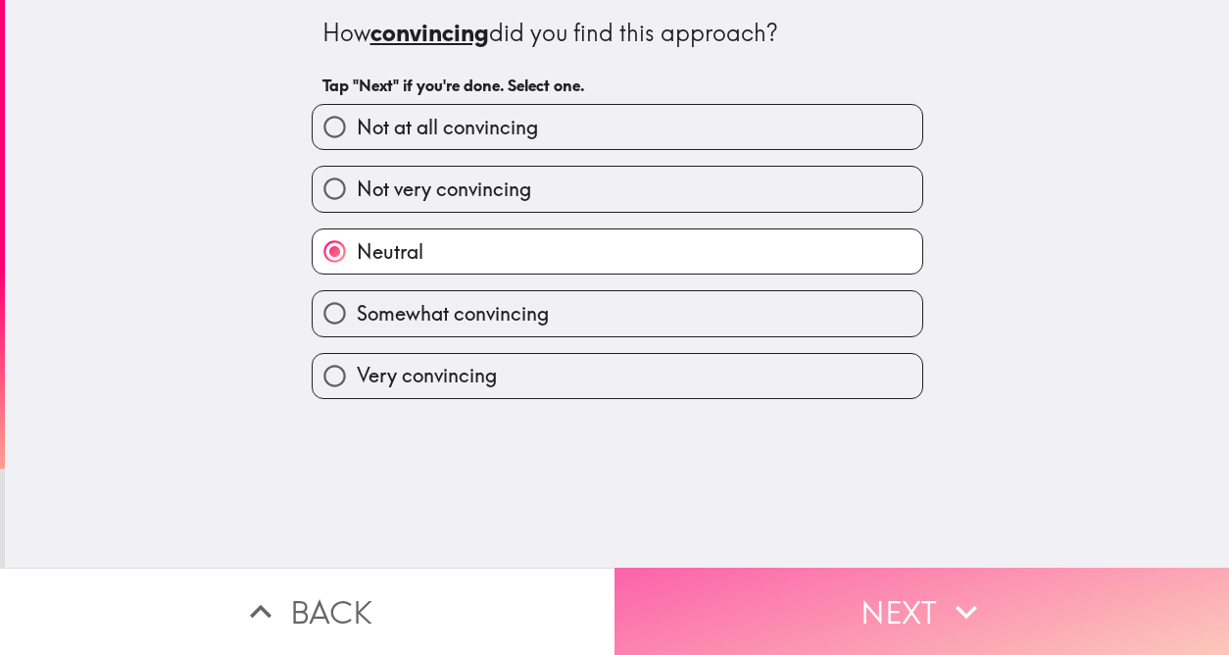
click at [873, 580] on button "Next" at bounding box center [922, 611] width 615 height 87
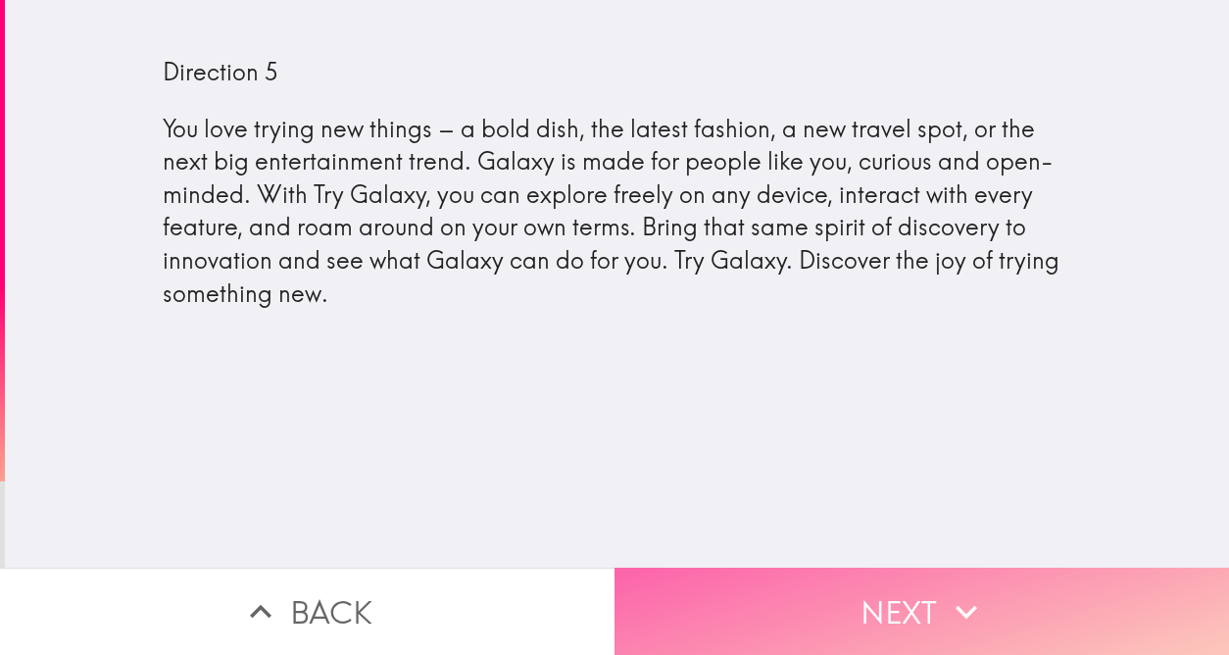
click at [935, 592] on button "Next" at bounding box center [922, 611] width 615 height 87
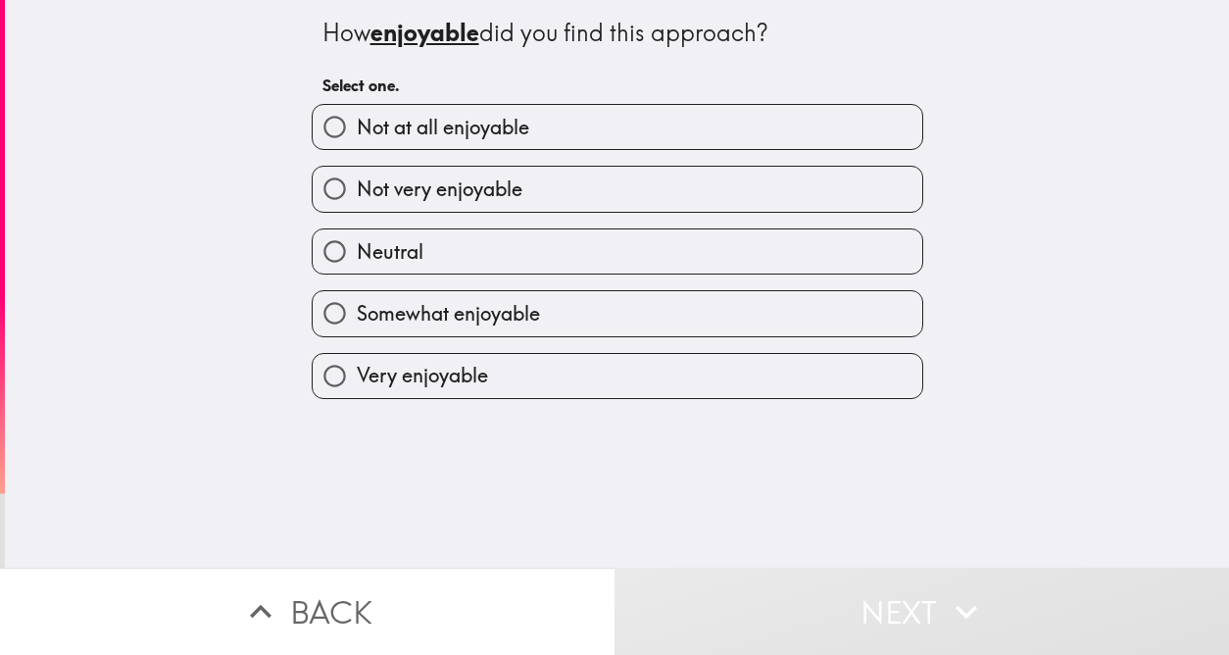
click at [626, 255] on label "Neutral" at bounding box center [618, 251] width 610 height 44
click at [357, 255] on input "Neutral" at bounding box center [335, 251] width 44 height 44
radio input "true"
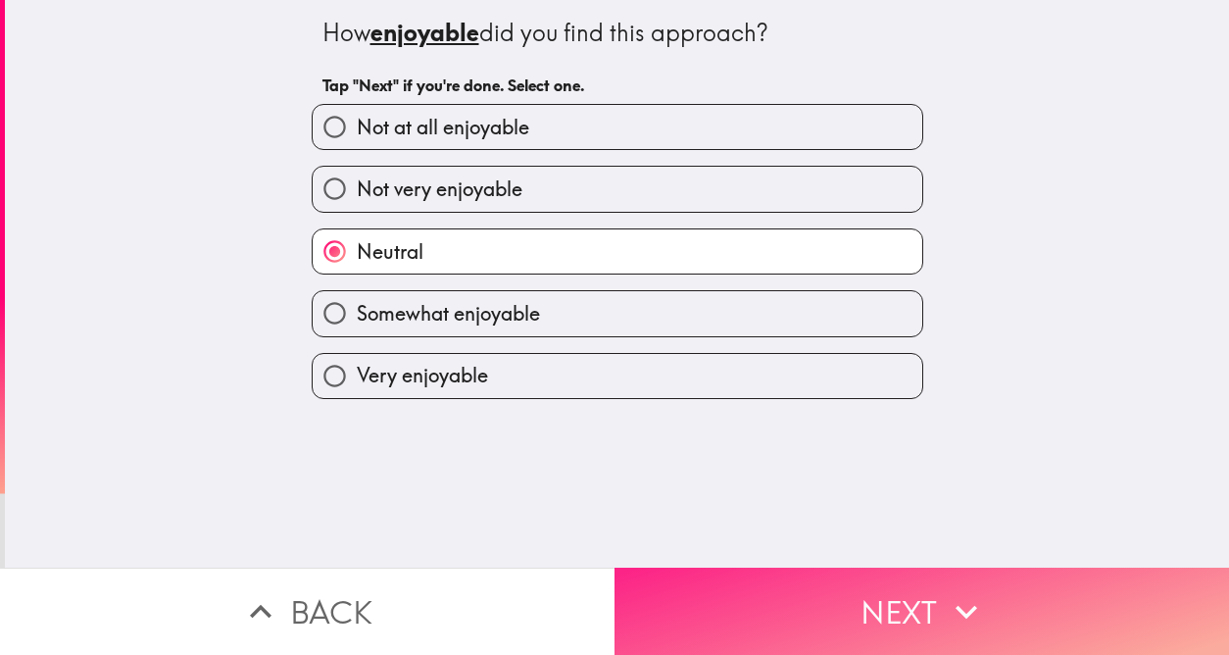
click at [907, 589] on button "Next" at bounding box center [922, 611] width 615 height 87
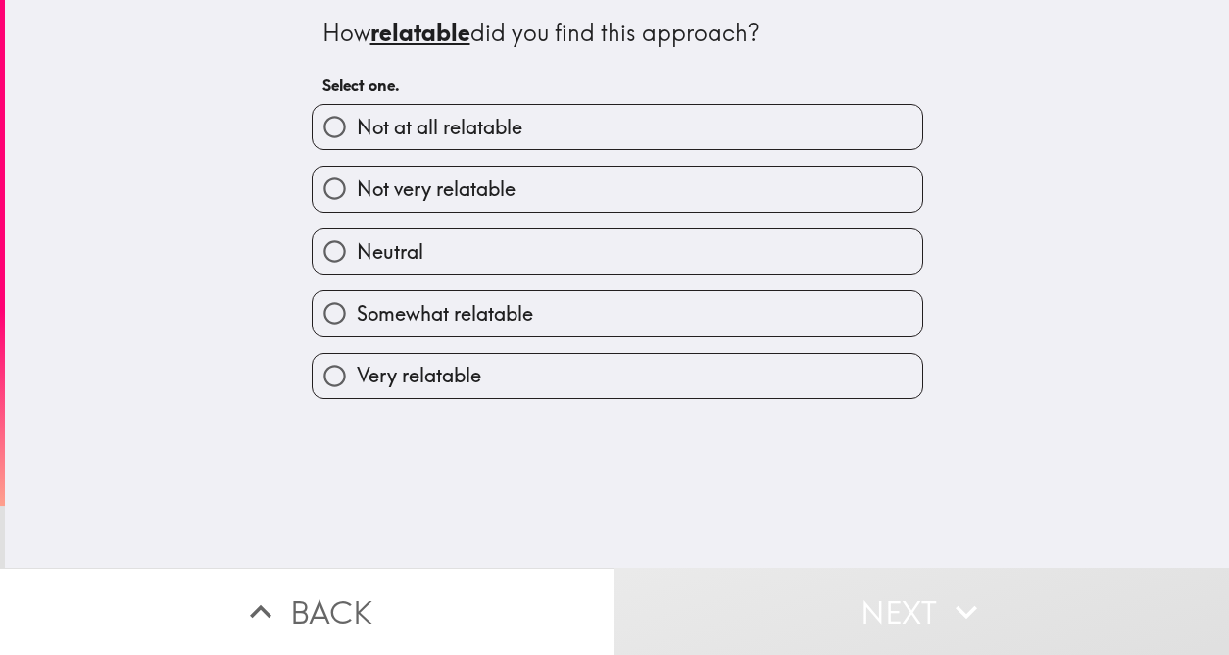
click at [637, 264] on label "Neutral" at bounding box center [618, 251] width 610 height 44
click at [357, 264] on input "Neutral" at bounding box center [335, 251] width 44 height 44
radio input "true"
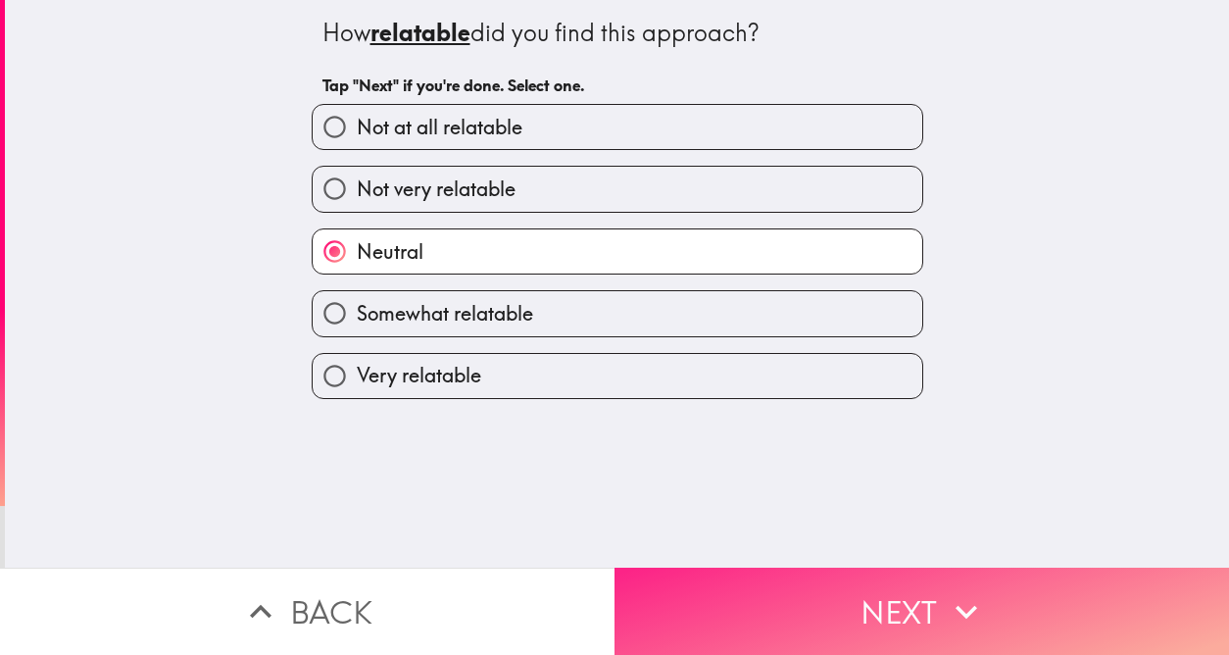
click at [886, 592] on button "Next" at bounding box center [922, 611] width 615 height 87
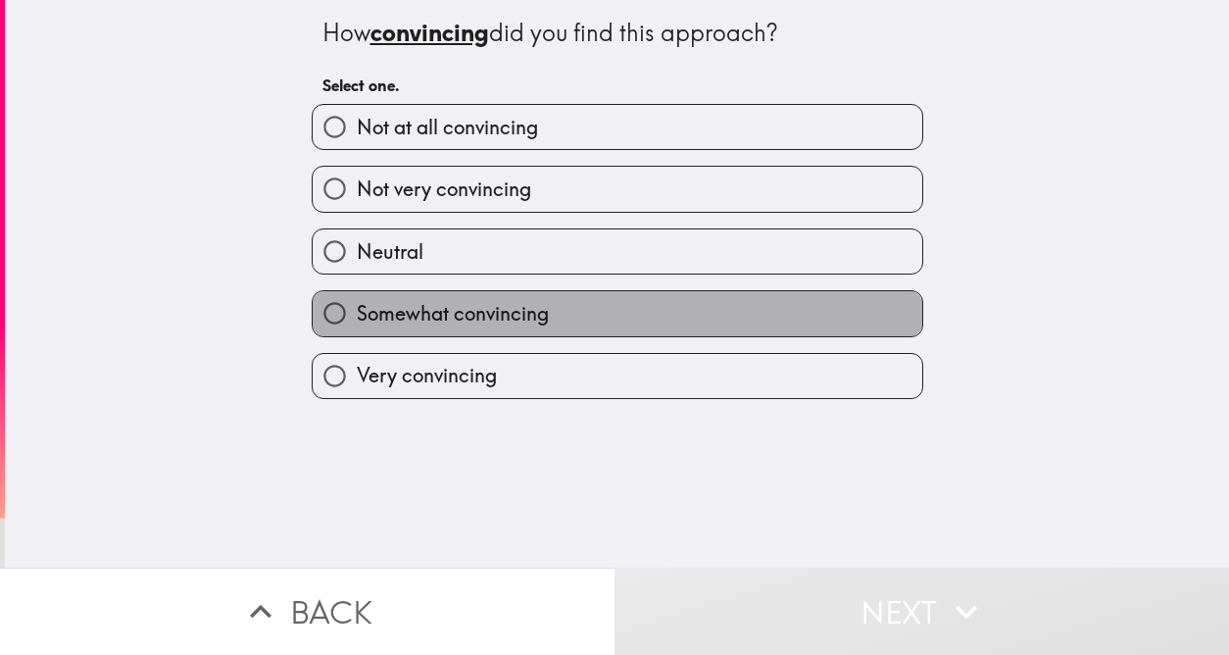
click at [588, 317] on label "Somewhat convincing" at bounding box center [618, 313] width 610 height 44
click at [357, 317] on input "Somewhat convincing" at bounding box center [335, 313] width 44 height 44
radio input "true"
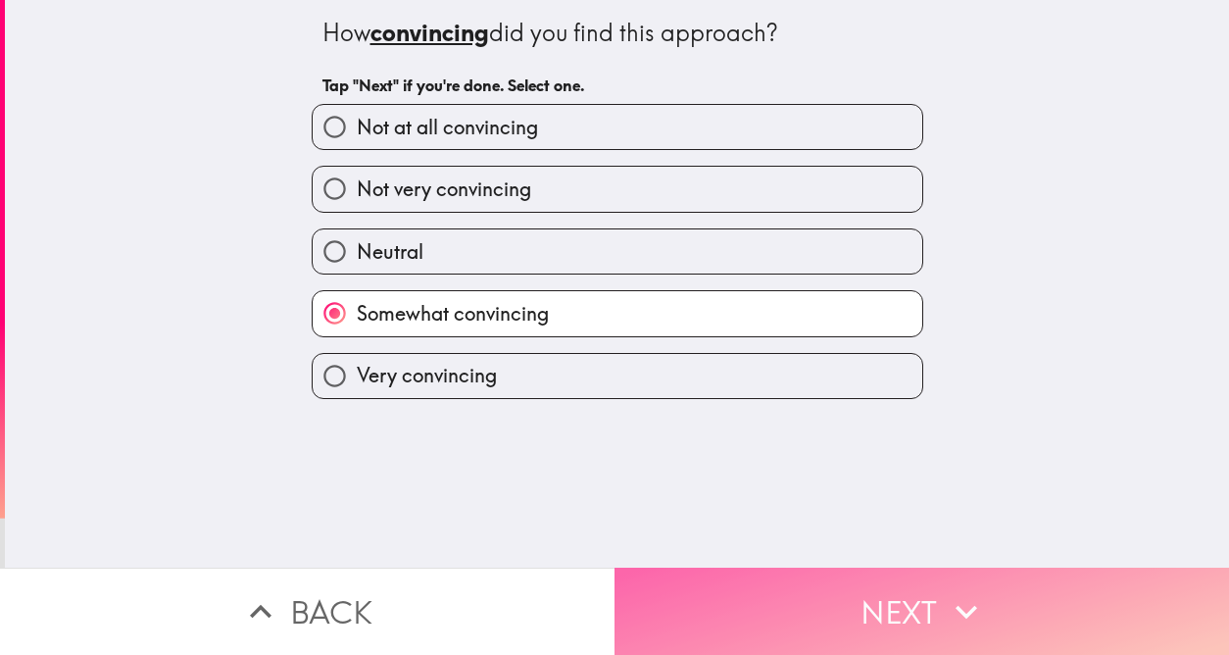
click at [897, 588] on button "Next" at bounding box center [922, 611] width 615 height 87
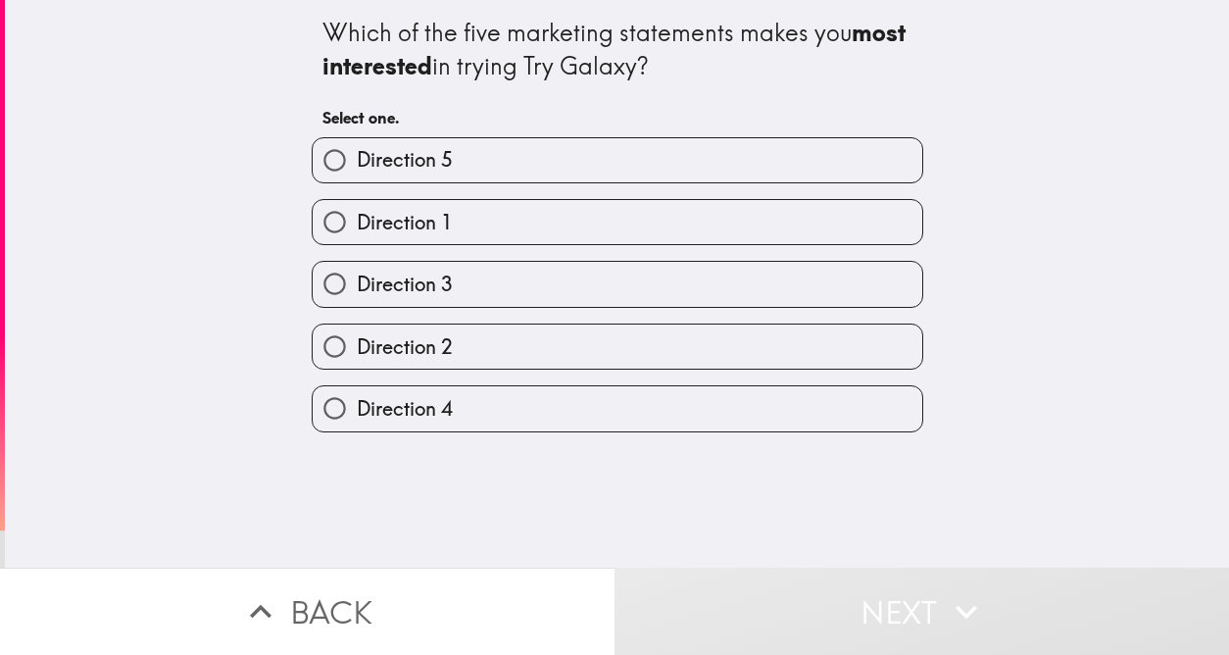
click at [673, 390] on label "Direction 4" at bounding box center [618, 408] width 610 height 44
click at [357, 390] on input "Direction 4" at bounding box center [335, 408] width 44 height 44
radio input "true"
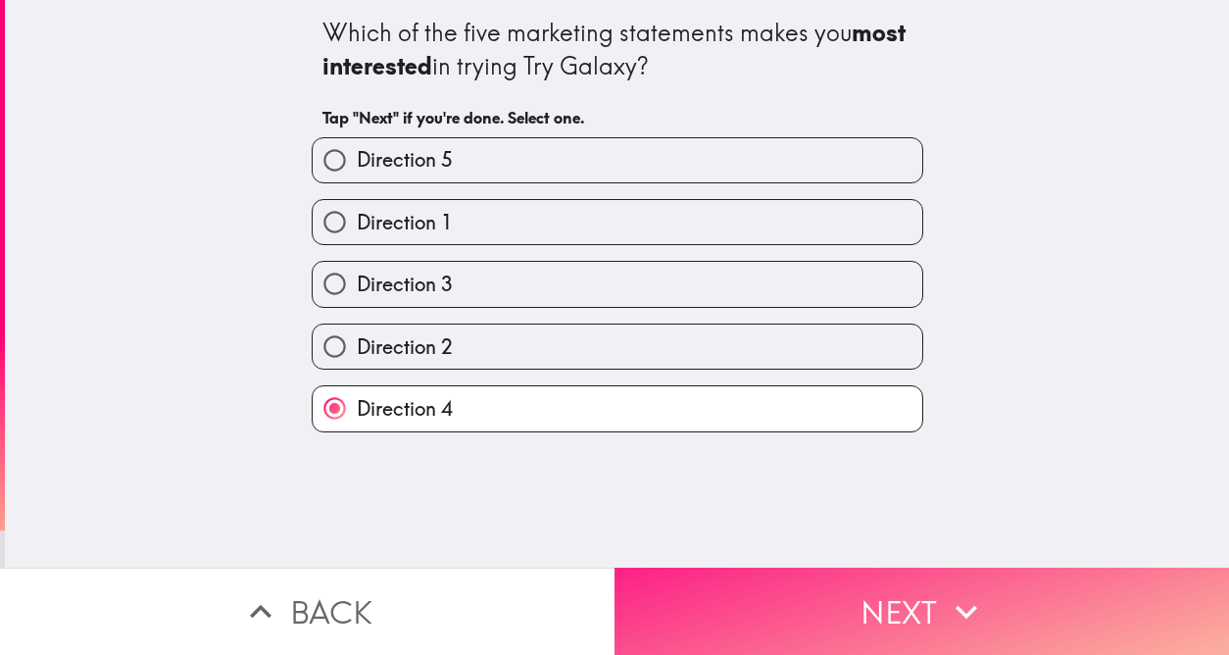
click at [931, 584] on button "Next" at bounding box center [922, 611] width 615 height 87
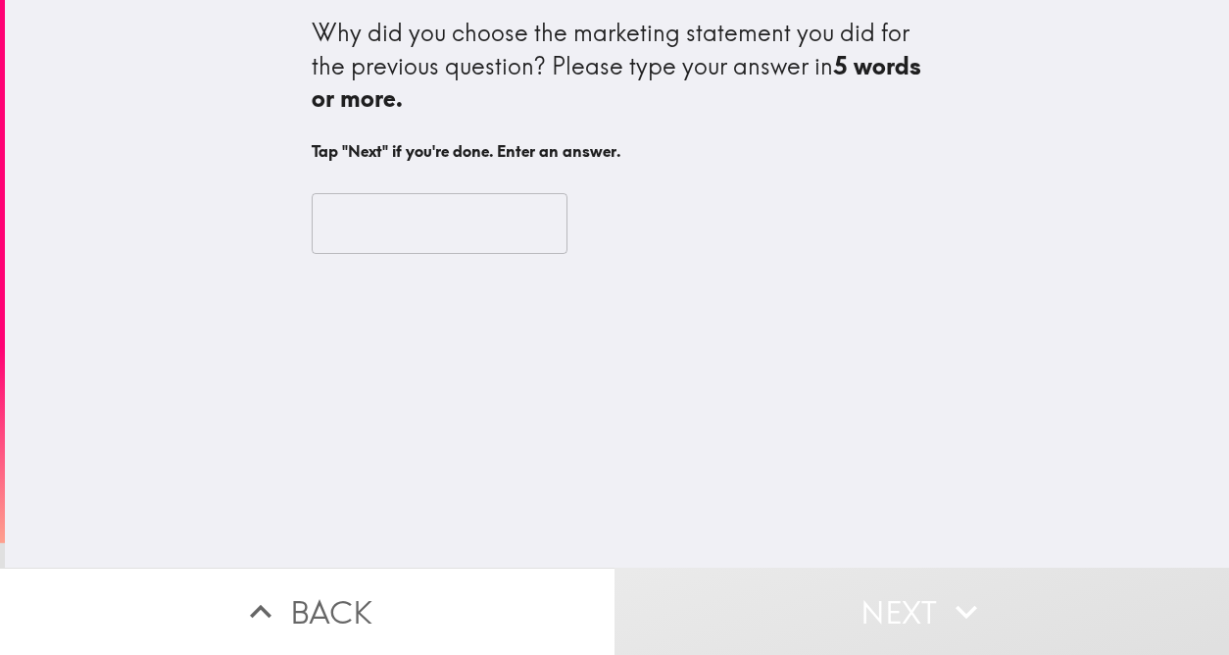
click at [384, 227] on input "text" at bounding box center [440, 223] width 256 height 61
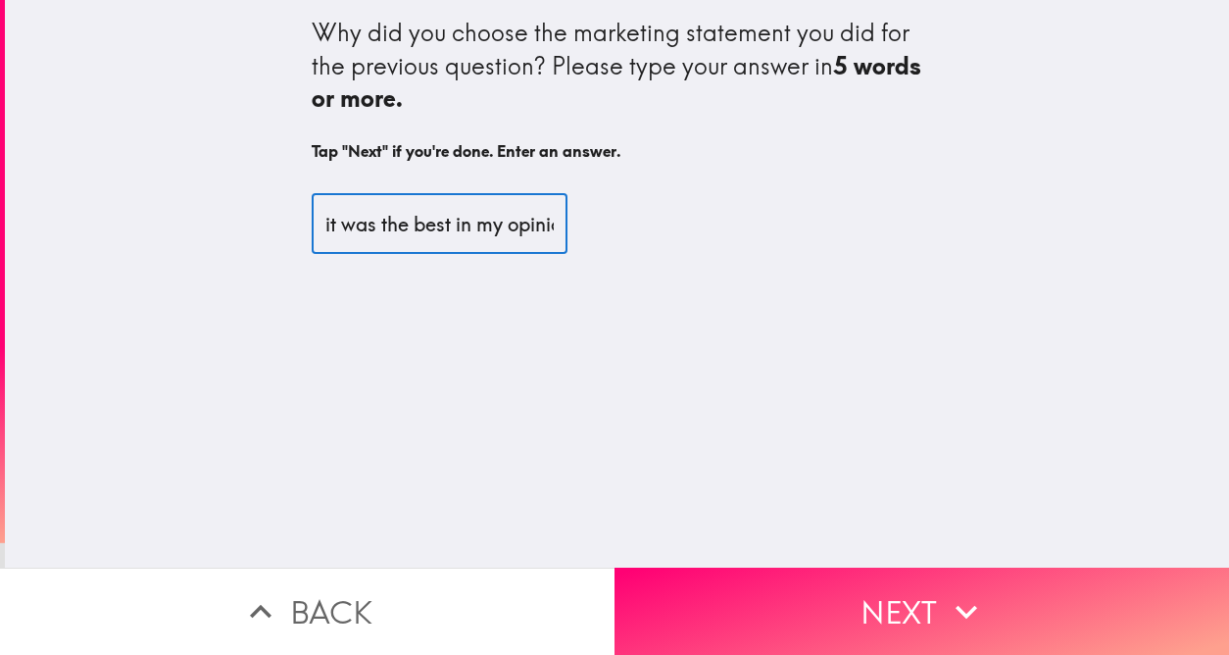
scroll to position [0, 5]
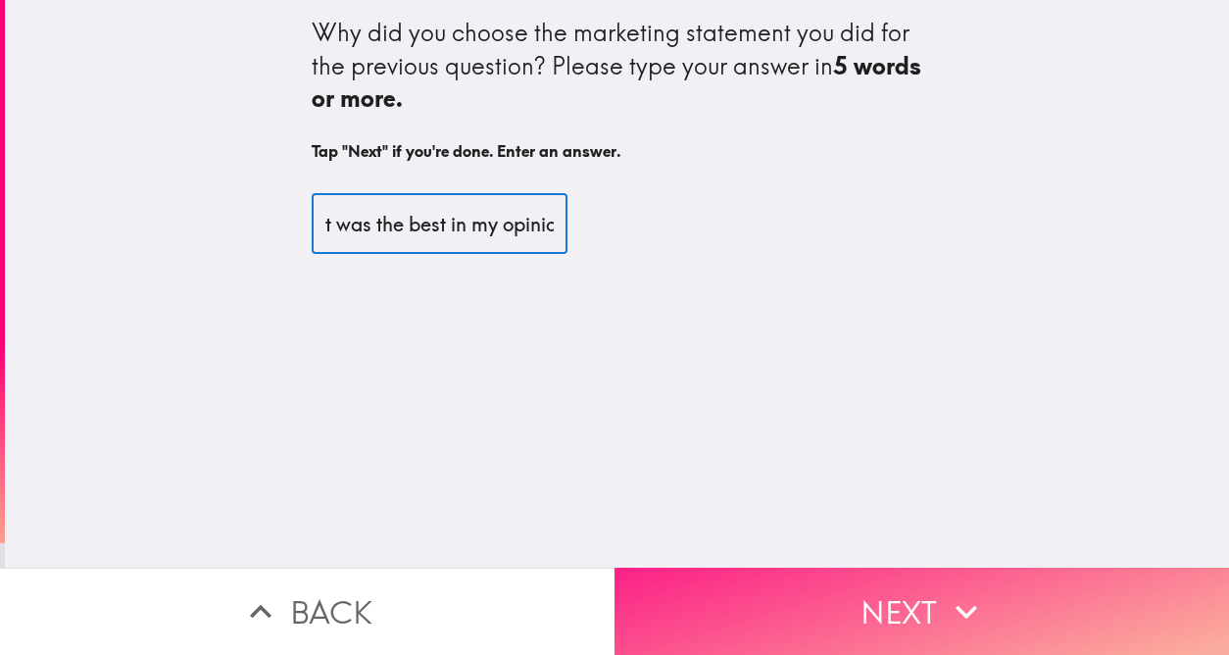
type input "it was the best in my opinion"
click at [920, 586] on button "Next" at bounding box center [922, 611] width 615 height 87
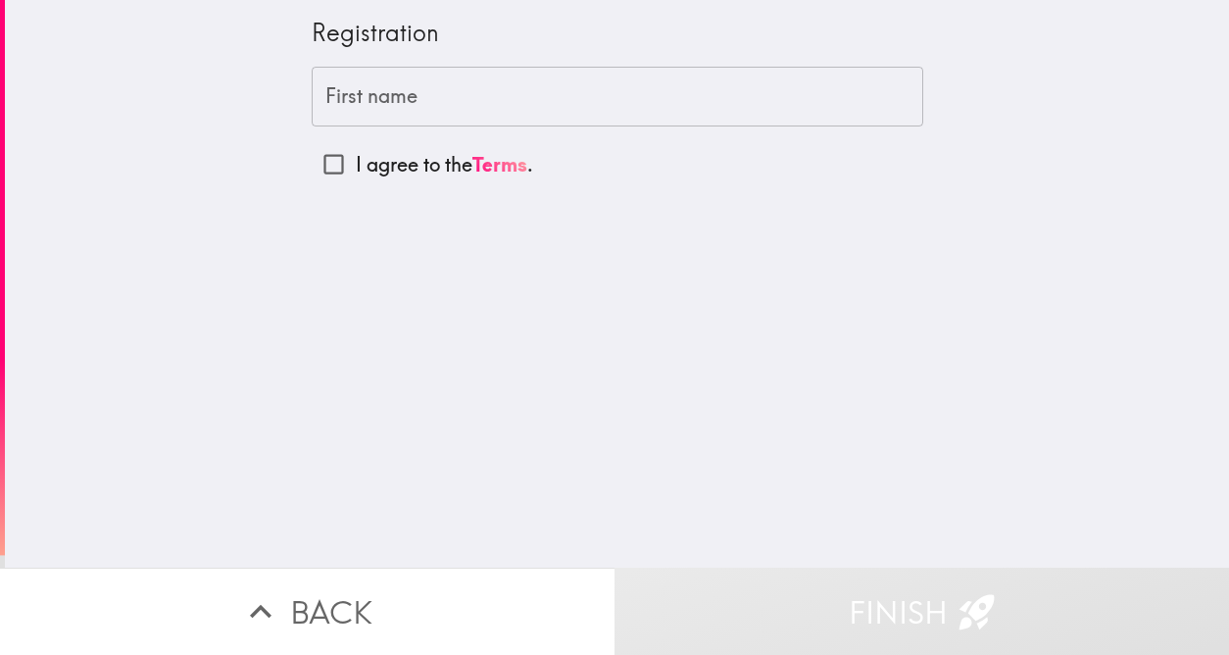
click at [453, 97] on input "First name" at bounding box center [618, 97] width 612 height 61
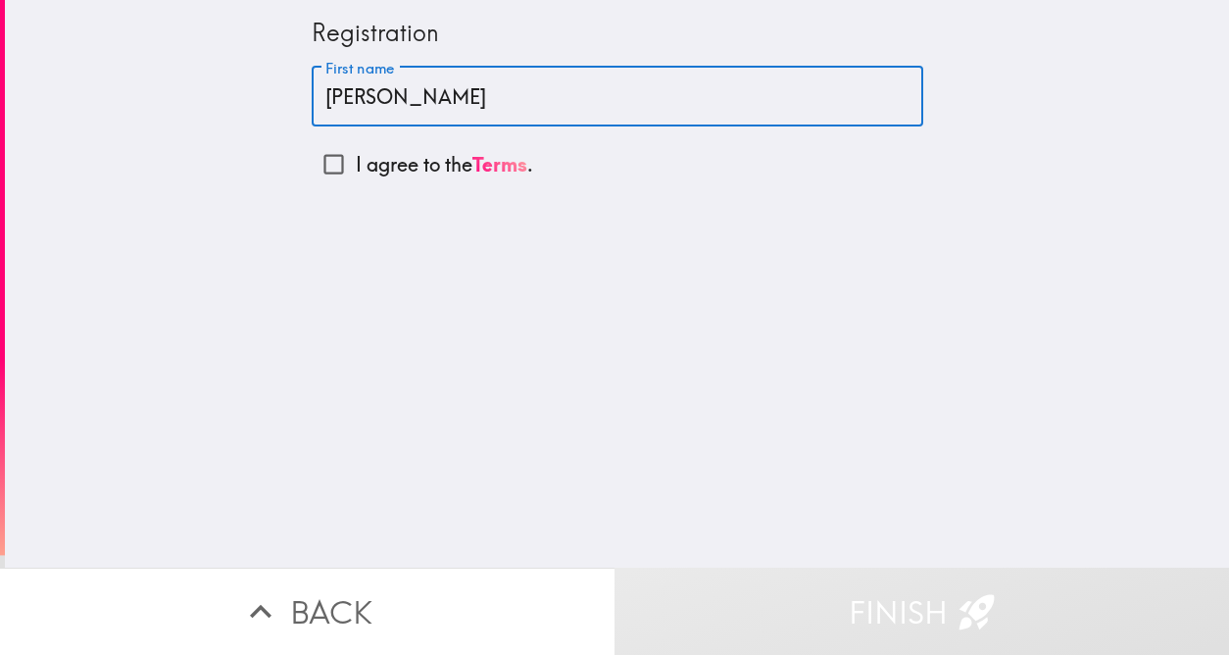
type input "[PERSON_NAME]"
click at [316, 163] on input "I agree to the Terms ." at bounding box center [334, 164] width 44 height 44
checkbox input "true"
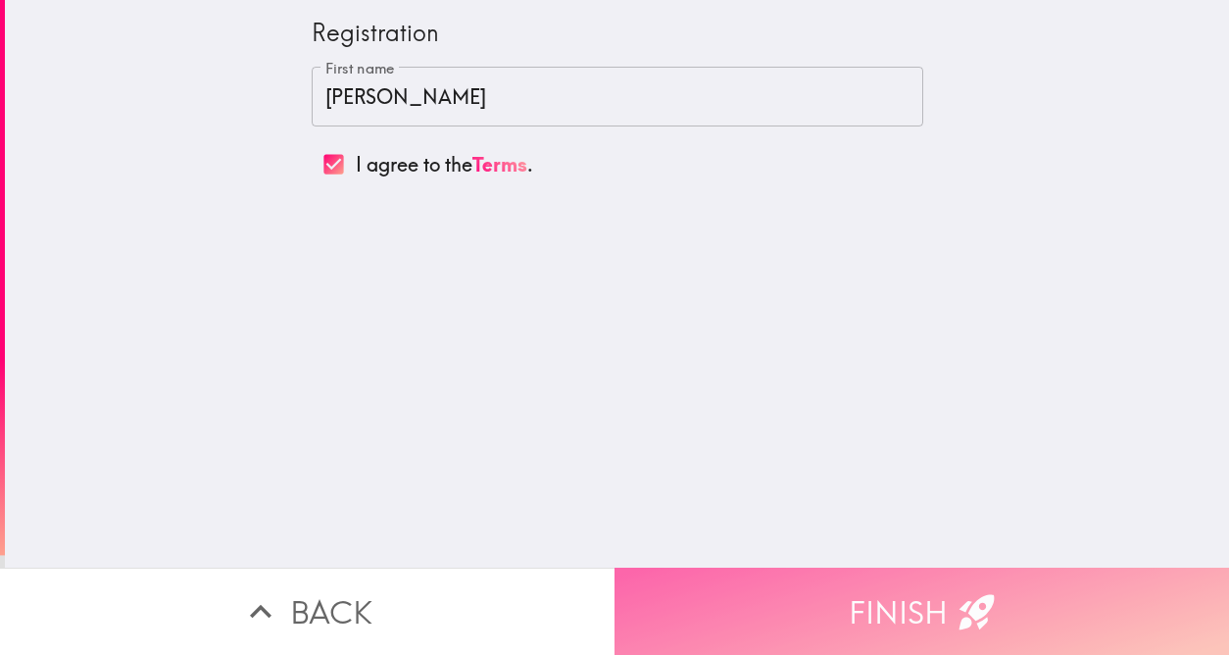
click at [926, 598] on button "Finish" at bounding box center [922, 611] width 615 height 87
